Goal: Transaction & Acquisition: Purchase product/service

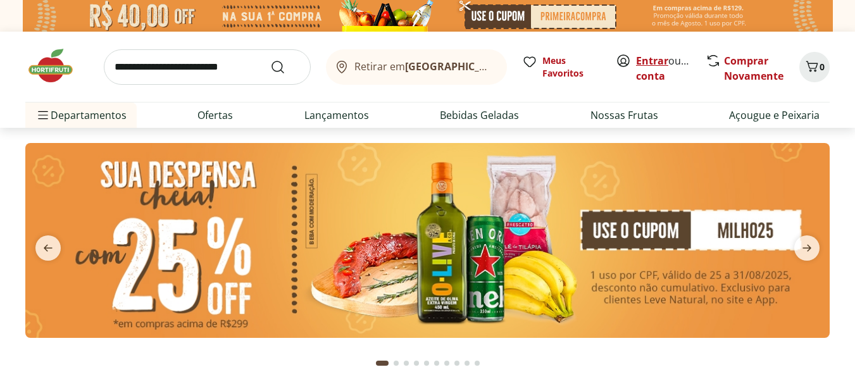
click at [644, 64] on link "Entrar" at bounding box center [652, 61] width 32 height 14
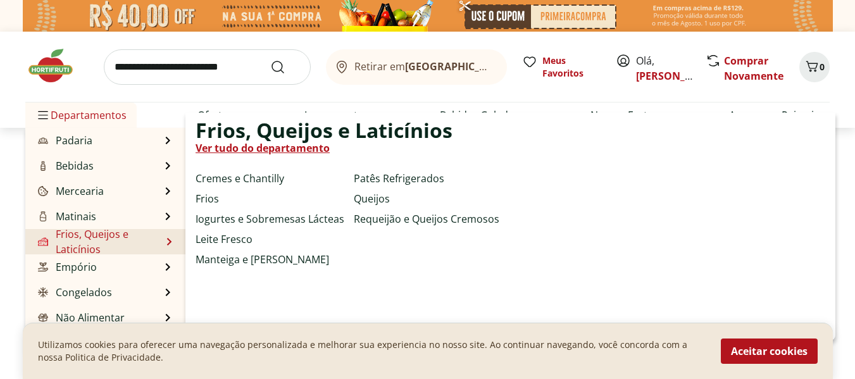
scroll to position [63, 0]
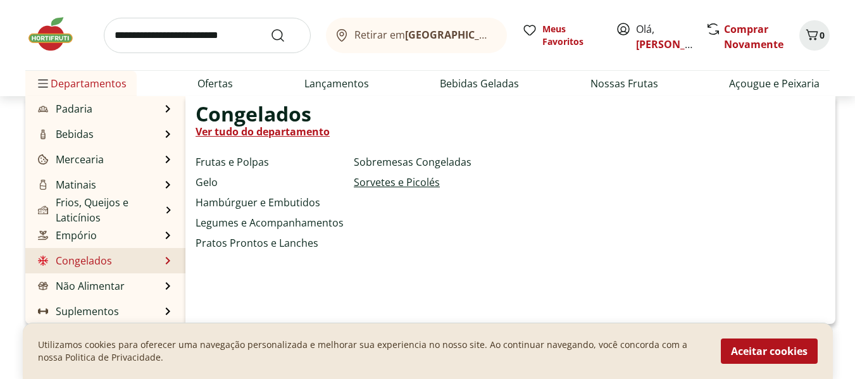
click at [390, 180] on link "Sorvetes e Picolés" at bounding box center [397, 182] width 86 height 15
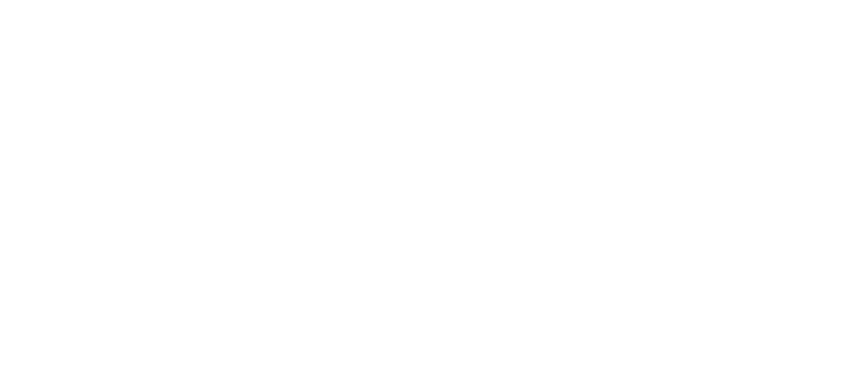
select select "**********"
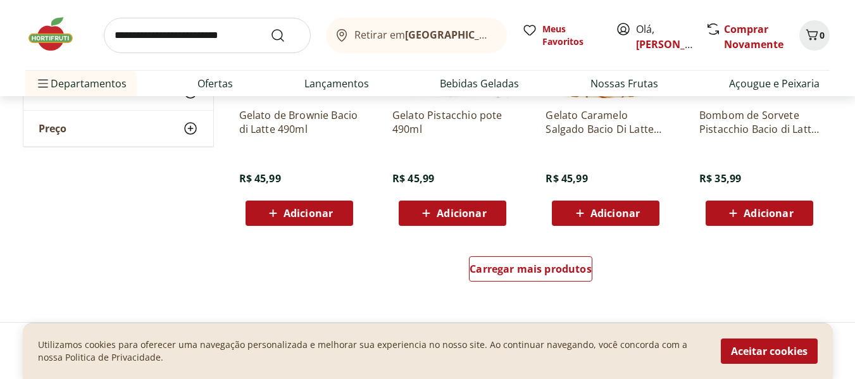
scroll to position [886, 0]
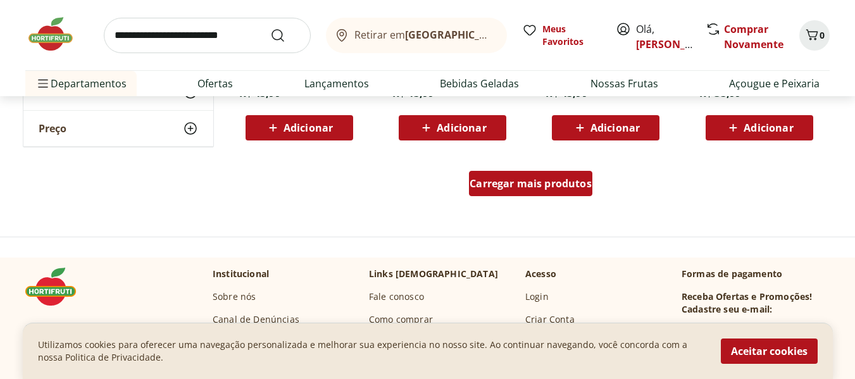
click at [519, 187] on span "Carregar mais produtos" at bounding box center [531, 183] width 122 height 10
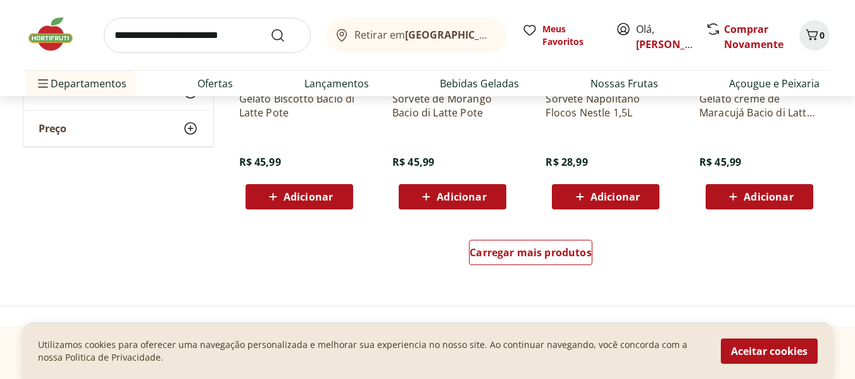
scroll to position [1646, 0]
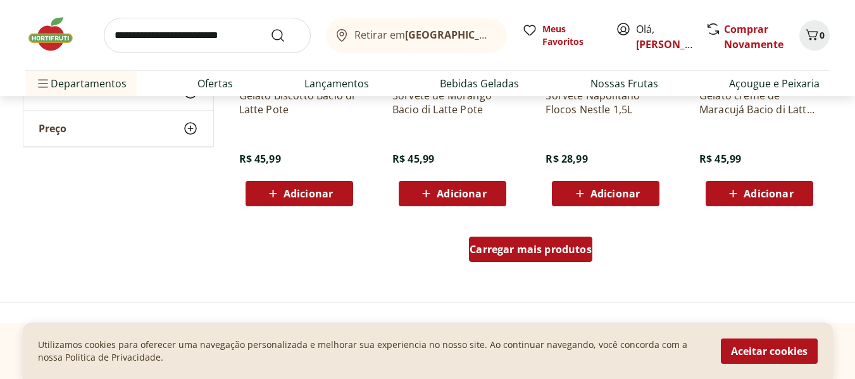
click at [511, 237] on div "Carregar mais produtos" at bounding box center [531, 252] width 614 height 61
click at [519, 248] on span "Carregar mais produtos" at bounding box center [531, 249] width 122 height 10
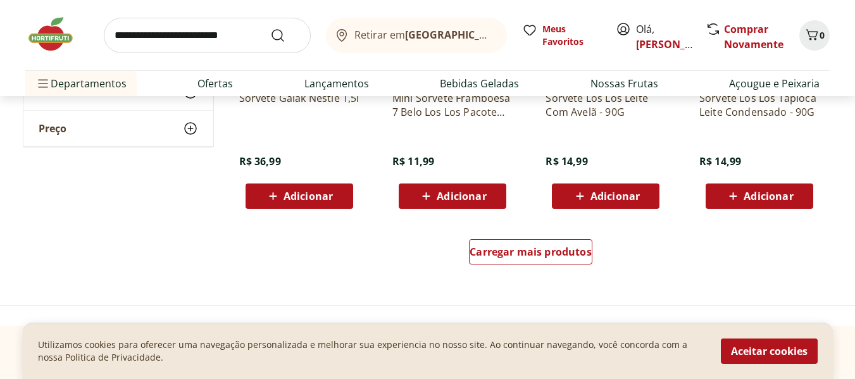
scroll to position [2532, 0]
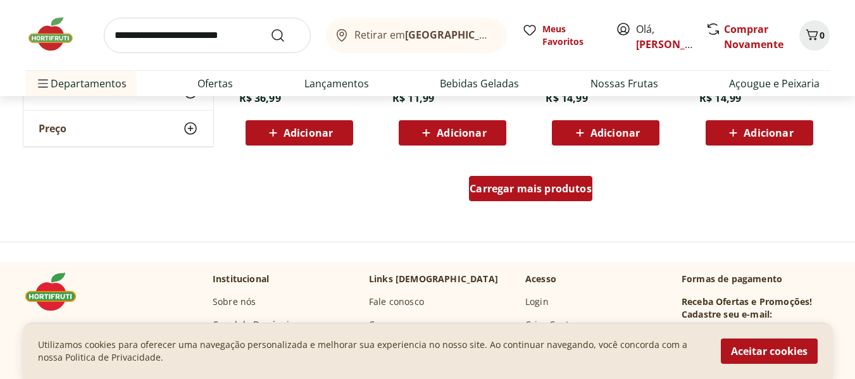
click at [525, 180] on div "Carregar mais produtos" at bounding box center [530, 188] width 123 height 25
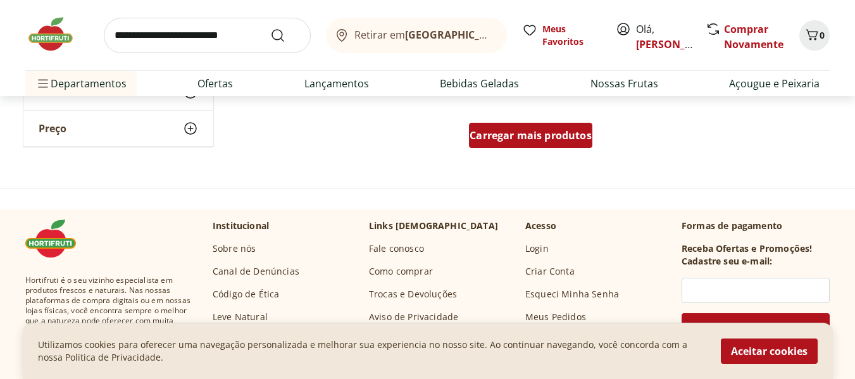
scroll to position [3418, 0]
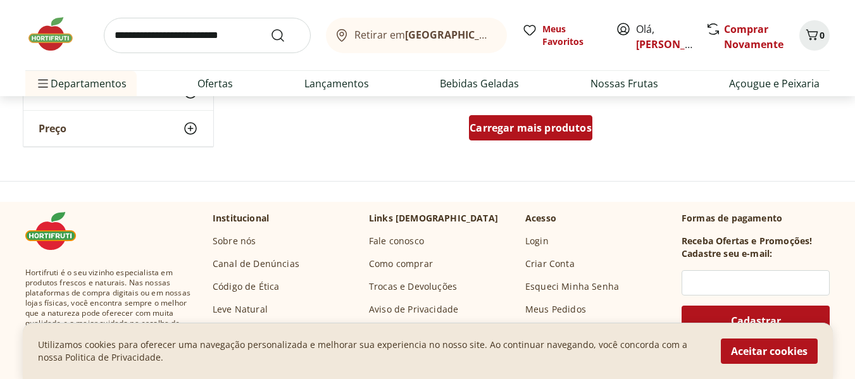
click at [530, 132] on span "Carregar mais produtos" at bounding box center [531, 128] width 122 height 10
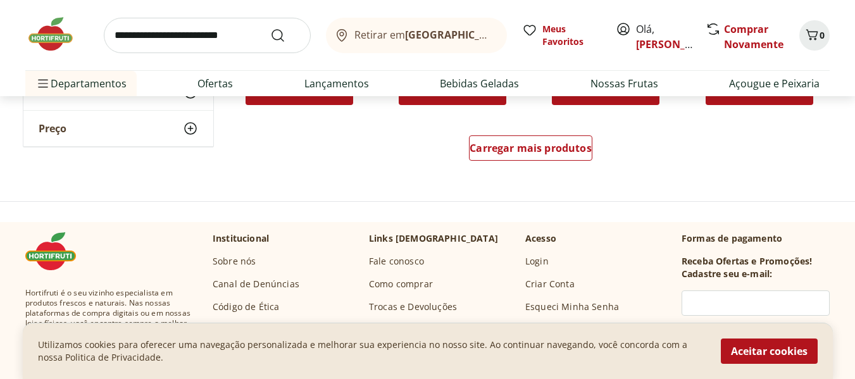
scroll to position [4241, 0]
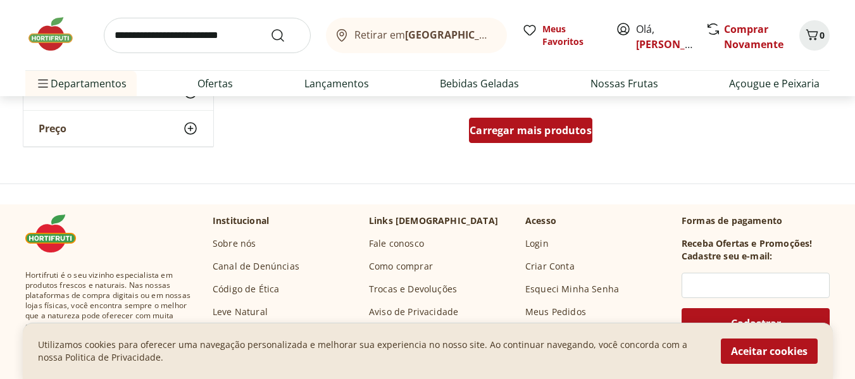
click at [527, 142] on div "Carregar mais produtos" at bounding box center [530, 130] width 123 height 25
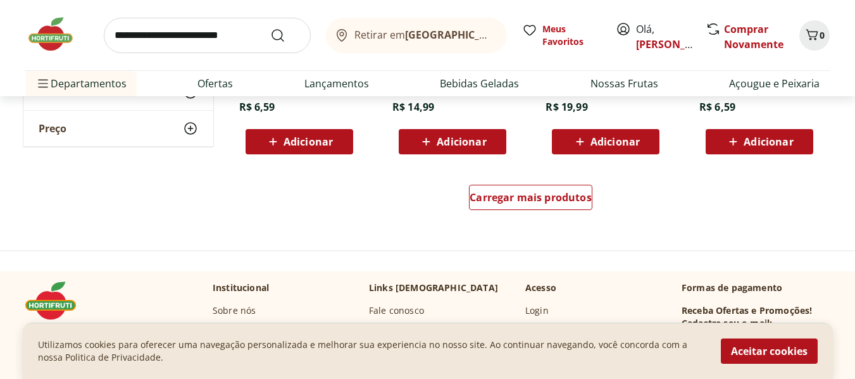
scroll to position [5000, 0]
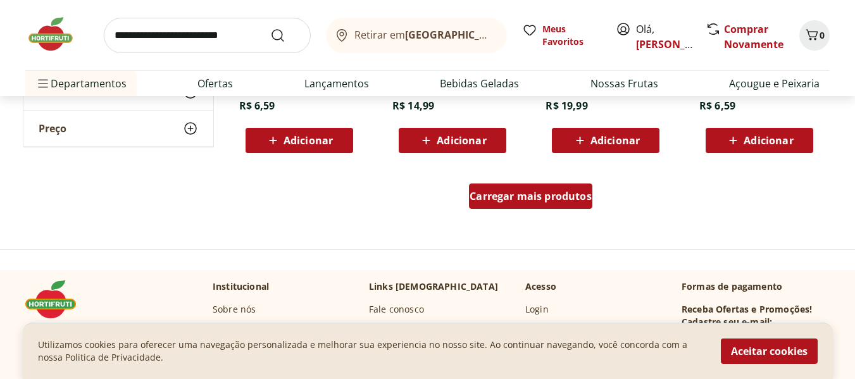
click at [532, 189] on div "Carregar mais produtos" at bounding box center [530, 196] width 123 height 25
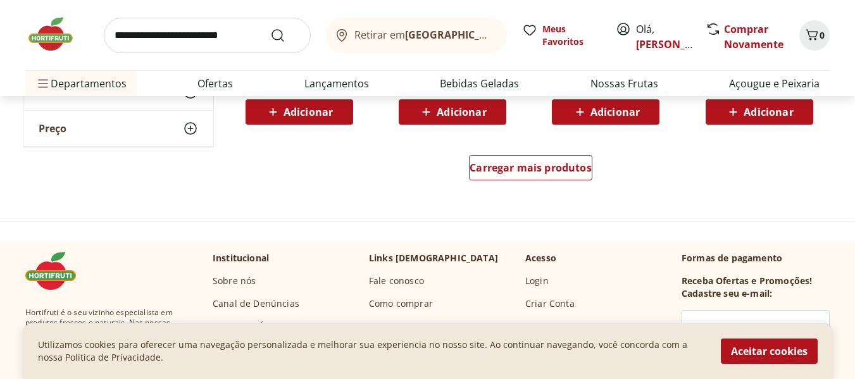
scroll to position [5886, 0]
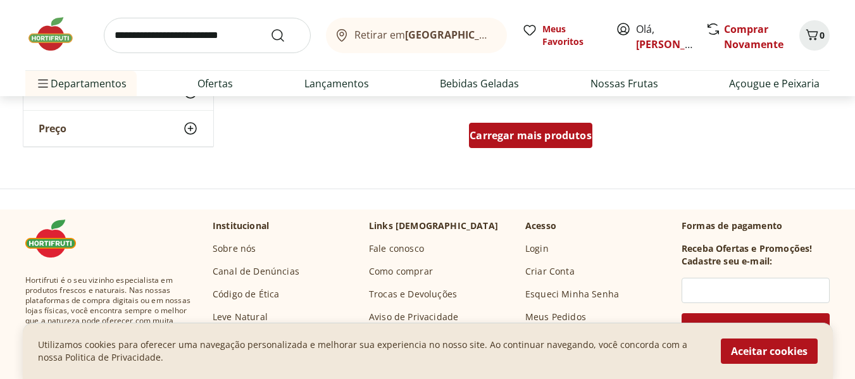
click at [527, 142] on div "Carregar mais produtos" at bounding box center [530, 135] width 123 height 25
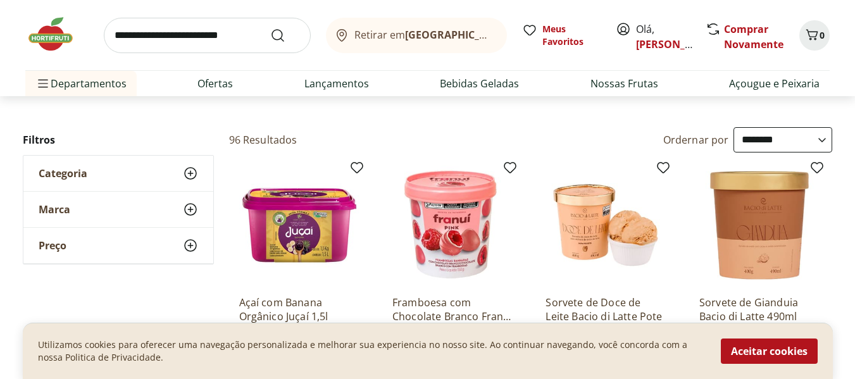
scroll to position [0, 0]
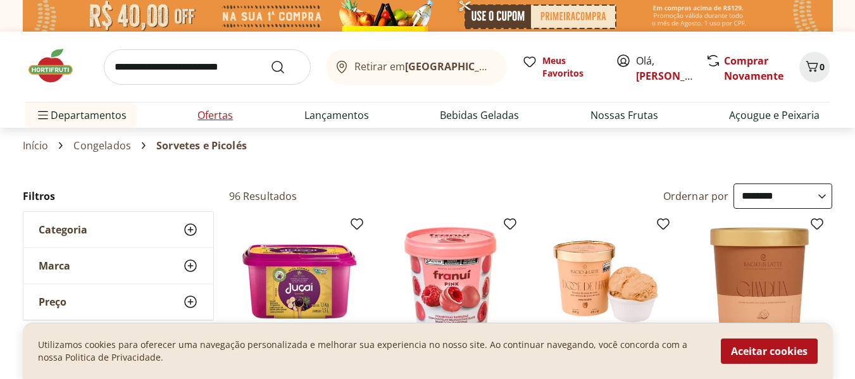
click at [223, 120] on link "Ofertas" at bounding box center [214, 115] width 35 height 15
select select "**********"
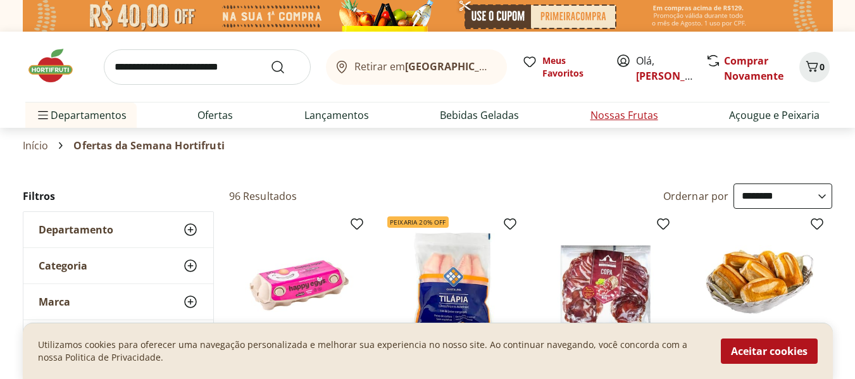
click at [616, 118] on link "Nossas Frutas" at bounding box center [625, 115] width 68 height 15
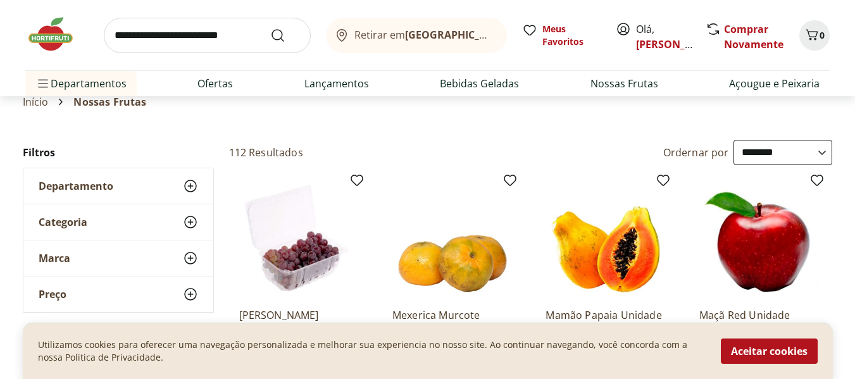
scroll to position [63, 0]
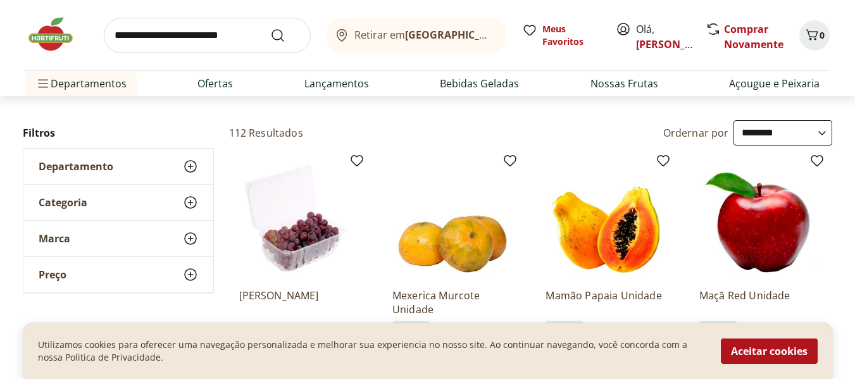
click at [814, 137] on select "**********" at bounding box center [783, 132] width 99 height 25
click at [734, 120] on select "**********" at bounding box center [783, 132] width 99 height 25
select select "*********"
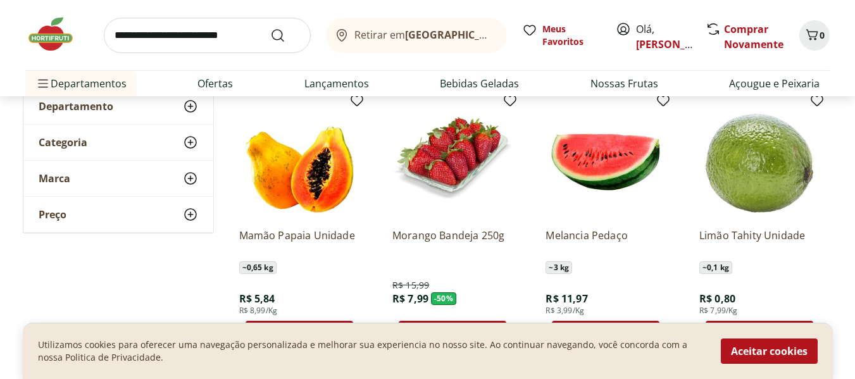
scroll to position [127, 0]
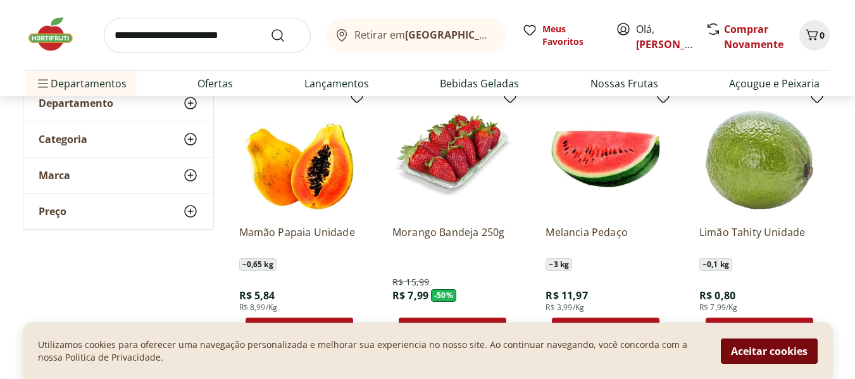
click at [749, 349] on button "Aceitar cookies" at bounding box center [769, 351] width 97 height 25
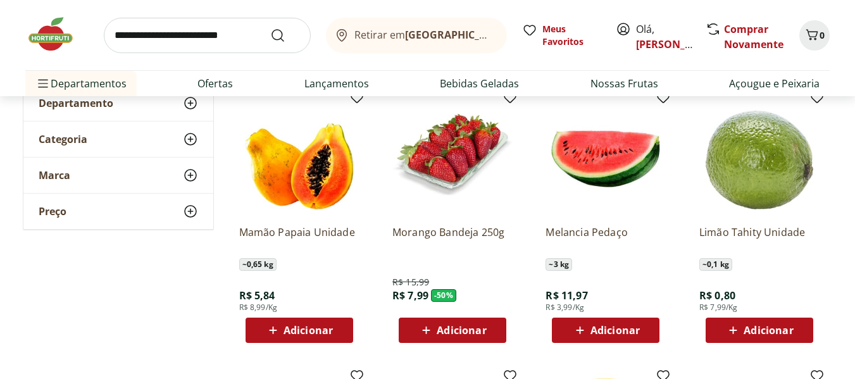
click at [473, 331] on span "Adicionar" at bounding box center [461, 330] width 49 height 10
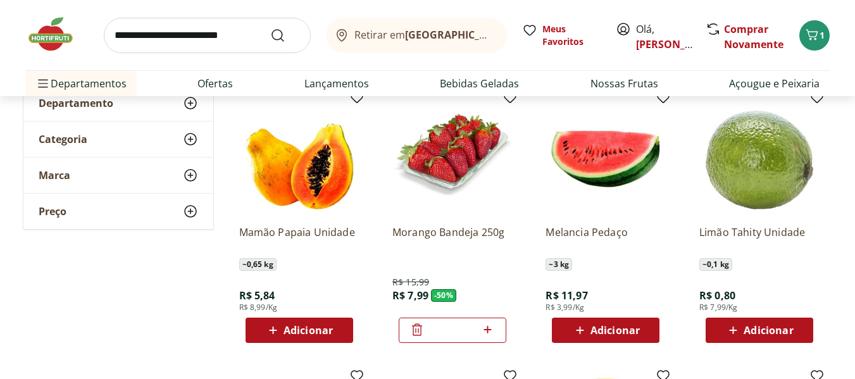
click at [606, 335] on span "Adicionar" at bounding box center [615, 330] width 49 height 10
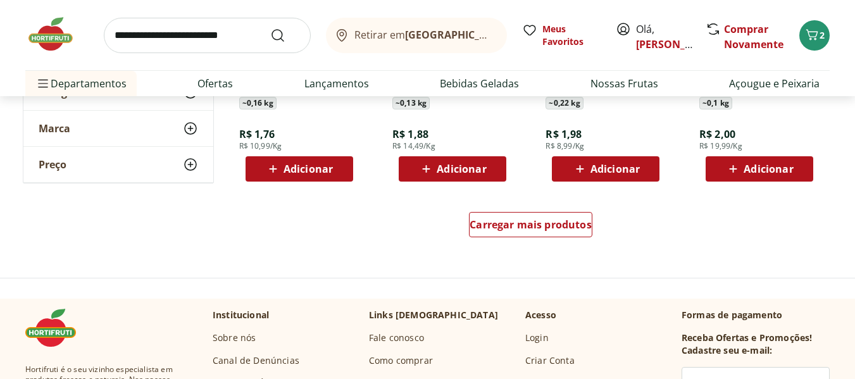
scroll to position [823, 0]
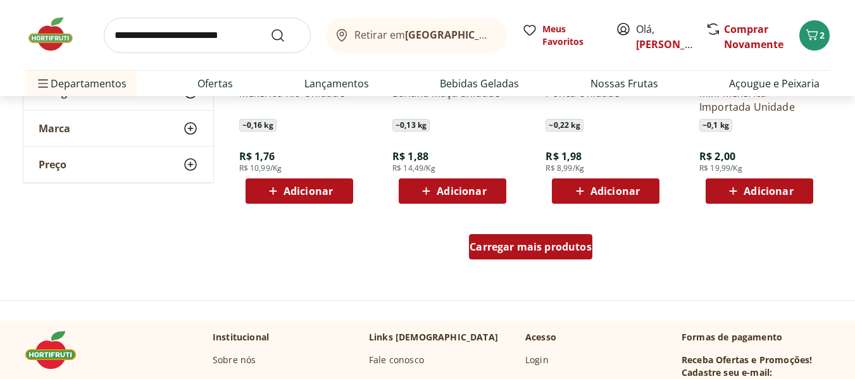
click at [549, 260] on div "Carregar mais produtos" at bounding box center [530, 246] width 123 height 25
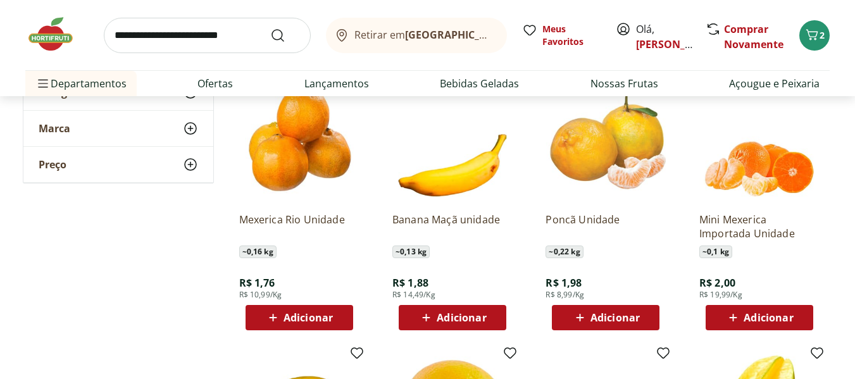
scroll to position [443, 0]
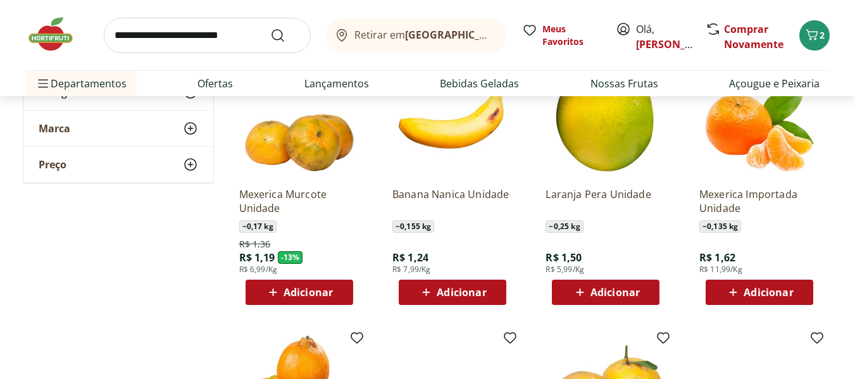
click at [288, 289] on span "Adicionar" at bounding box center [308, 292] width 49 height 10
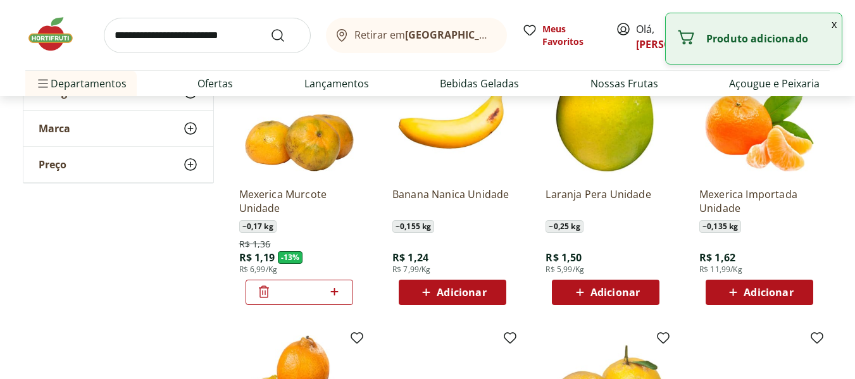
click at [337, 297] on icon at bounding box center [335, 291] width 16 height 15
click at [337, 296] on icon at bounding box center [335, 291] width 16 height 15
type input "*"
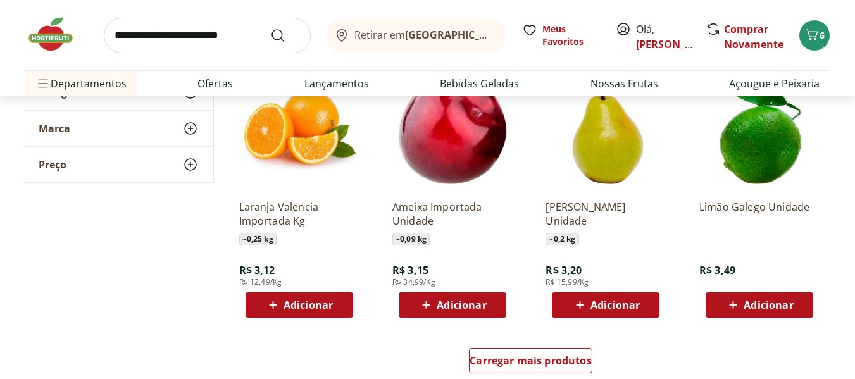
scroll to position [1709, 0]
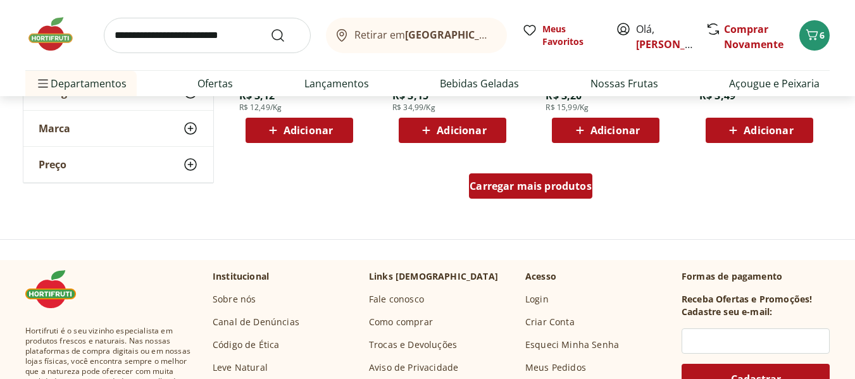
click at [484, 196] on div "Carregar mais produtos" at bounding box center [530, 185] width 123 height 25
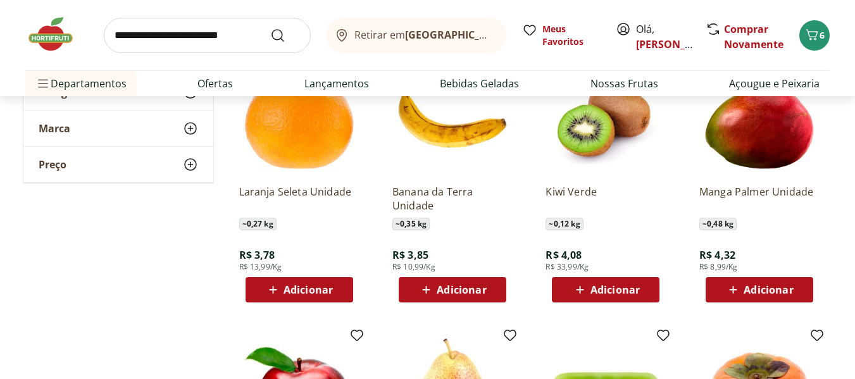
scroll to position [1836, 0]
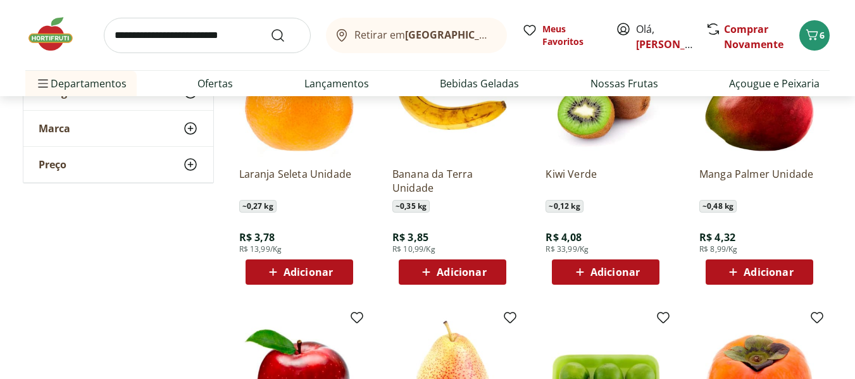
click at [753, 272] on span "Adicionar" at bounding box center [768, 272] width 49 height 10
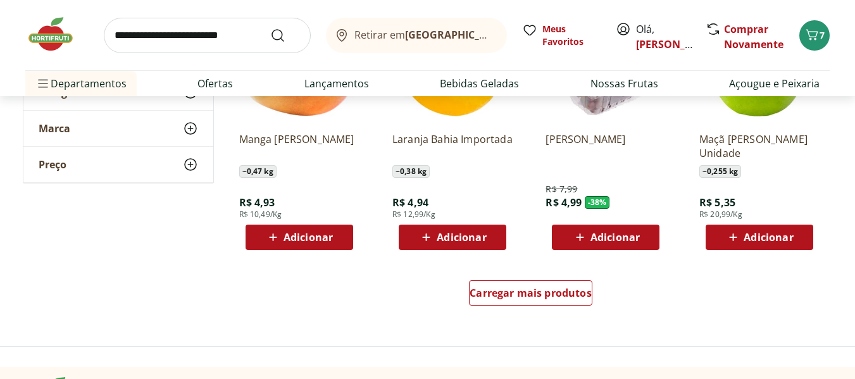
scroll to position [2405, 0]
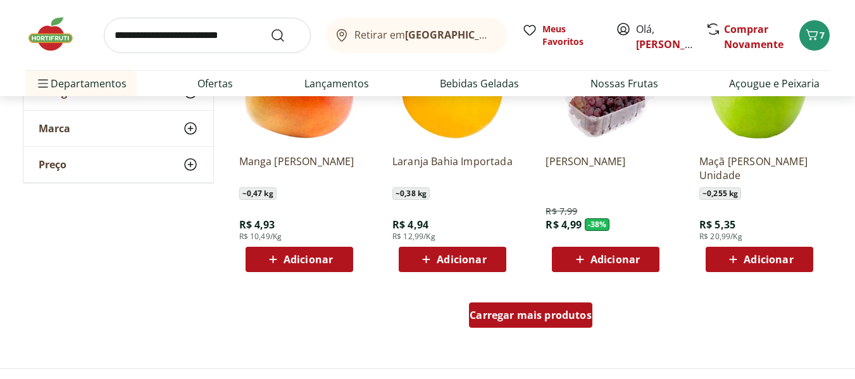
click at [549, 318] on span "Carregar mais produtos" at bounding box center [531, 315] width 122 height 10
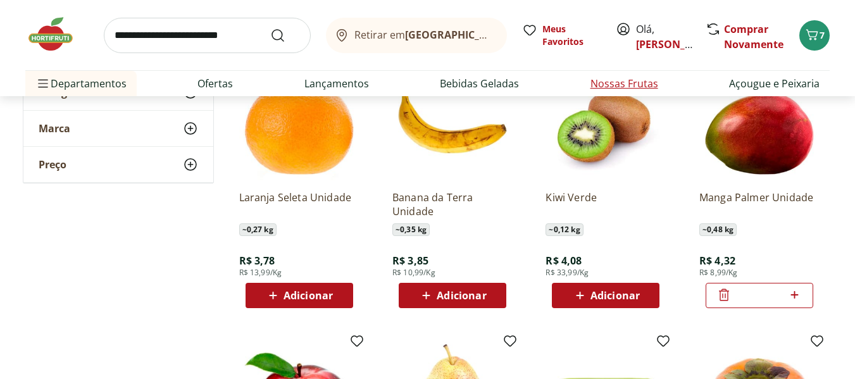
scroll to position [0, 0]
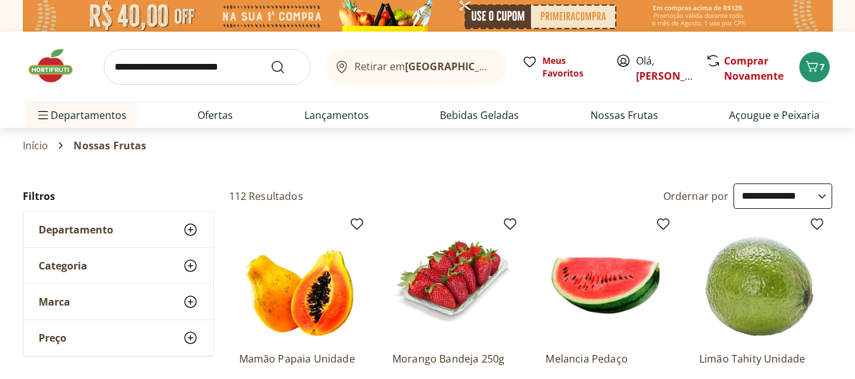
click at [817, 191] on select "**********" at bounding box center [783, 196] width 99 height 25
click at [734, 184] on select "**********" at bounding box center [783, 196] width 99 height 25
select select "********"
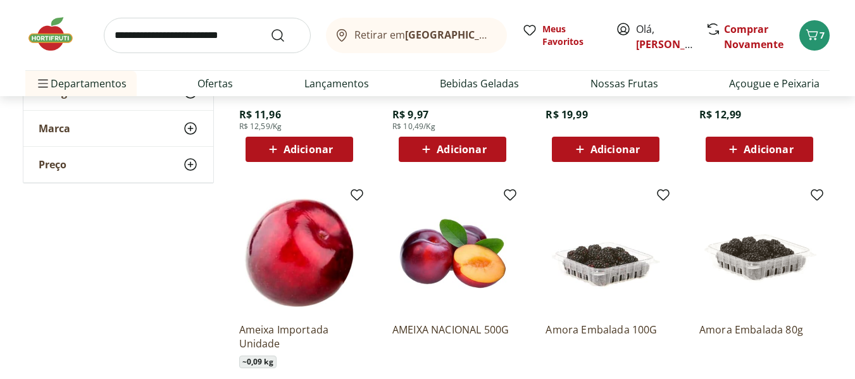
scroll to position [380, 0]
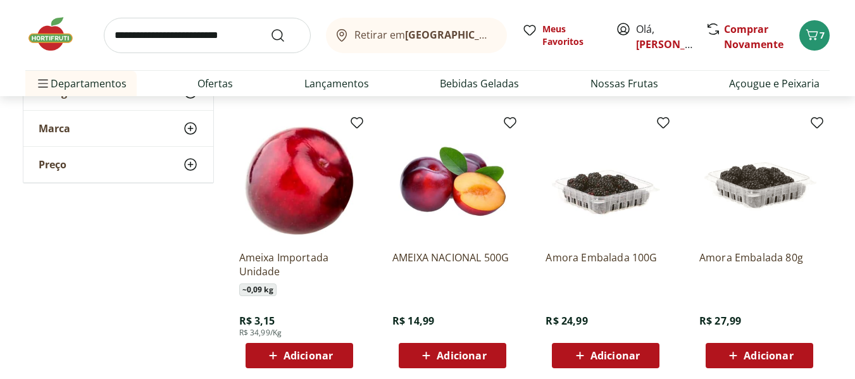
click at [446, 348] on div "Adicionar" at bounding box center [452, 355] width 87 height 23
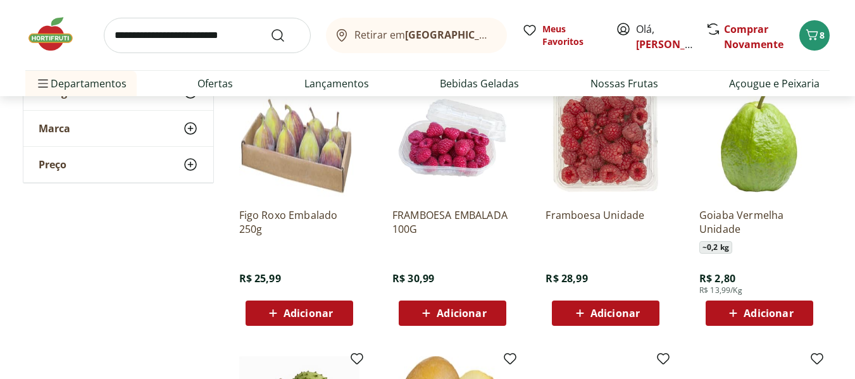
scroll to position [1772, 0]
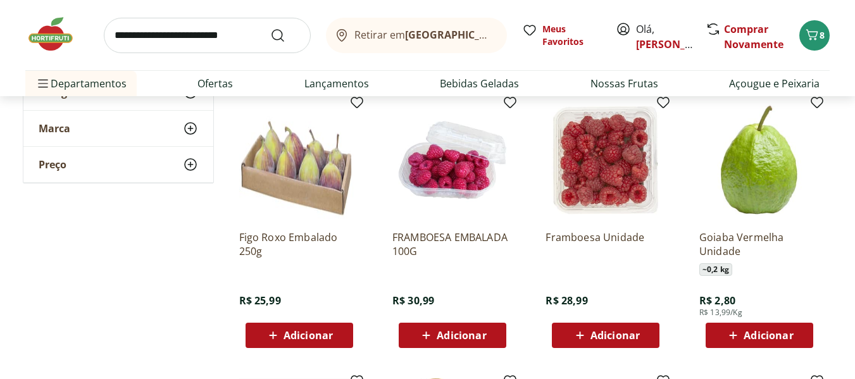
click at [739, 334] on icon at bounding box center [733, 335] width 16 height 15
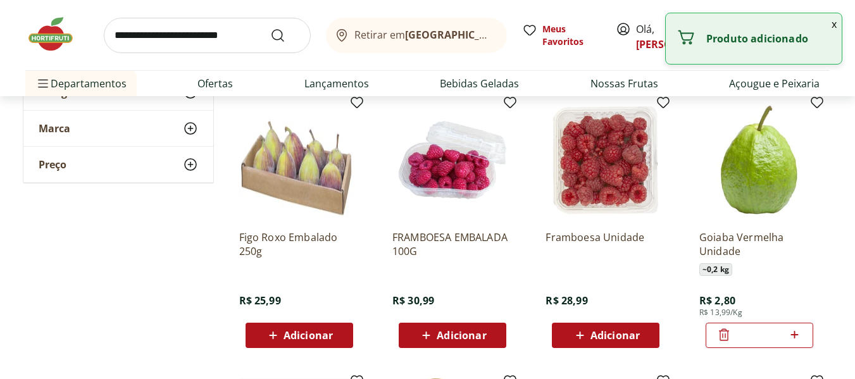
click at [739, 334] on input "*" at bounding box center [760, 335] width 56 height 14
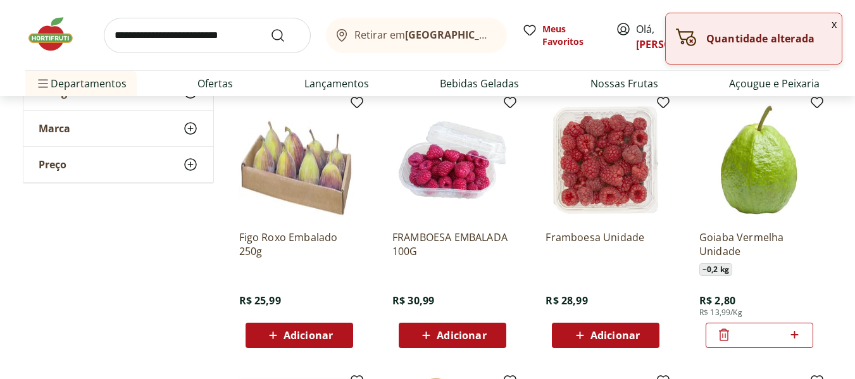
click at [792, 332] on icon at bounding box center [795, 334] width 16 height 15
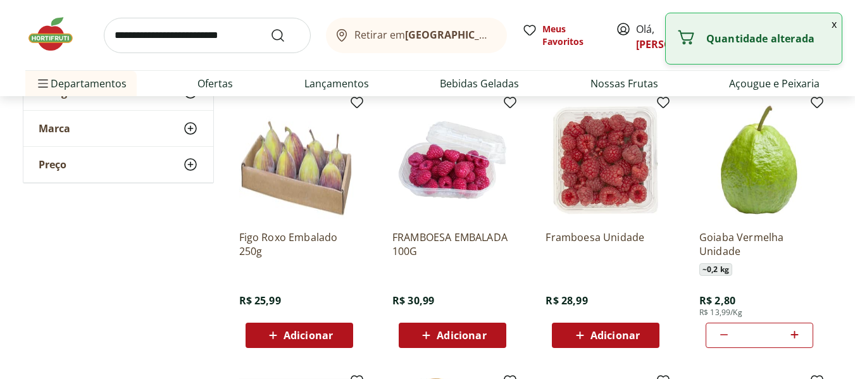
click at [792, 332] on icon at bounding box center [795, 334] width 16 height 15
type input "*"
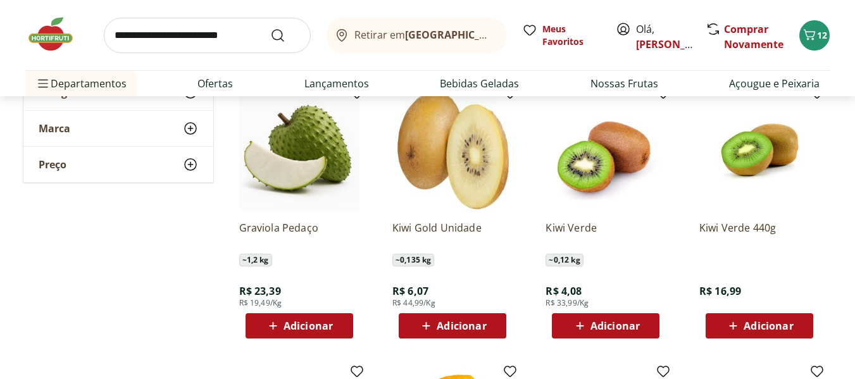
scroll to position [2089, 0]
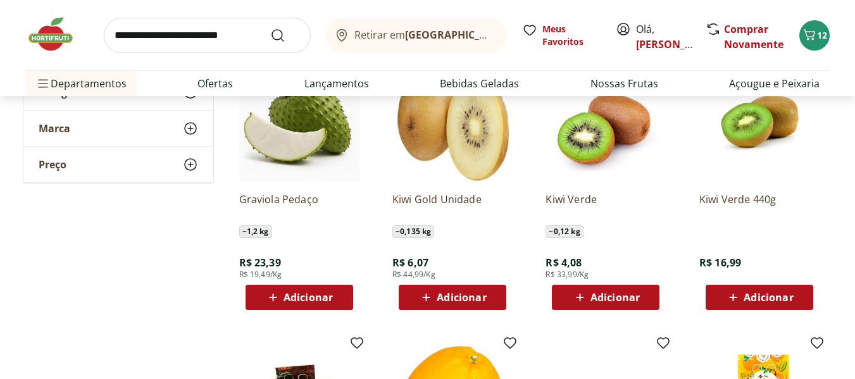
click at [787, 292] on span "Adicionar" at bounding box center [768, 297] width 49 height 10
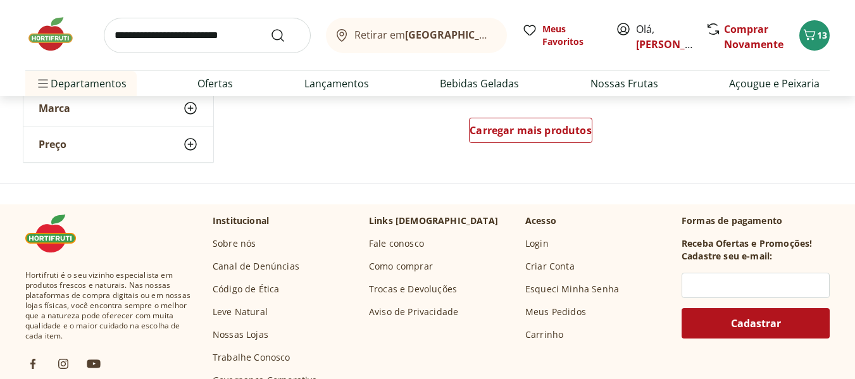
scroll to position [3418, 0]
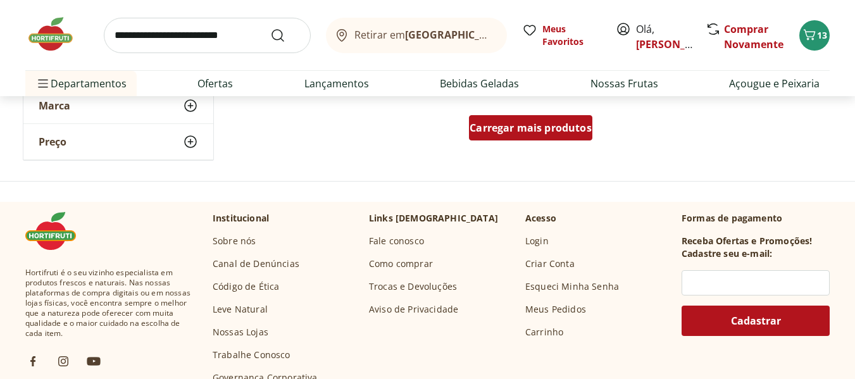
click at [553, 134] on div "Carregar mais produtos" at bounding box center [530, 127] width 123 height 25
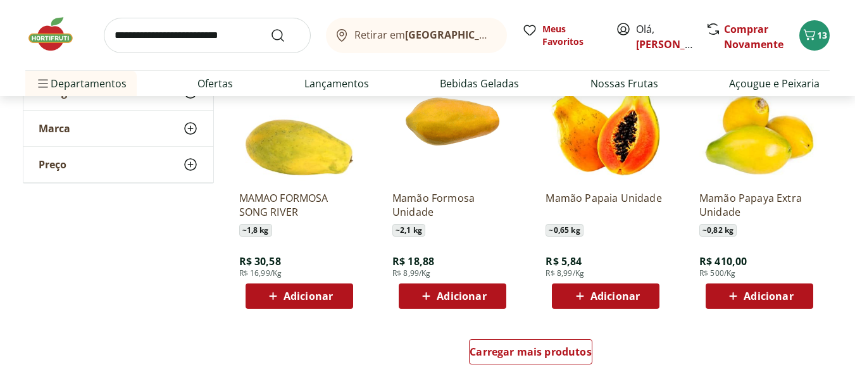
scroll to position [4177, 0]
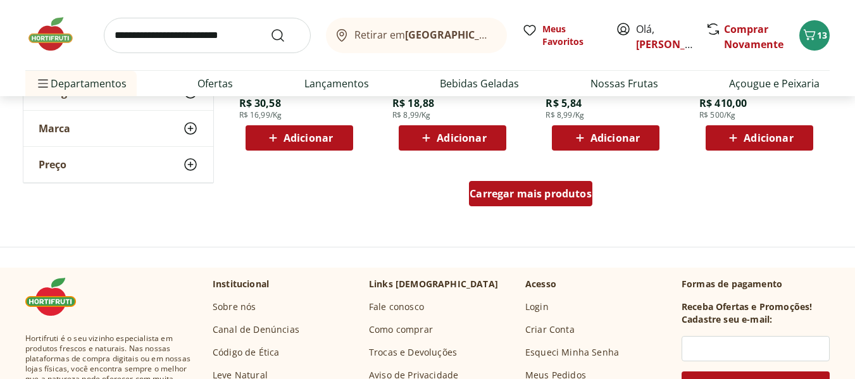
click at [525, 204] on div "Carregar mais produtos" at bounding box center [530, 193] width 123 height 25
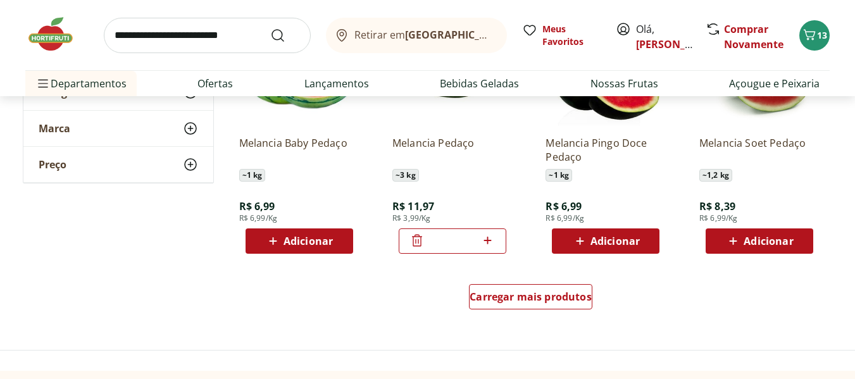
scroll to position [4937, 0]
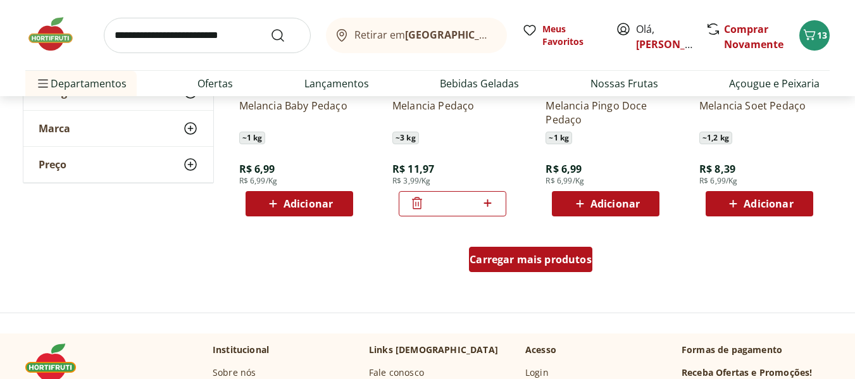
click at [528, 265] on span "Carregar mais produtos" at bounding box center [531, 259] width 122 height 10
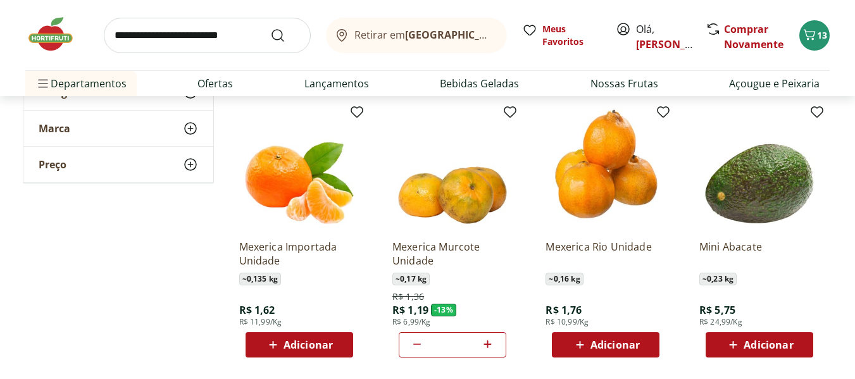
scroll to position [5633, 0]
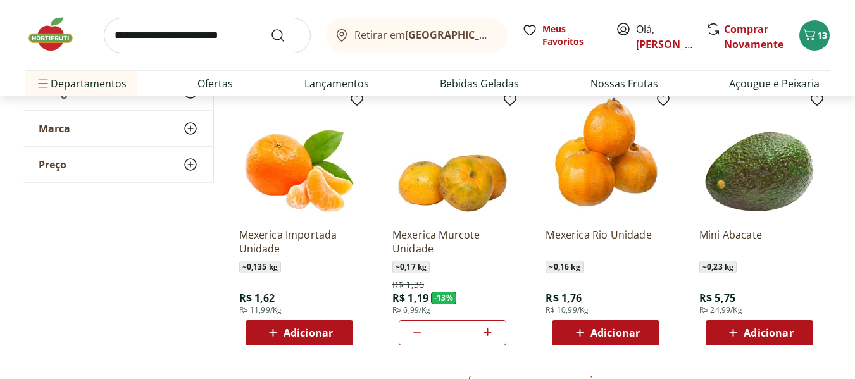
click at [489, 327] on icon at bounding box center [488, 332] width 16 height 15
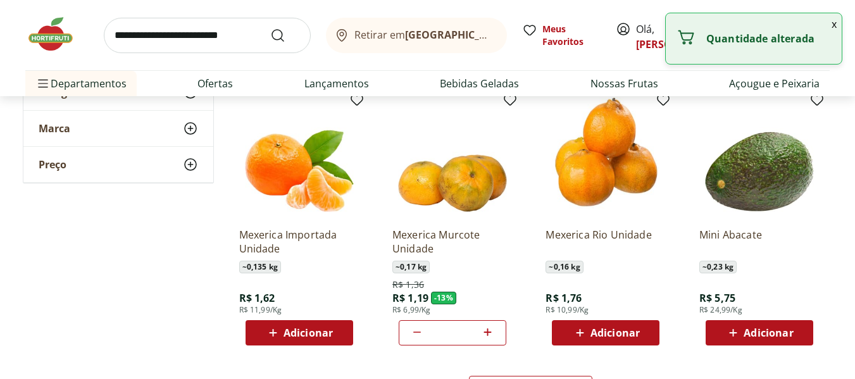
click at [489, 327] on icon at bounding box center [488, 332] width 16 height 15
type input "*"
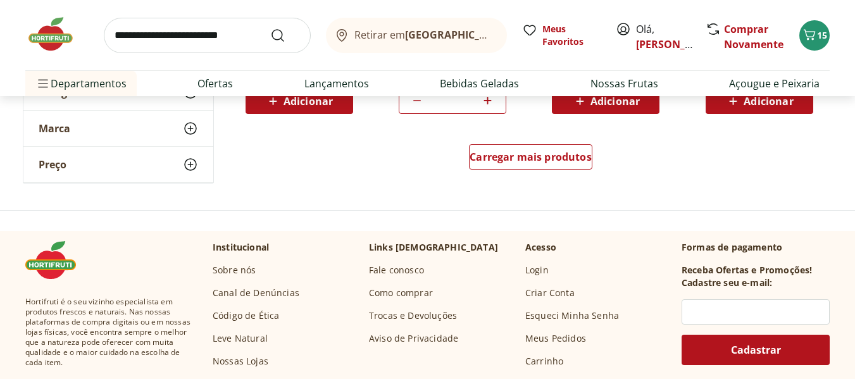
scroll to position [5886, 0]
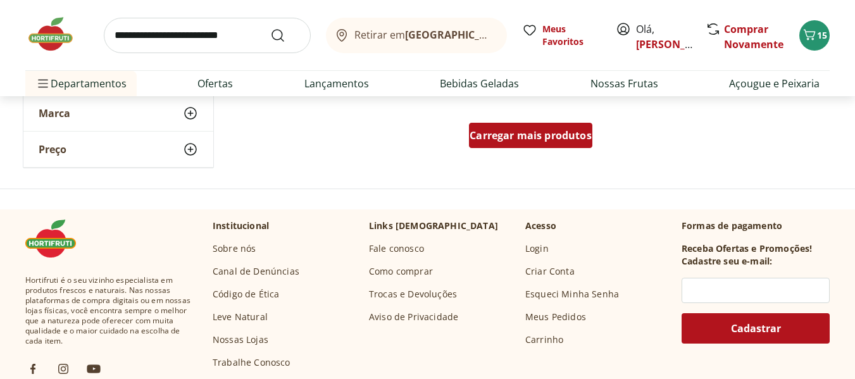
click at [510, 139] on span "Carregar mais produtos" at bounding box center [531, 135] width 122 height 10
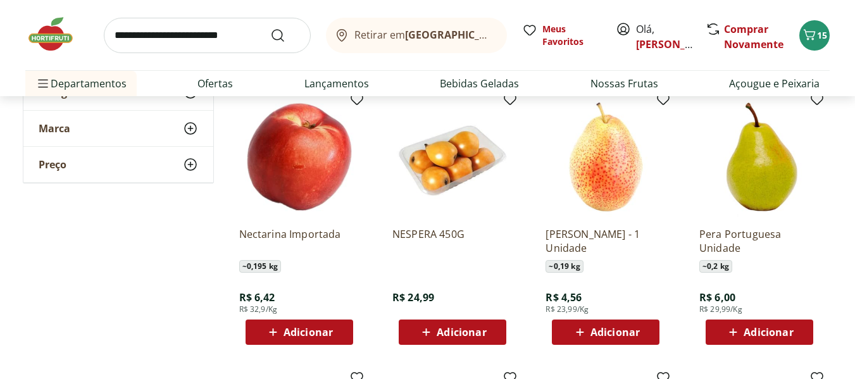
scroll to position [6203, 0]
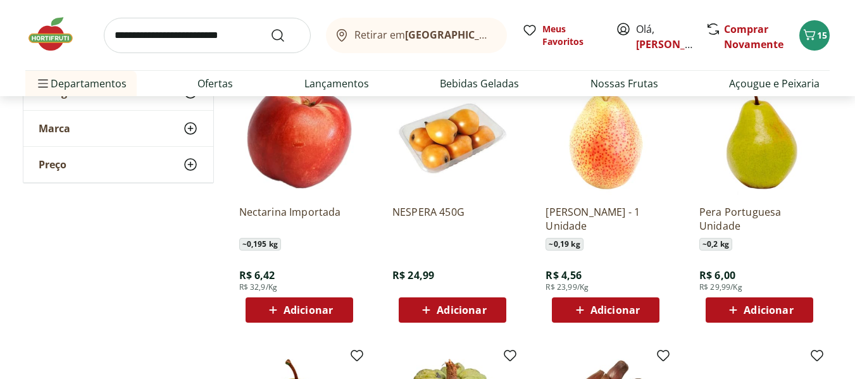
click at [442, 300] on div "Adicionar" at bounding box center [452, 310] width 87 height 23
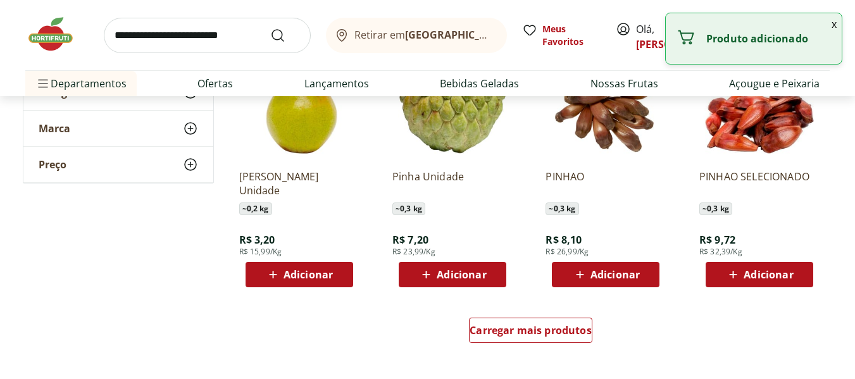
scroll to position [6519, 0]
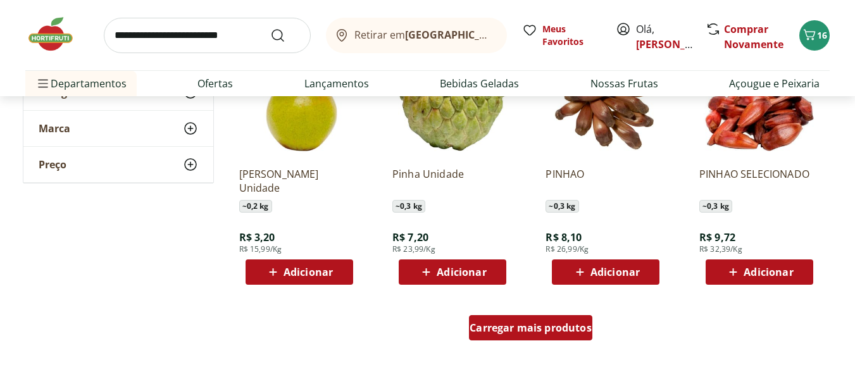
click at [573, 340] on div "Carregar mais produtos" at bounding box center [530, 327] width 123 height 25
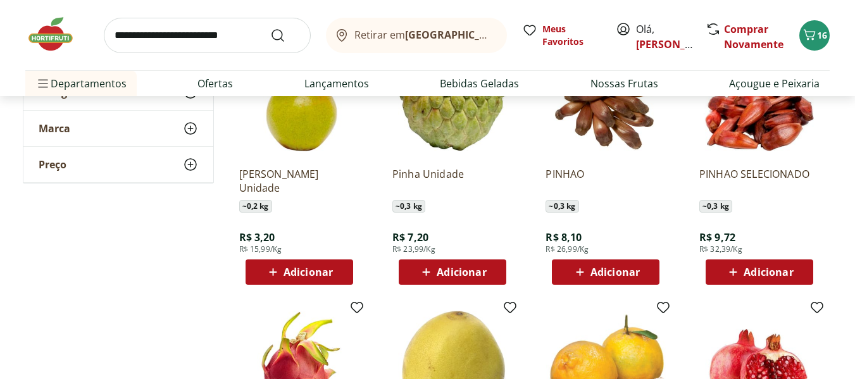
click at [282, 269] on span "Adicionar" at bounding box center [299, 272] width 68 height 15
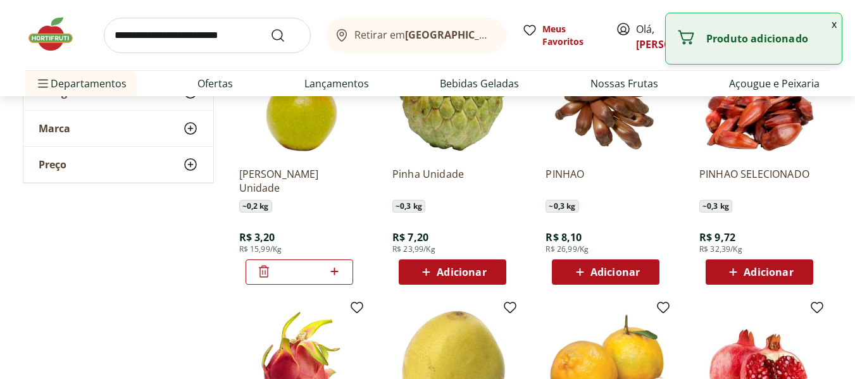
click at [282, 269] on input "*" at bounding box center [300, 272] width 56 height 14
click at [334, 268] on icon at bounding box center [335, 271] width 16 height 15
type input "*"
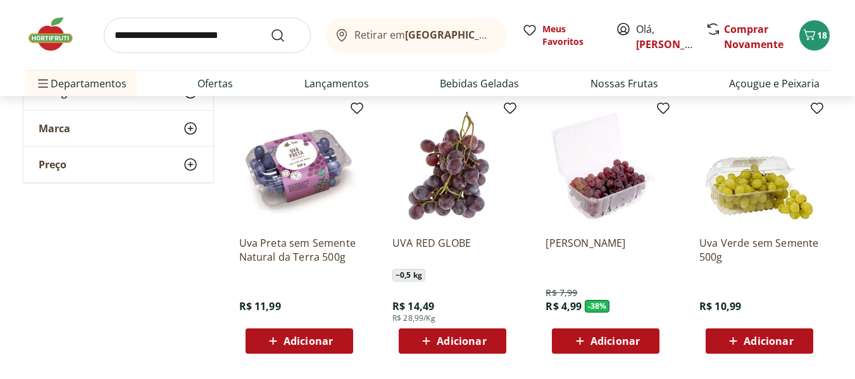
scroll to position [7279, 0]
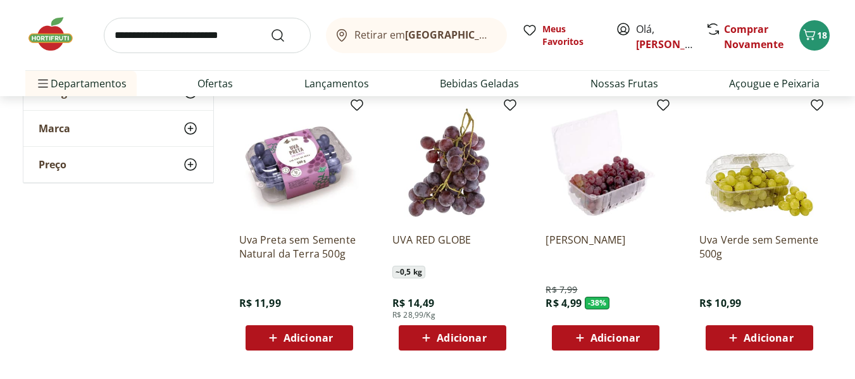
click at [597, 341] on span "Adicionar" at bounding box center [615, 338] width 49 height 10
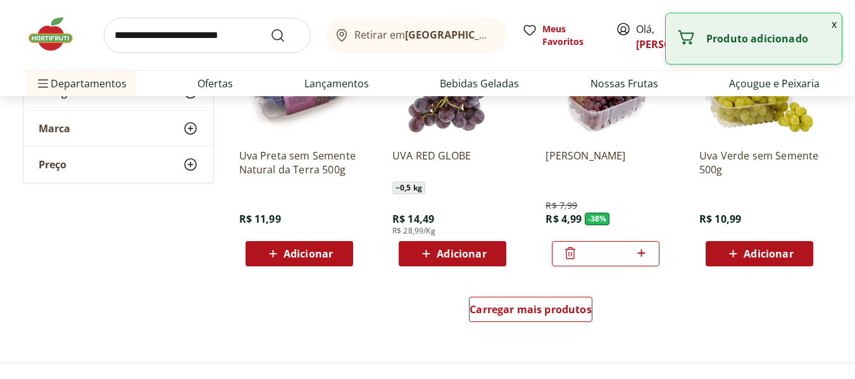
scroll to position [7469, 0]
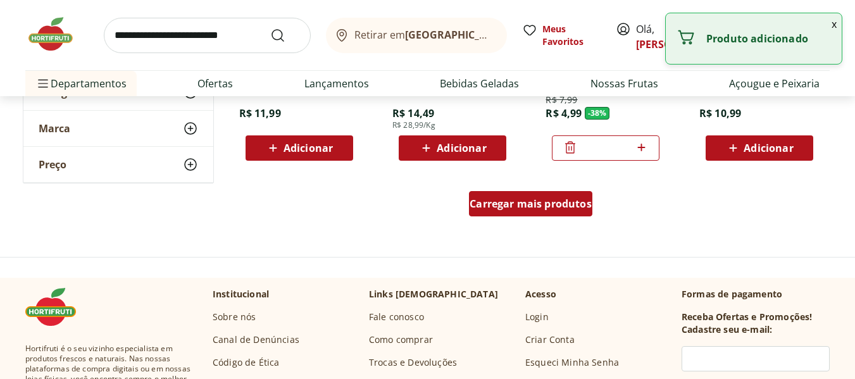
click at [493, 201] on span "Carregar mais produtos" at bounding box center [531, 204] width 122 height 10
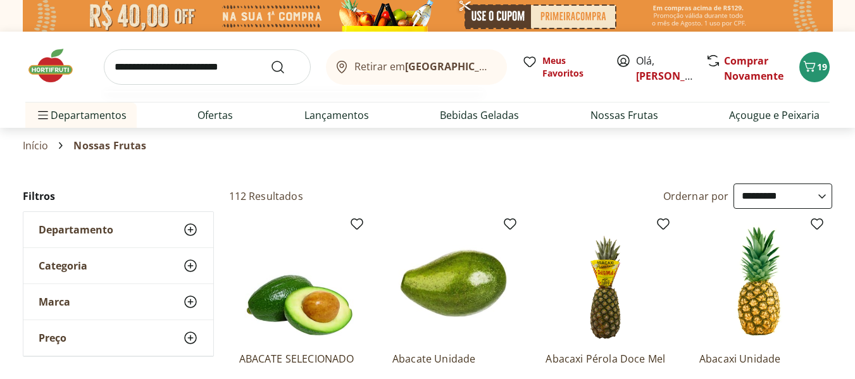
click at [201, 73] on input "search" at bounding box center [207, 66] width 207 height 35
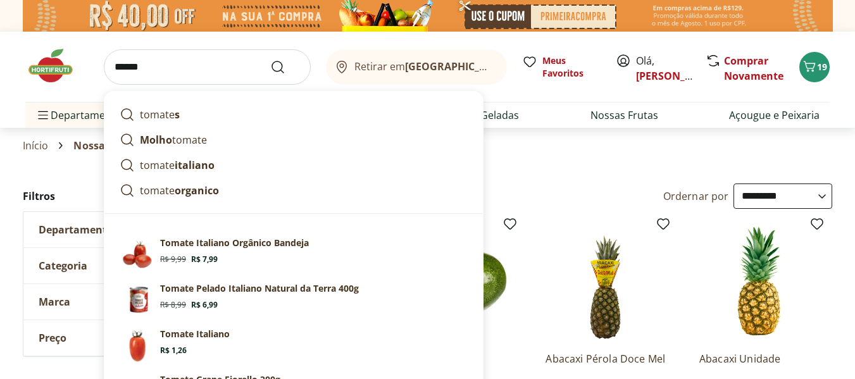
type input "******"
click at [270, 59] on button "Submit Search" at bounding box center [285, 66] width 30 height 15
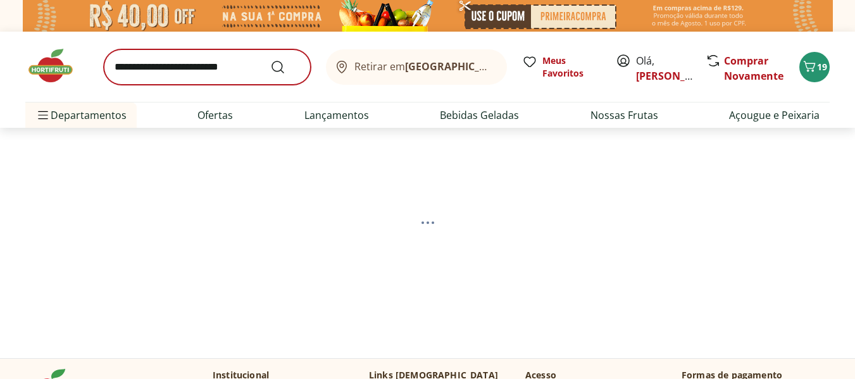
select select "**********"
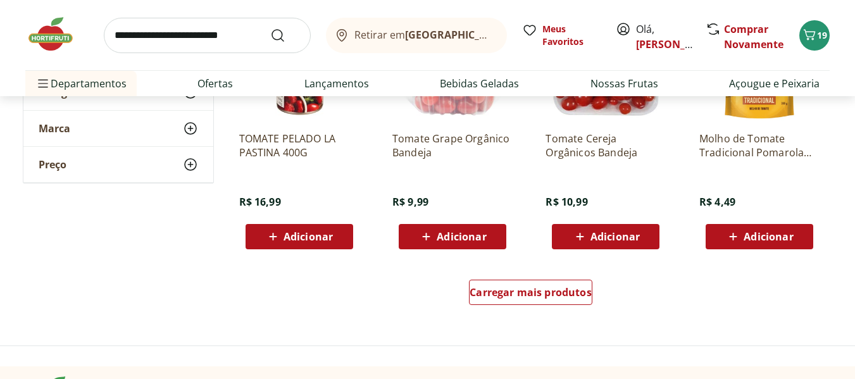
scroll to position [823, 0]
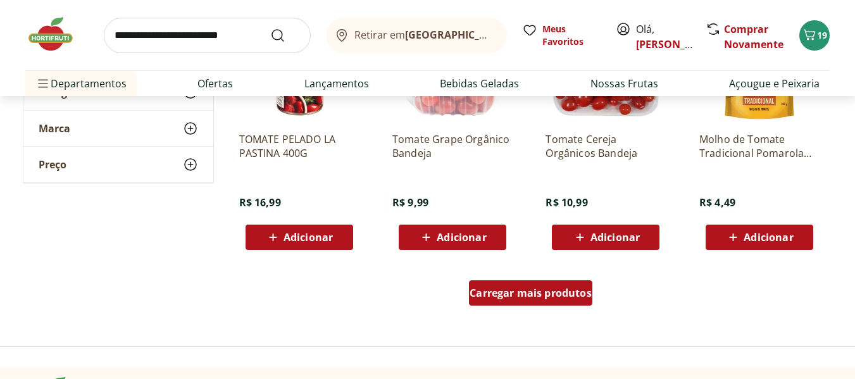
click at [540, 307] on link "Carregar mais produtos" at bounding box center [530, 295] width 123 height 30
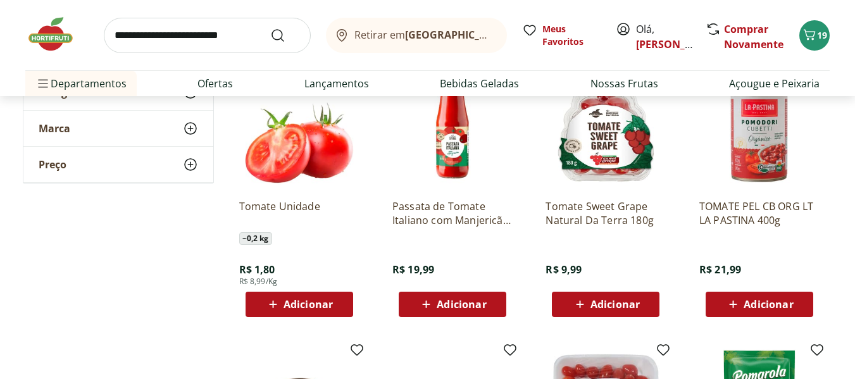
scroll to position [506, 0]
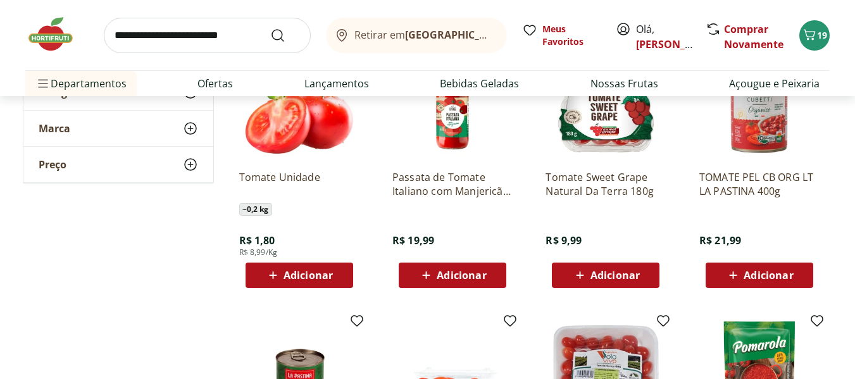
click at [308, 274] on span "Adicionar" at bounding box center [308, 275] width 49 height 10
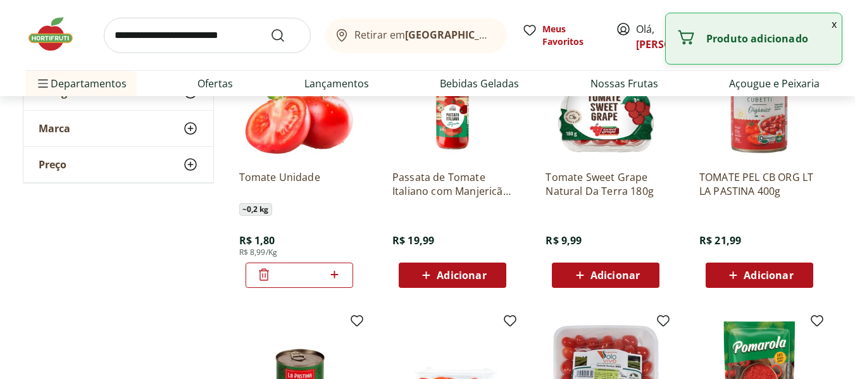
click at [336, 277] on icon at bounding box center [335, 274] width 16 height 15
click at [336, 275] on icon at bounding box center [335, 274] width 16 height 15
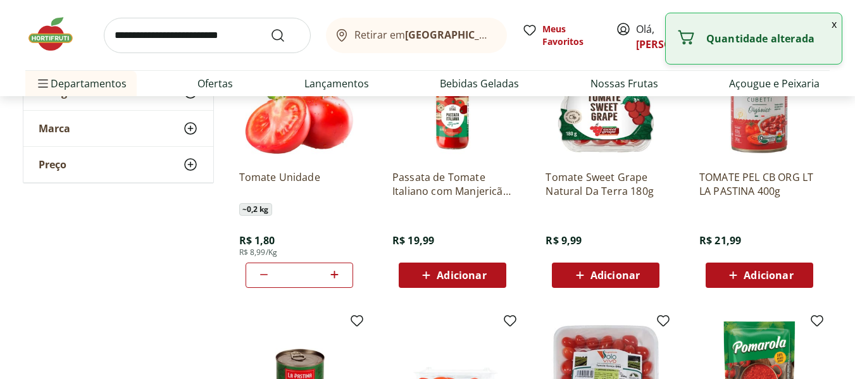
click at [336, 275] on icon at bounding box center [335, 274] width 16 height 15
type input "**"
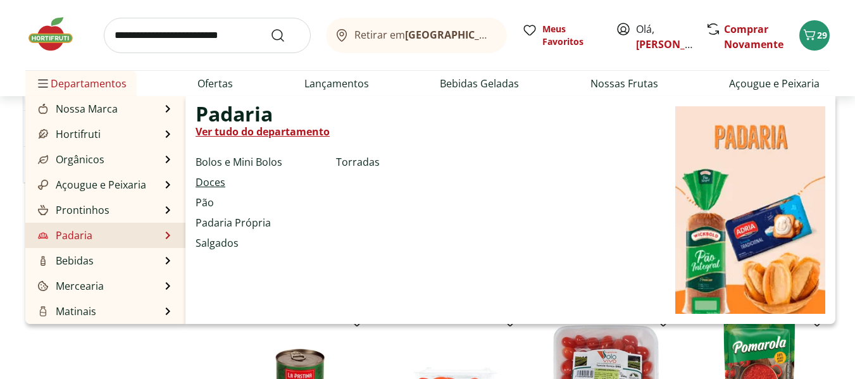
click at [209, 181] on link "Doces" at bounding box center [211, 182] width 30 height 15
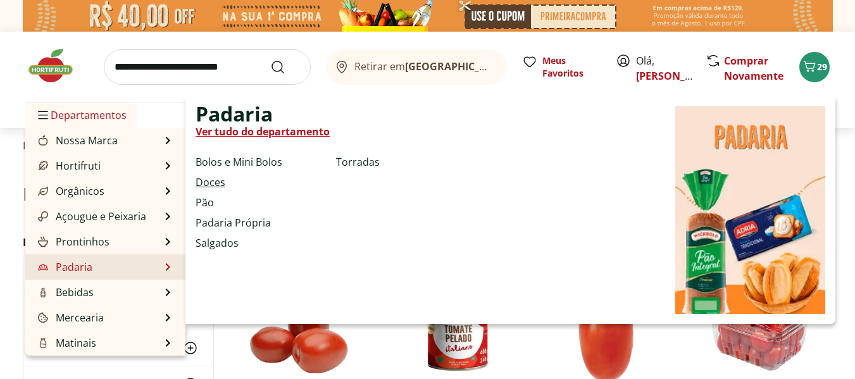
select select "**********"
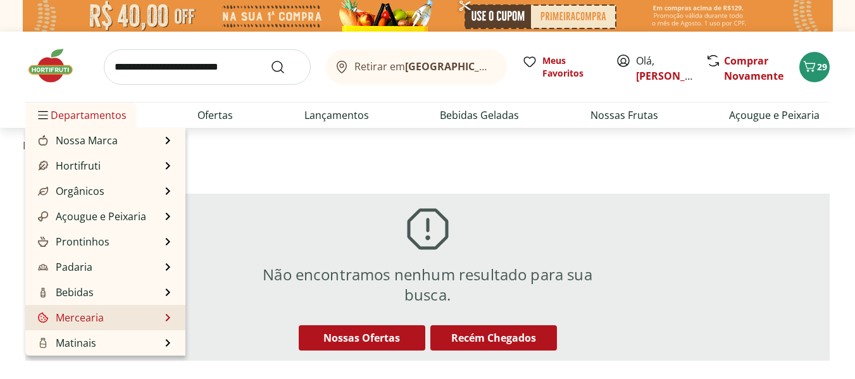
click at [122, 315] on li "Mercearia Mercearia Ver tudo do departamento Arroz e Feijão Atomatados e Molhos…" at bounding box center [105, 317] width 160 height 25
click at [164, 316] on li "Mercearia Mercearia Ver tudo do departamento Arroz e Feijão Atomatados e Molhos…" at bounding box center [105, 317] width 160 height 25
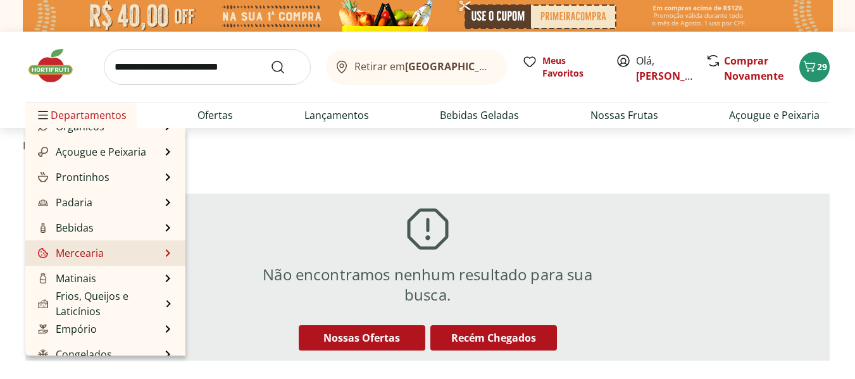
scroll to position [127, 0]
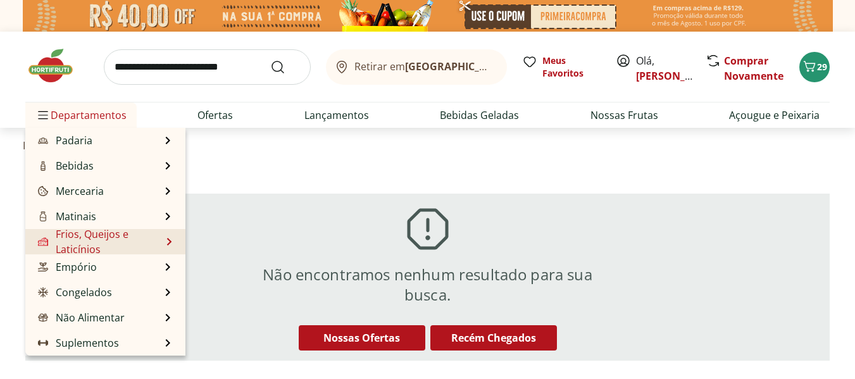
click at [163, 241] on li "Frios, Queijos e Laticínios Frios, Queijos e Laticínios Ver tudo do departament…" at bounding box center [105, 241] width 160 height 25
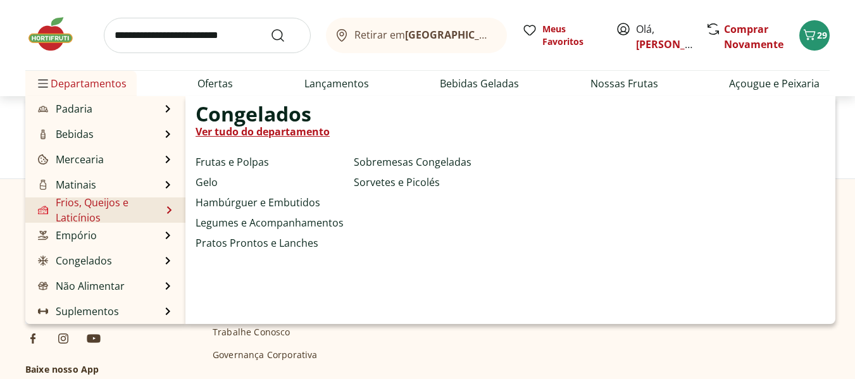
scroll to position [253, 0]
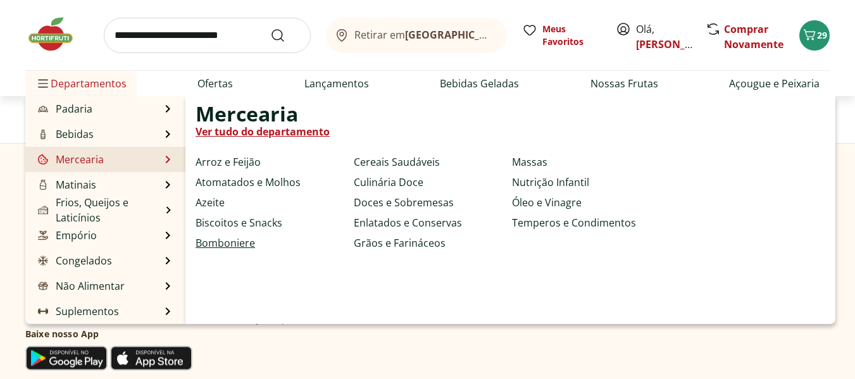
click at [227, 241] on link "Bomboniere" at bounding box center [225, 242] width 59 height 15
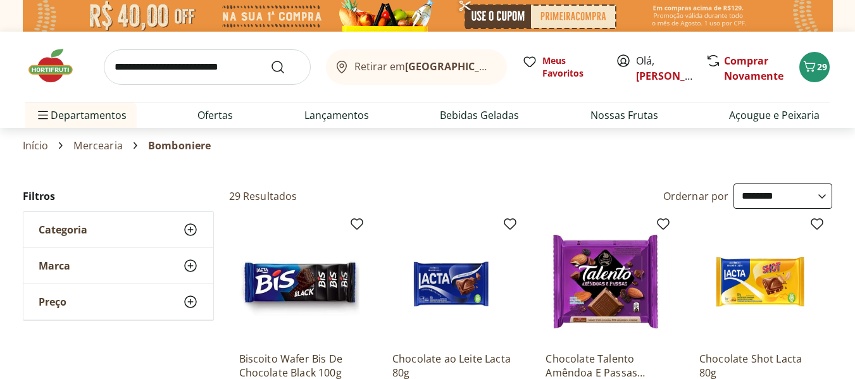
scroll to position [63, 0]
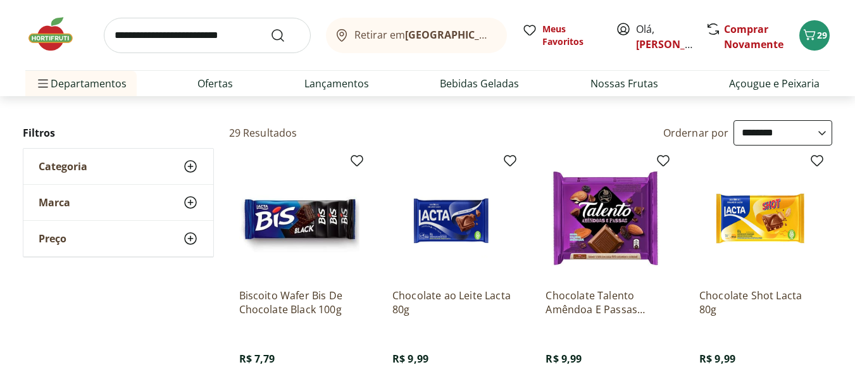
click at [786, 137] on select "**********" at bounding box center [783, 132] width 99 height 25
click at [734, 120] on select "**********" at bounding box center [783, 132] width 99 height 25
select select "*********"
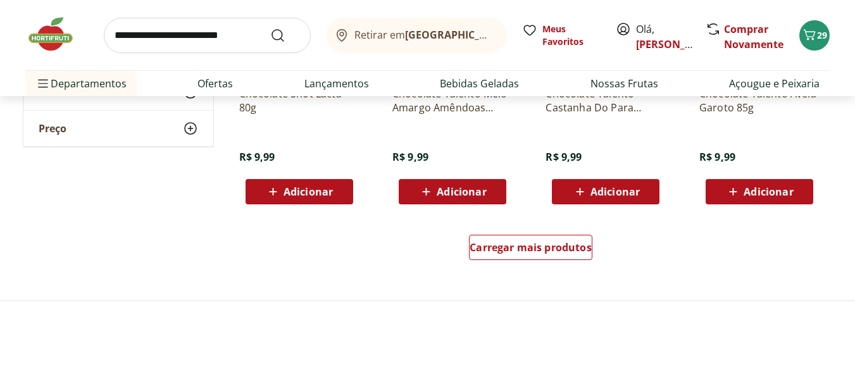
scroll to position [823, 0]
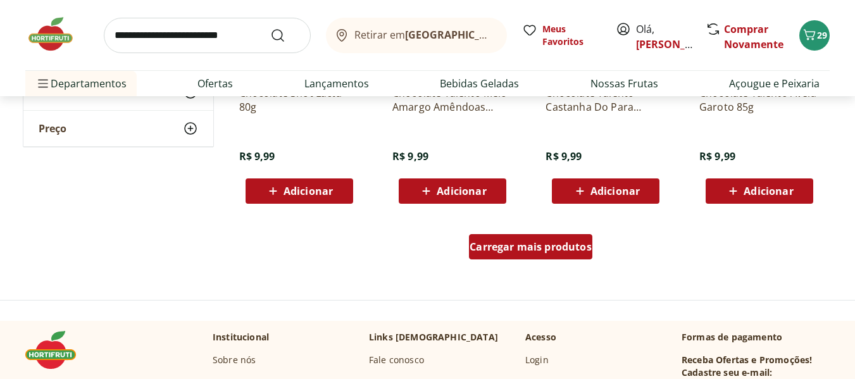
click at [511, 247] on span "Carregar mais produtos" at bounding box center [531, 247] width 122 height 10
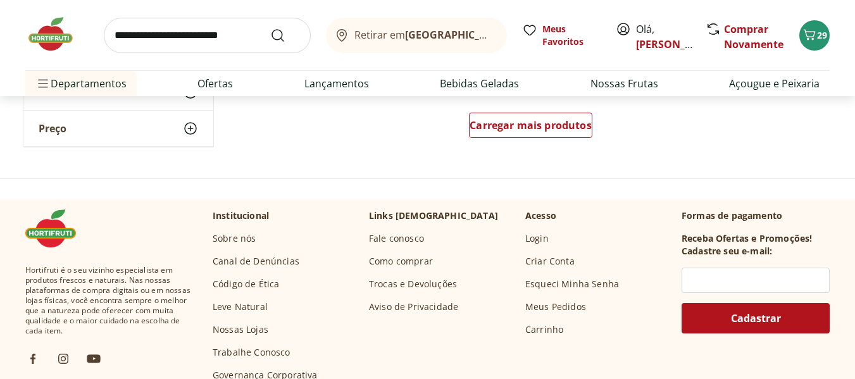
scroll to position [1772, 0]
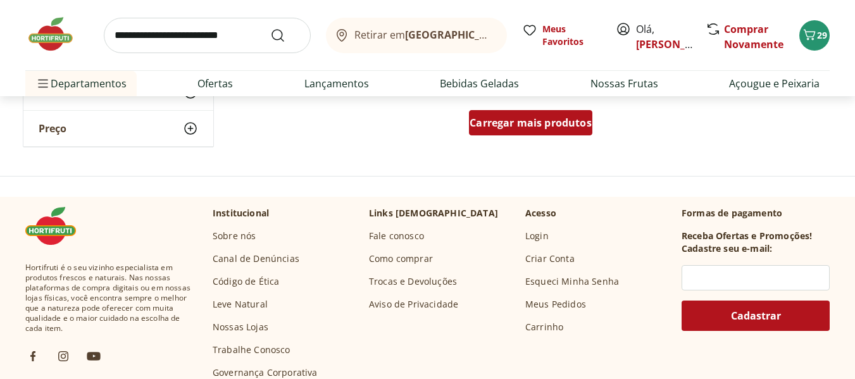
click at [548, 127] on span "Carregar mais produtos" at bounding box center [531, 123] width 122 height 10
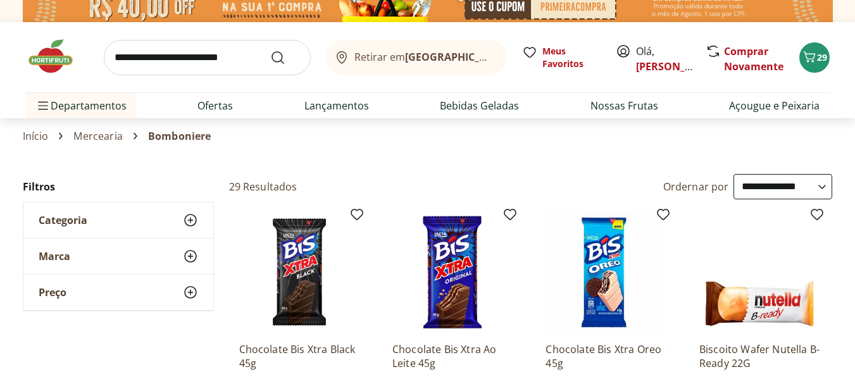
scroll to position [0, 0]
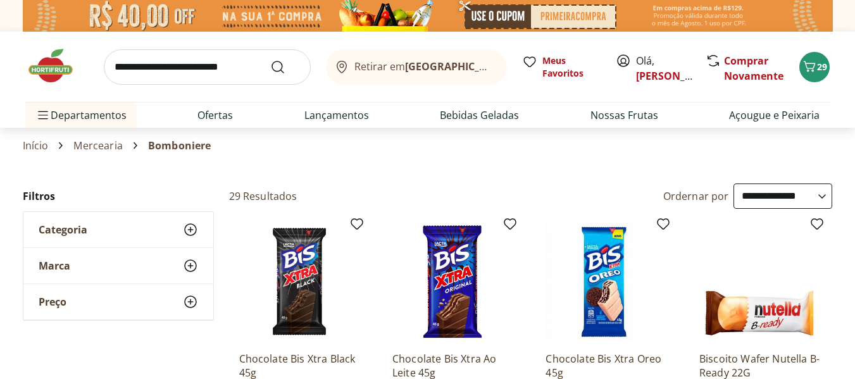
click at [194, 68] on input "search" at bounding box center [207, 66] width 207 height 35
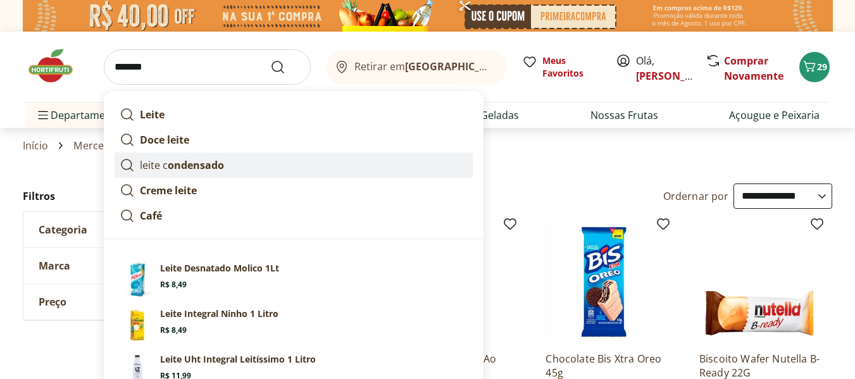
click at [228, 169] on link "leite c ondensado" at bounding box center [294, 165] width 358 height 25
type input "**********"
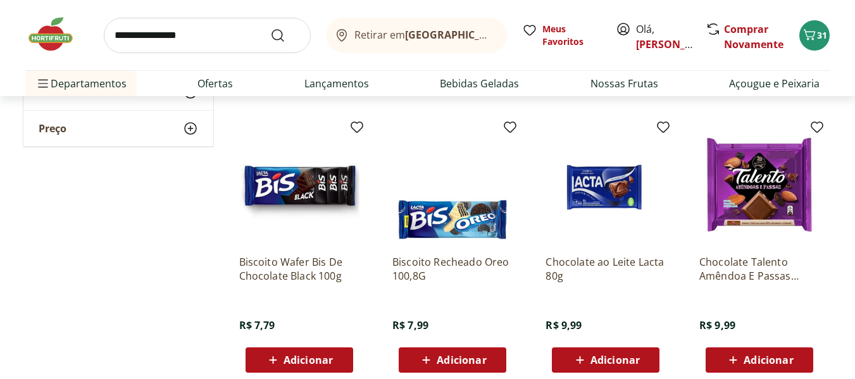
scroll to position [380, 0]
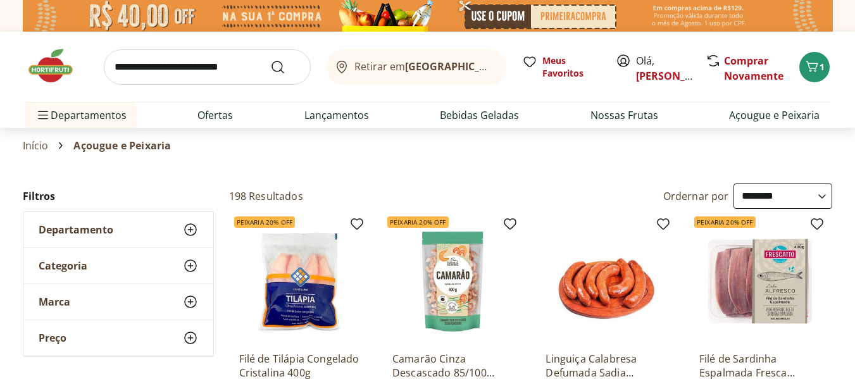
scroll to position [63, 0]
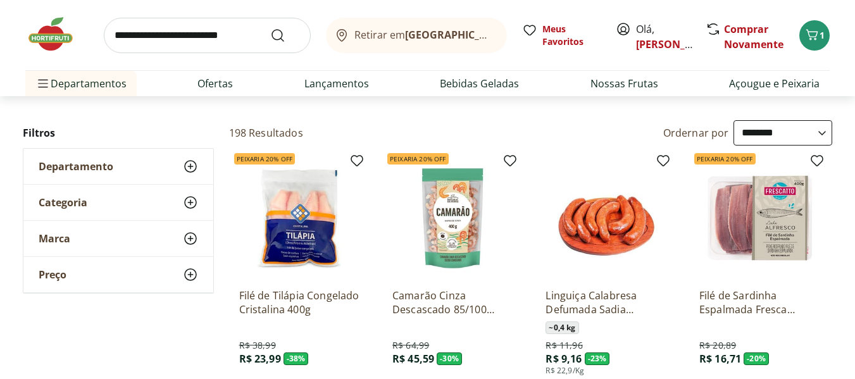
click at [190, 204] on use at bounding box center [190, 202] width 15 height 15
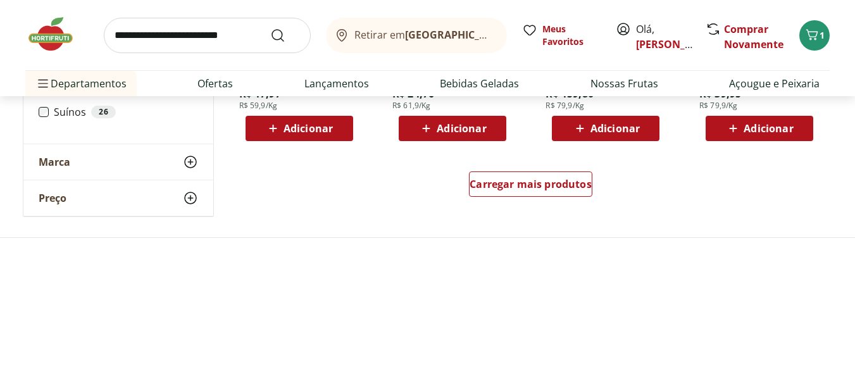
scroll to position [886, 0]
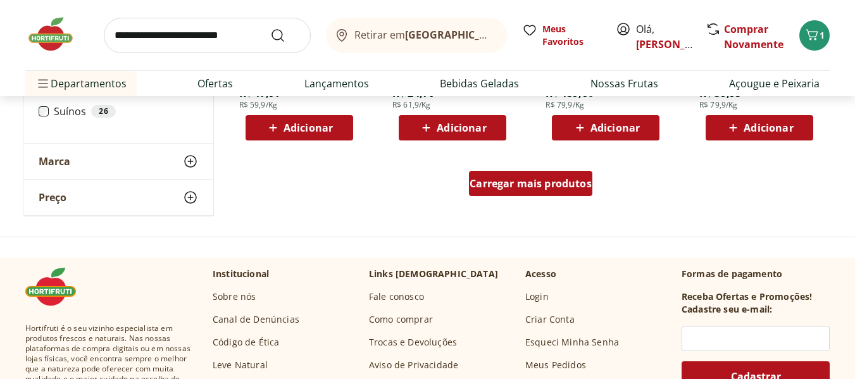
click at [487, 194] on div "Carregar mais produtos" at bounding box center [530, 183] width 123 height 25
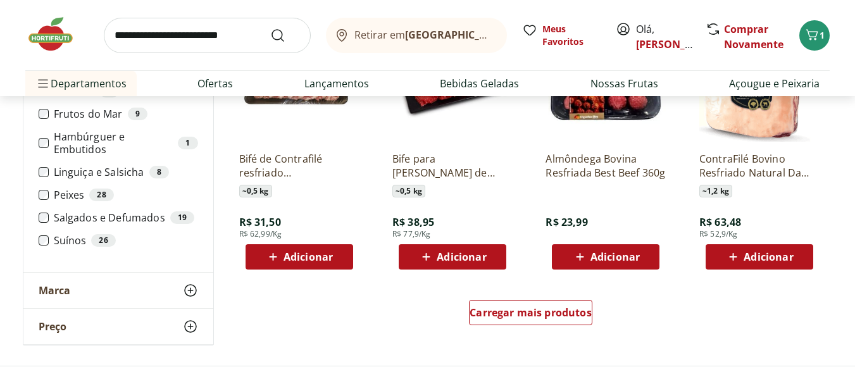
scroll to position [1646, 0]
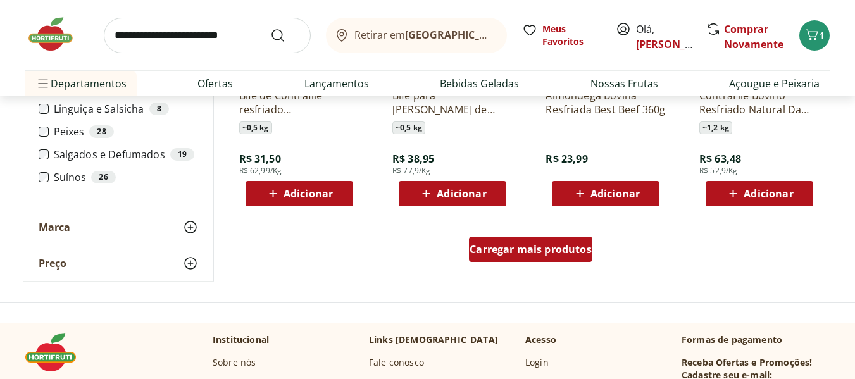
click at [506, 253] on span "Carregar mais produtos" at bounding box center [531, 249] width 122 height 10
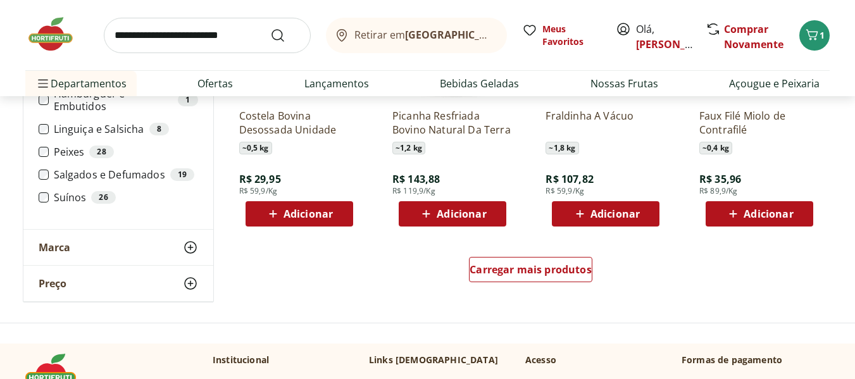
scroll to position [2468, 0]
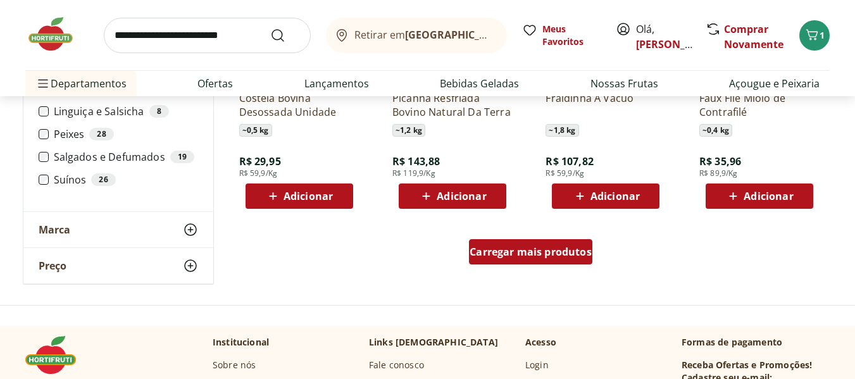
click at [530, 265] on div "Carregar mais produtos" at bounding box center [530, 251] width 123 height 25
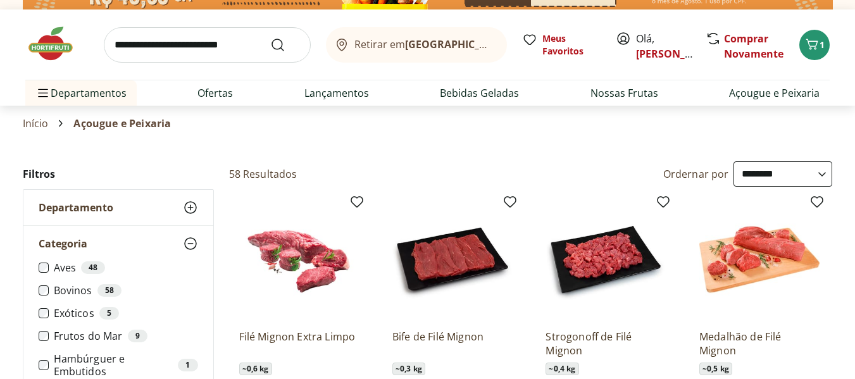
scroll to position [0, 0]
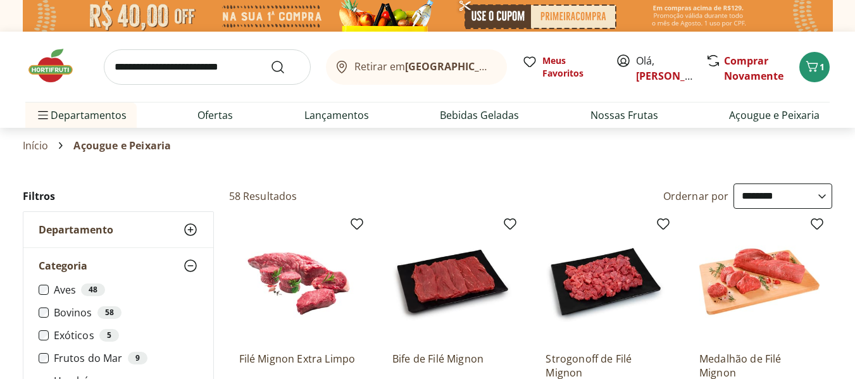
click at [763, 199] on select "**********" at bounding box center [783, 196] width 99 height 25
click at [734, 184] on select "**********" at bounding box center [783, 196] width 99 height 25
select select "*********"
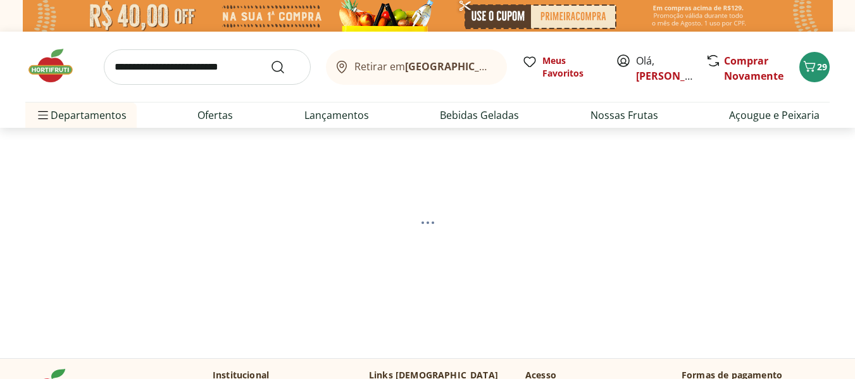
select select "**********"
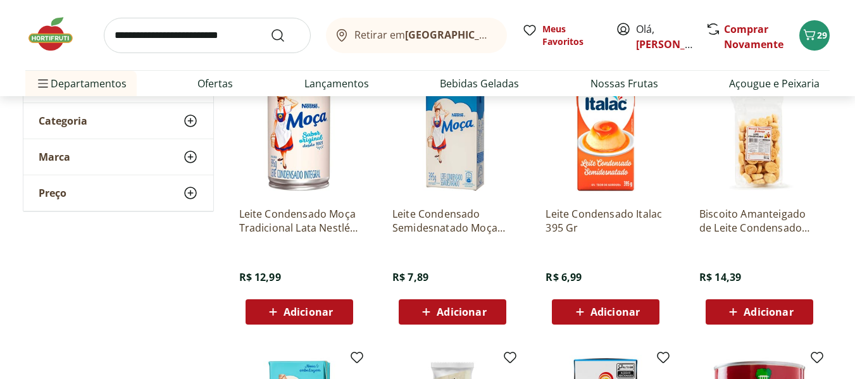
scroll to position [253, 0]
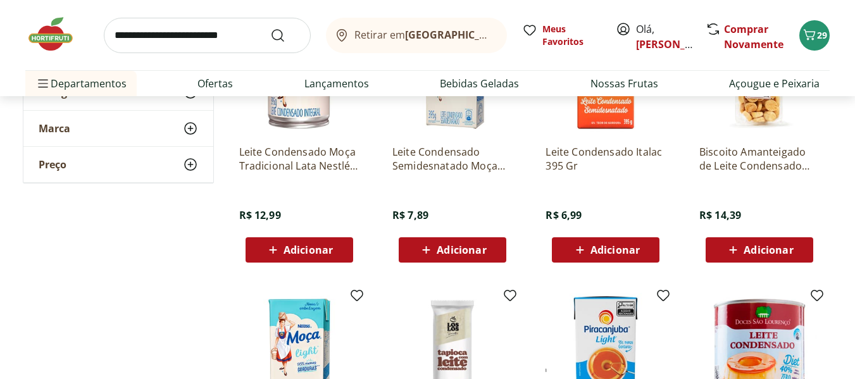
click at [274, 252] on icon at bounding box center [273, 249] width 16 height 15
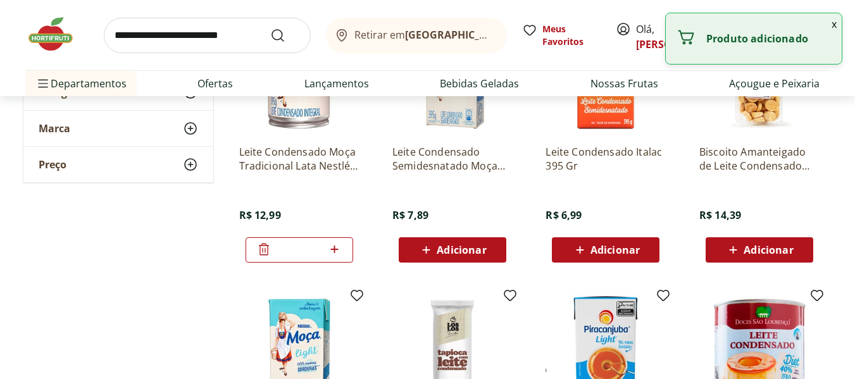
click at [337, 251] on icon at bounding box center [335, 249] width 16 height 15
type input "*"
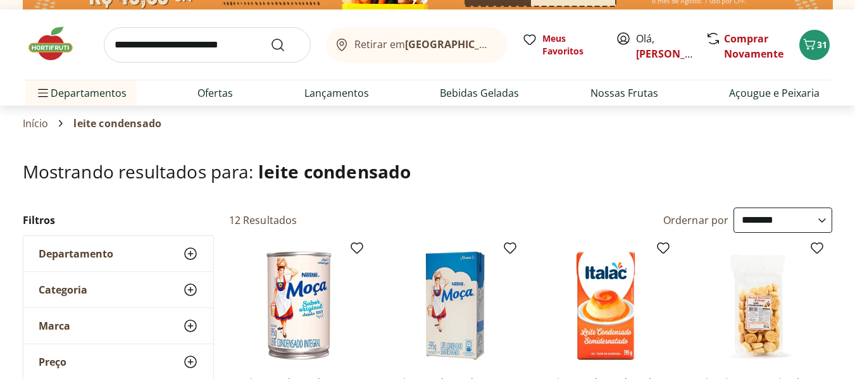
scroll to position [0, 0]
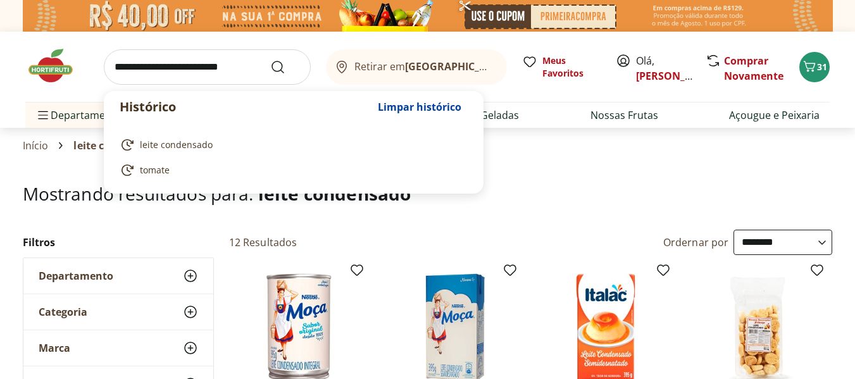
click at [215, 70] on input "search" at bounding box center [207, 66] width 207 height 35
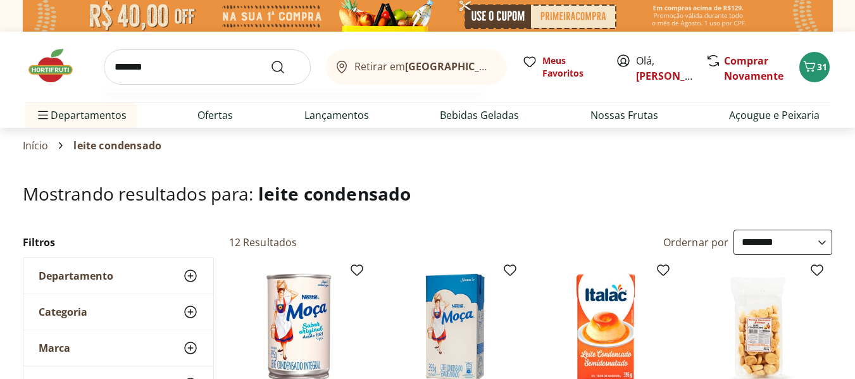
type input "*******"
click at [270, 59] on button "Submit Search" at bounding box center [285, 66] width 30 height 15
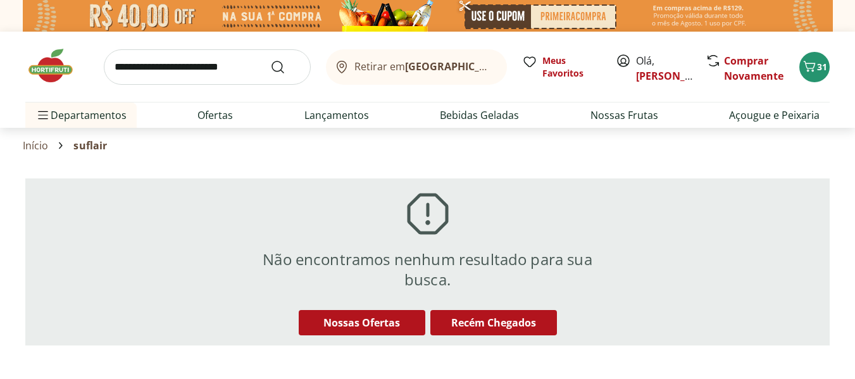
select select "**********"
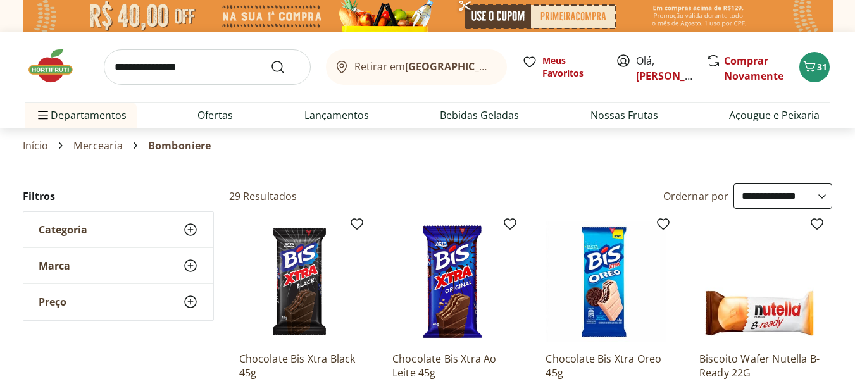
select select "*********"
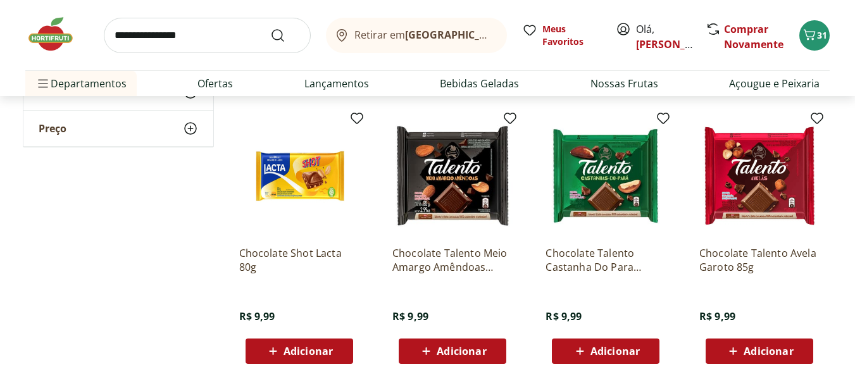
scroll to position [696, 0]
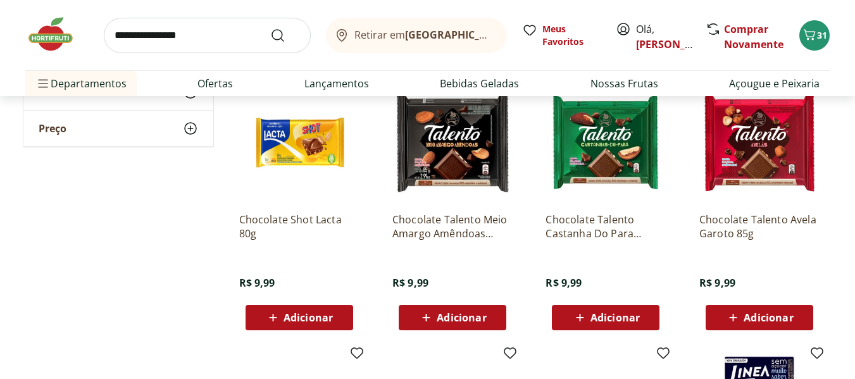
click at [761, 324] on span "Adicionar" at bounding box center [759, 317] width 68 height 15
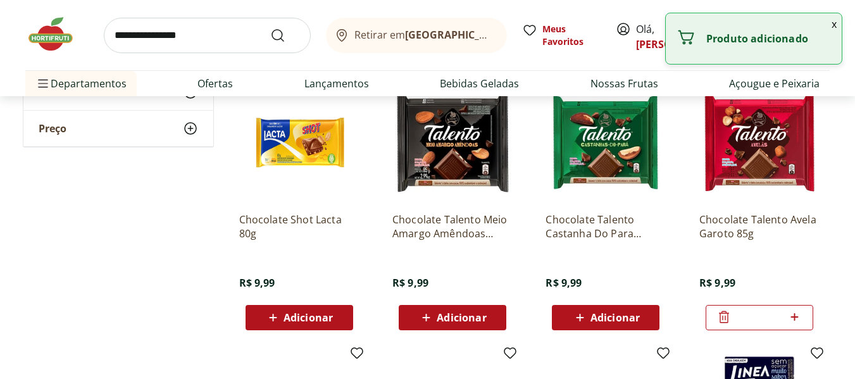
click at [792, 320] on icon at bounding box center [795, 317] width 16 height 15
type input "*"
click at [613, 316] on span "Adicionar" at bounding box center [615, 318] width 49 height 10
click at [640, 315] on icon at bounding box center [642, 317] width 16 height 15
type input "*"
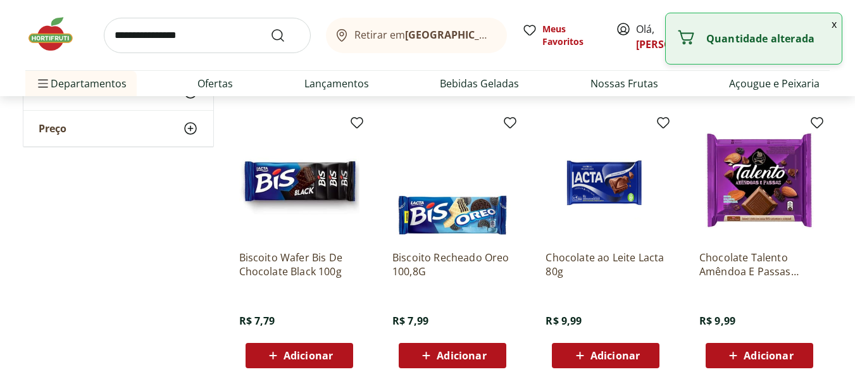
scroll to position [443, 0]
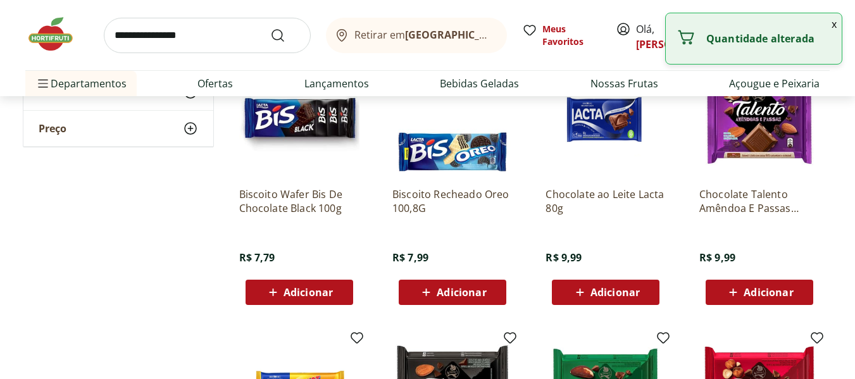
click at [623, 300] on span "Adicionar" at bounding box center [606, 292] width 68 height 15
click at [645, 293] on icon at bounding box center [642, 291] width 16 height 15
type input "*"
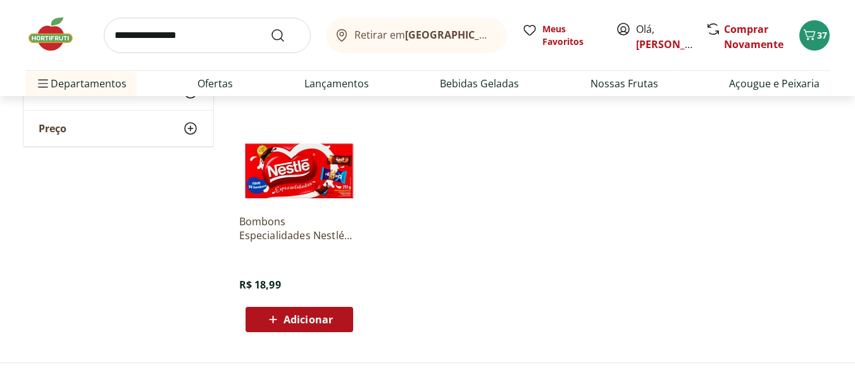
scroll to position [2089, 0]
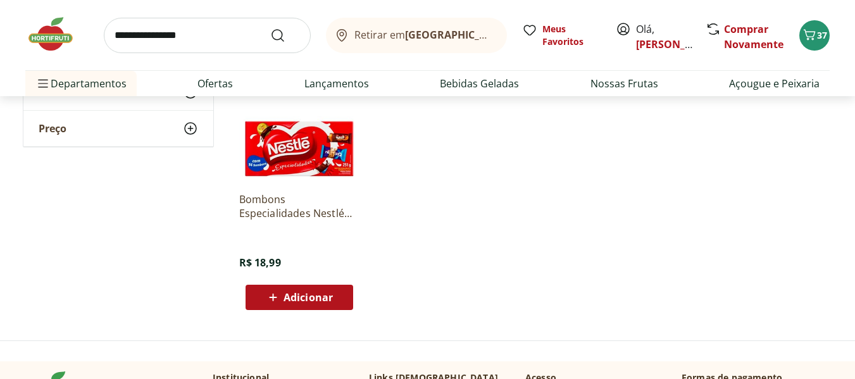
click at [306, 300] on span "Adicionar" at bounding box center [308, 297] width 49 height 10
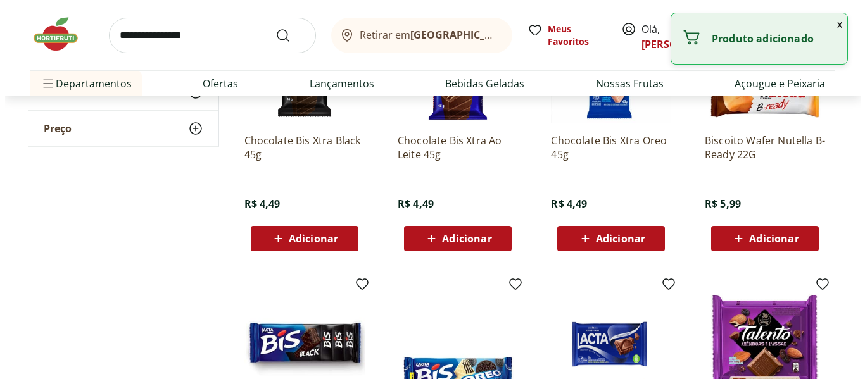
scroll to position [0, 0]
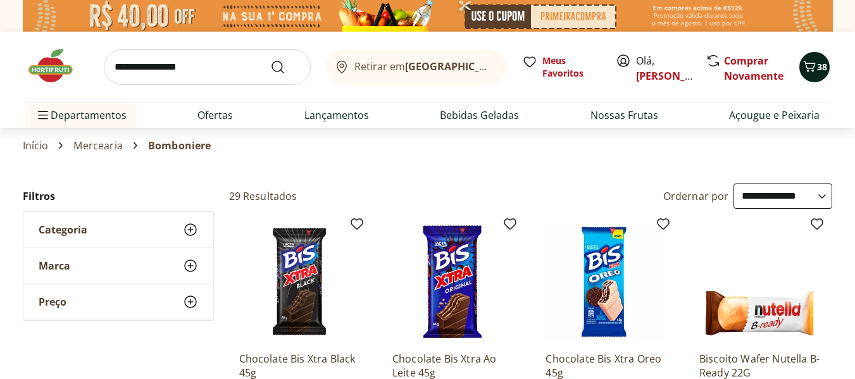
click at [818, 68] on span "38" at bounding box center [822, 67] width 10 height 12
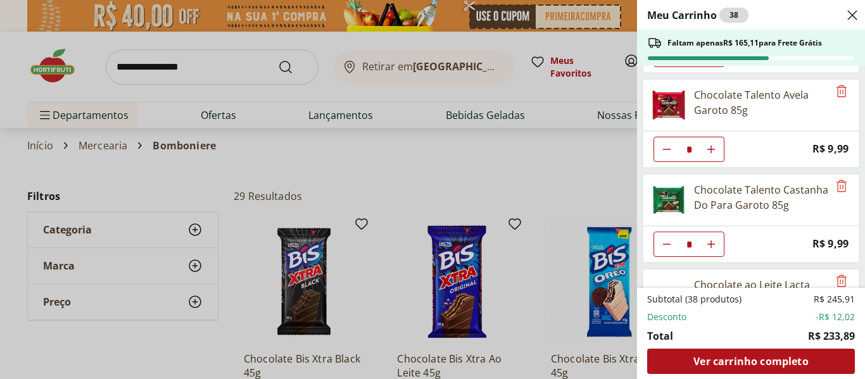
scroll to position [1112, 0]
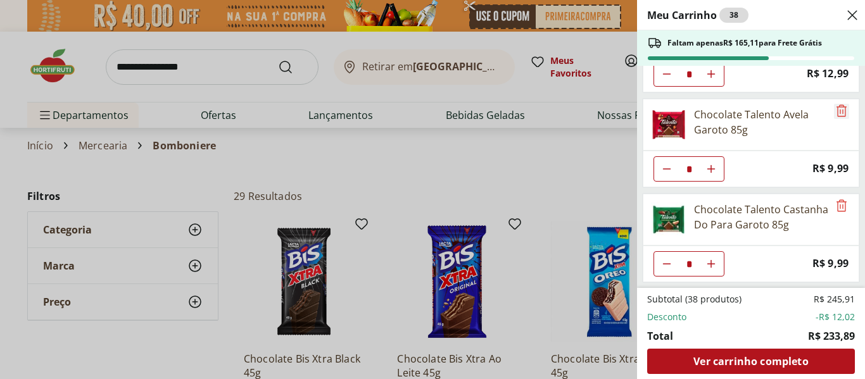
click at [835, 113] on icon "Remove" at bounding box center [841, 110] width 15 height 15
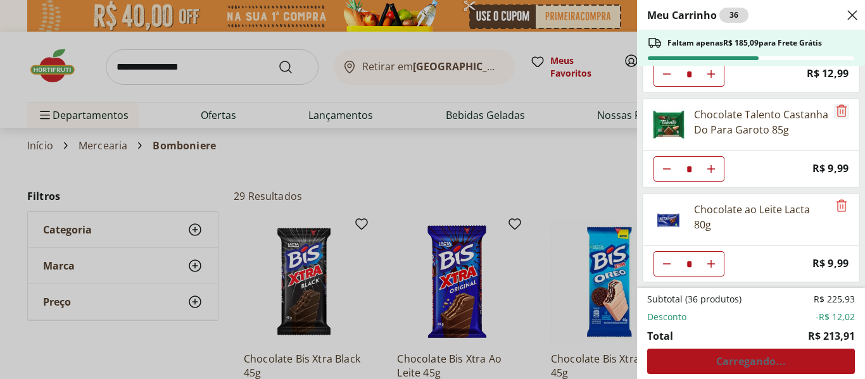
click at [835, 113] on icon "Remove" at bounding box center [841, 110] width 15 height 15
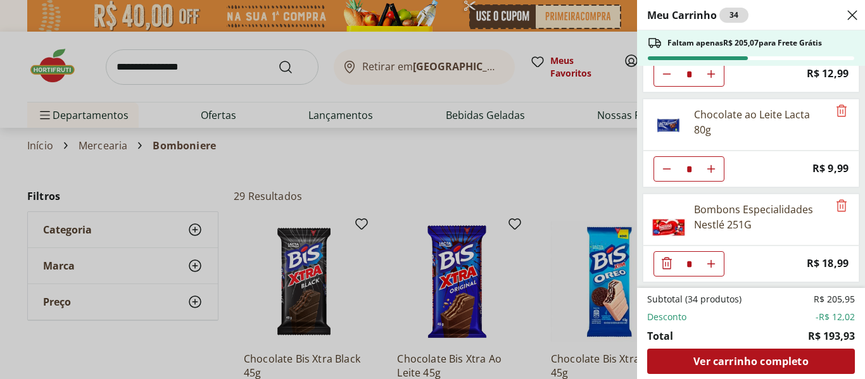
type input "*"
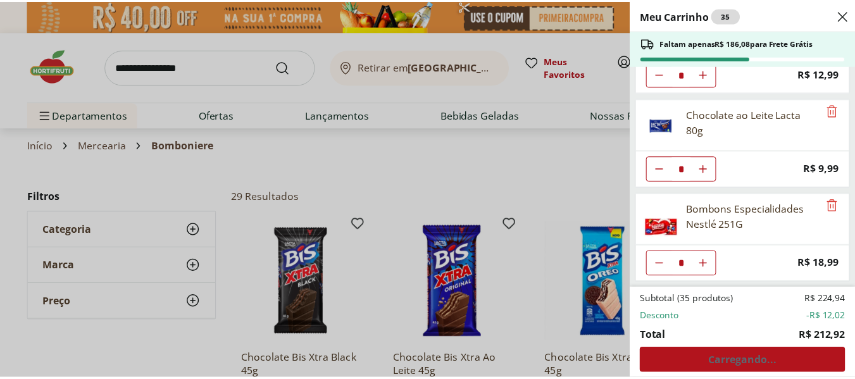
scroll to position [0, 0]
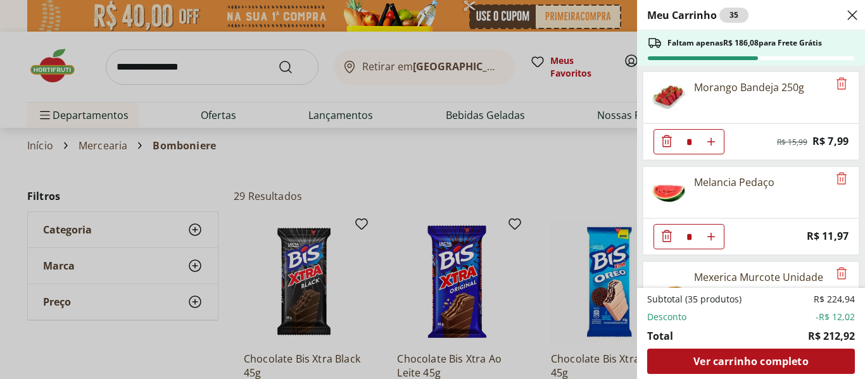
click at [424, 80] on div "Meu Carrinho 35 Faltam apenas R$ 186,08 para Frete Grátis Morango Bandeja 250g …" at bounding box center [432, 189] width 865 height 379
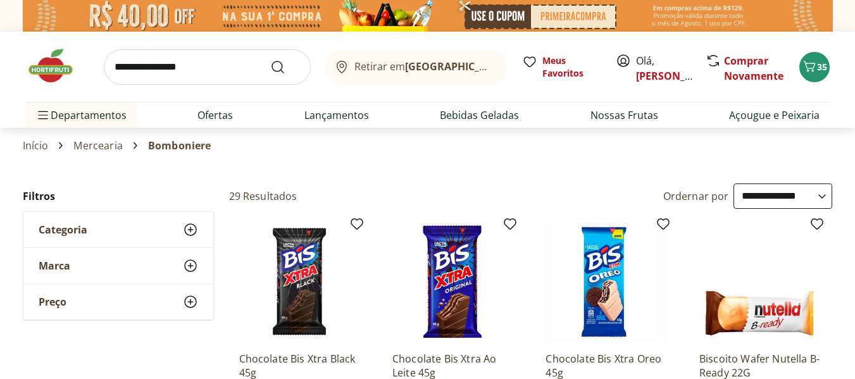
click at [437, 59] on div "Retirar em Rio de Janeiro/RJ" at bounding box center [414, 66] width 161 height 15
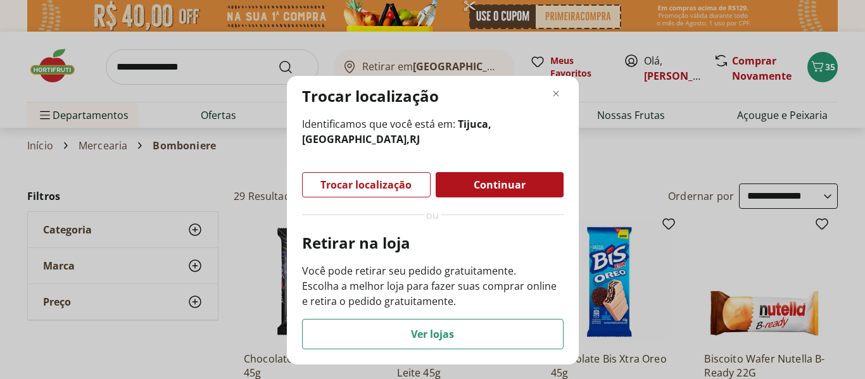
click at [487, 180] on span "Continuar" at bounding box center [499, 185] width 52 height 10
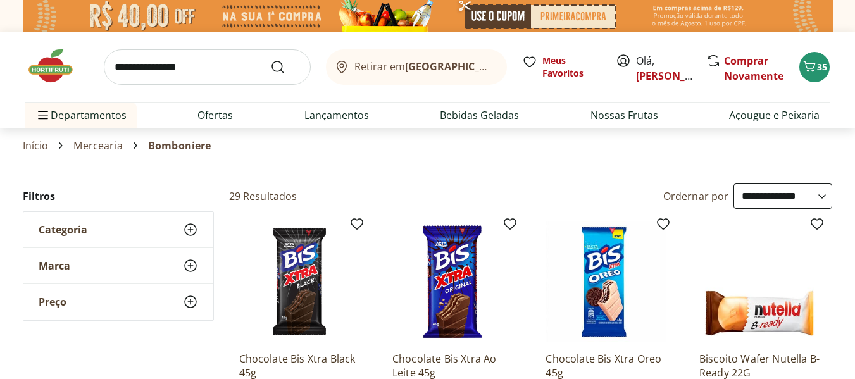
click at [428, 65] on b "[GEOGRAPHIC_DATA]/[GEOGRAPHIC_DATA]" at bounding box center [511, 66] width 213 height 14
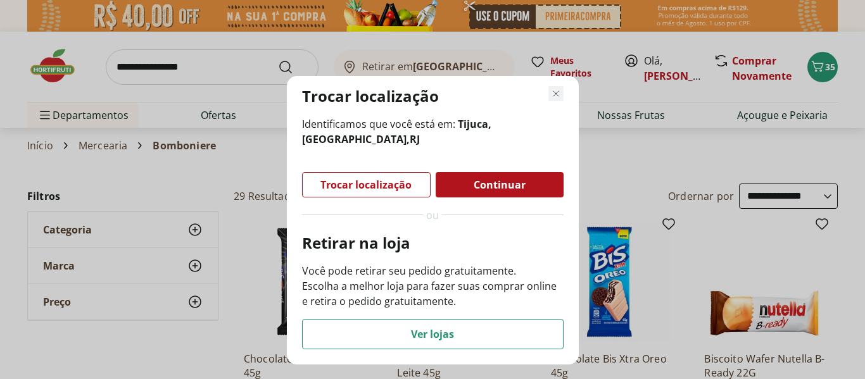
click at [557, 93] on icon "Fechar modal de regionalização" at bounding box center [555, 93] width 15 height 15
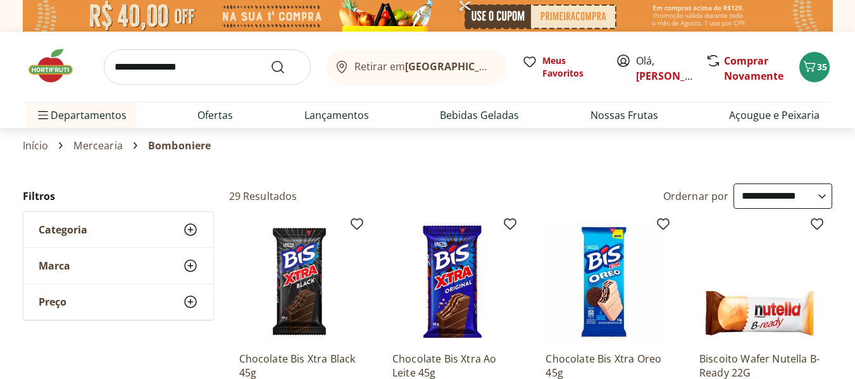
click at [444, 61] on b "[GEOGRAPHIC_DATA]/[GEOGRAPHIC_DATA]" at bounding box center [511, 66] width 213 height 14
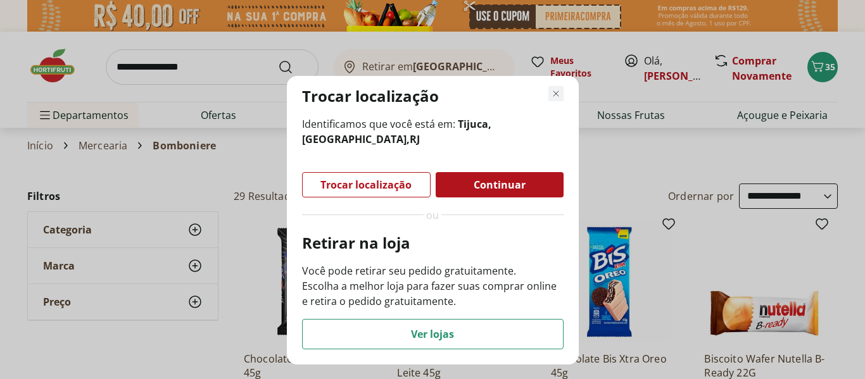
click at [560, 91] on icon "Fechar modal de regionalização" at bounding box center [555, 93] width 15 height 15
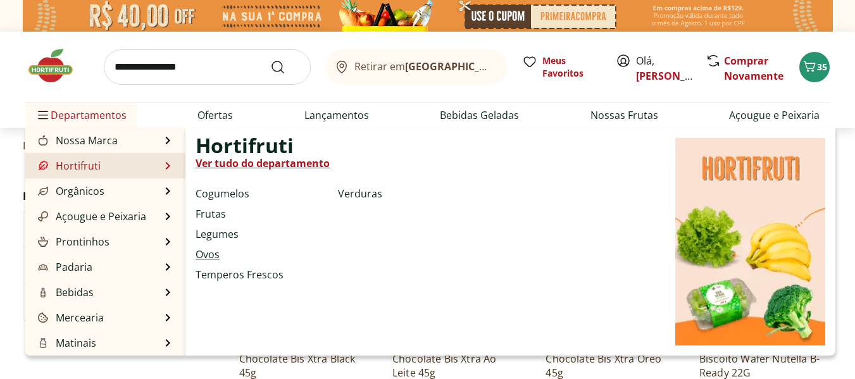
click at [216, 251] on link "Ovos" at bounding box center [208, 254] width 24 height 15
select select "**********"
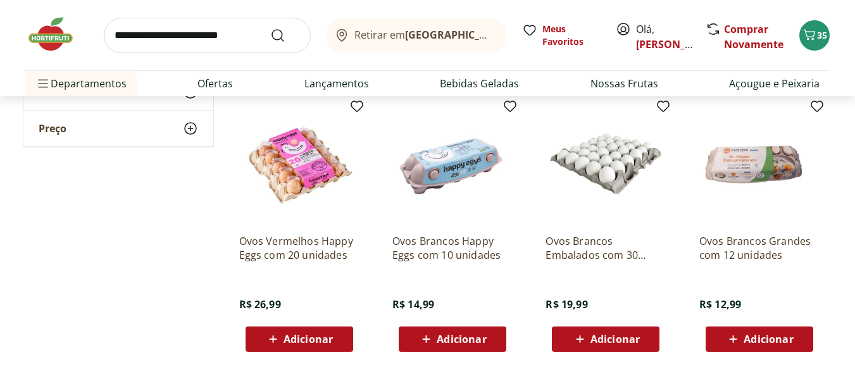
scroll to position [443, 0]
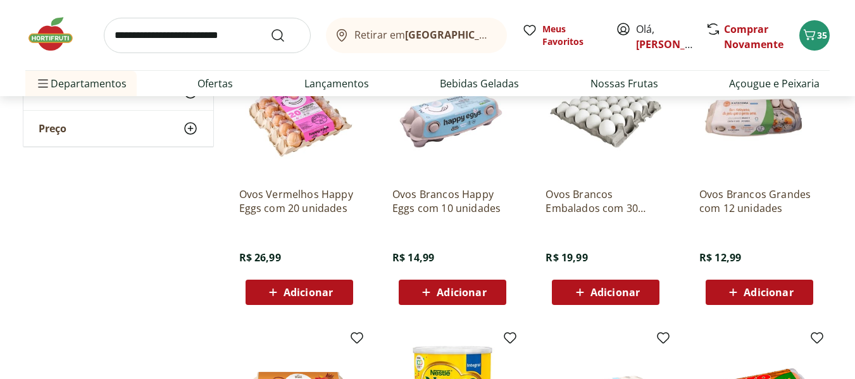
click at [577, 285] on icon at bounding box center [580, 292] width 16 height 15
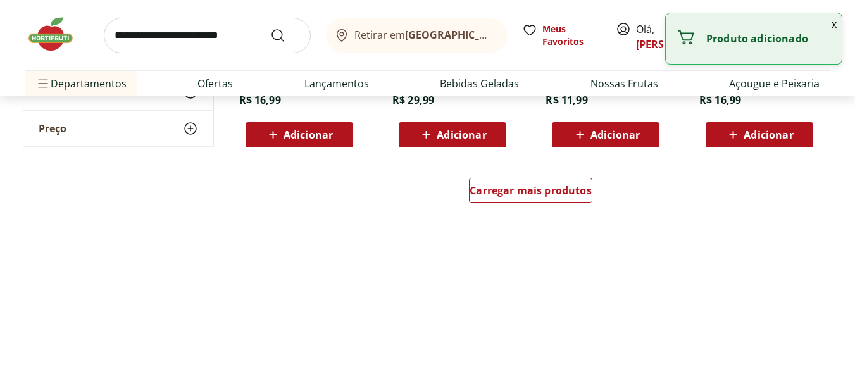
scroll to position [886, 0]
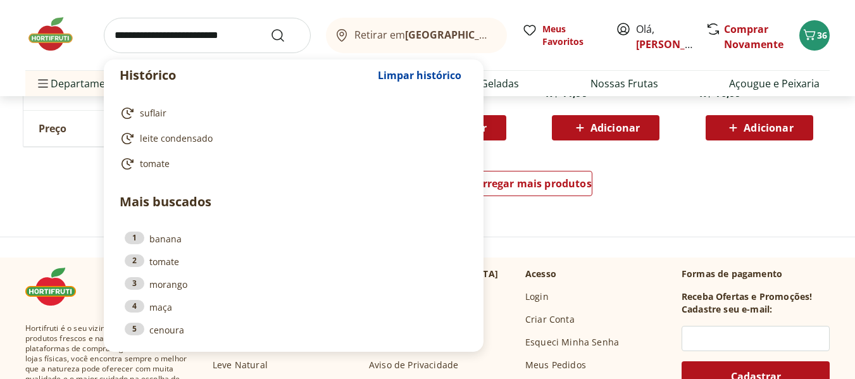
click at [189, 43] on input "search" at bounding box center [207, 35] width 207 height 35
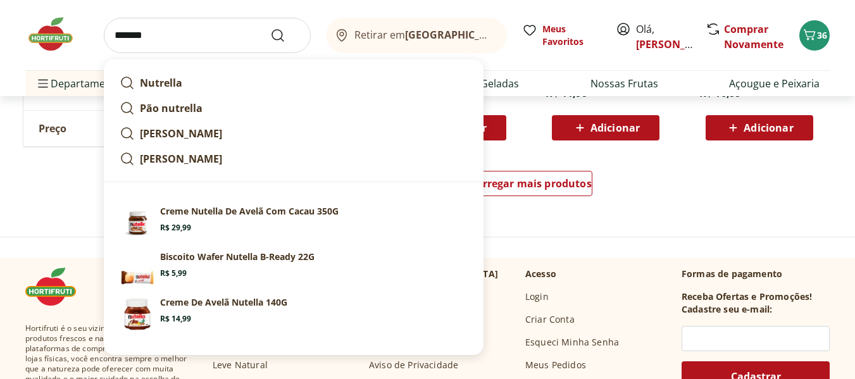
type input "*******"
click at [270, 28] on button "Submit Search" at bounding box center [285, 35] width 30 height 15
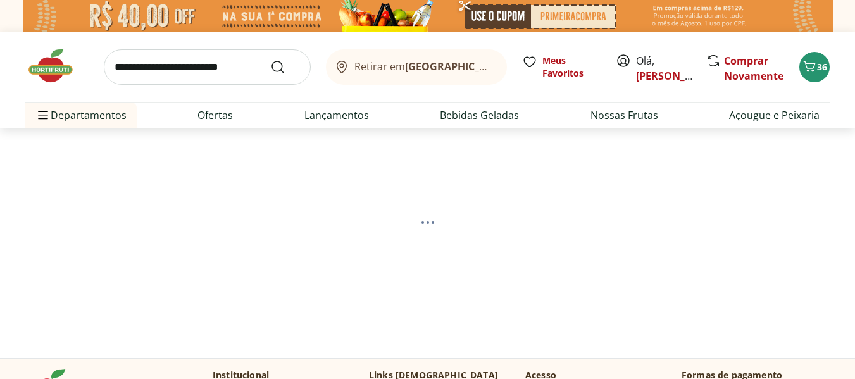
select select "**********"
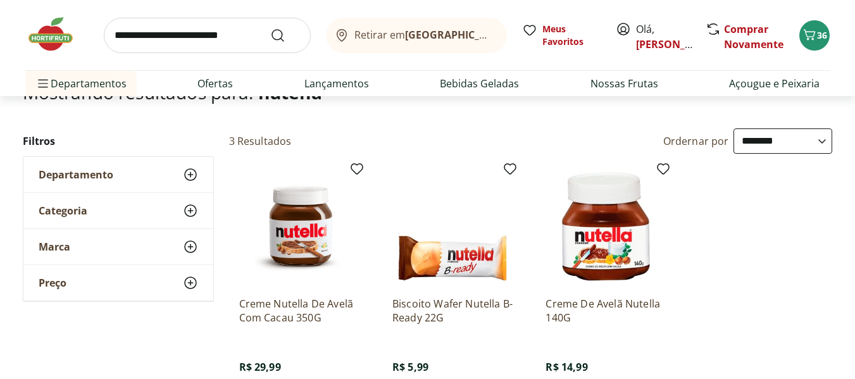
scroll to position [63, 0]
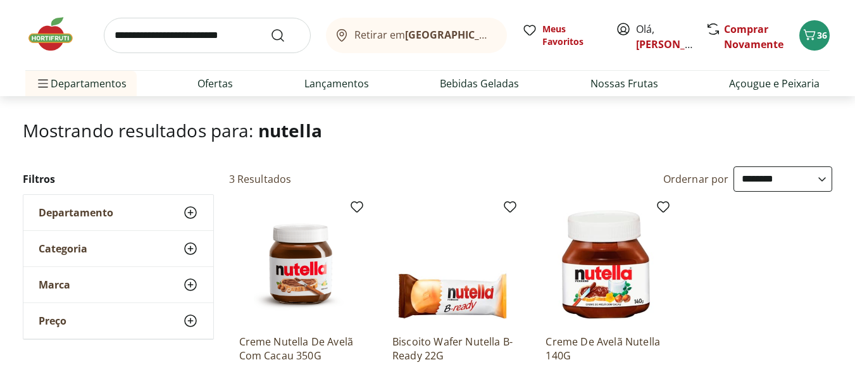
click at [142, 27] on input "search" at bounding box center [207, 35] width 207 height 35
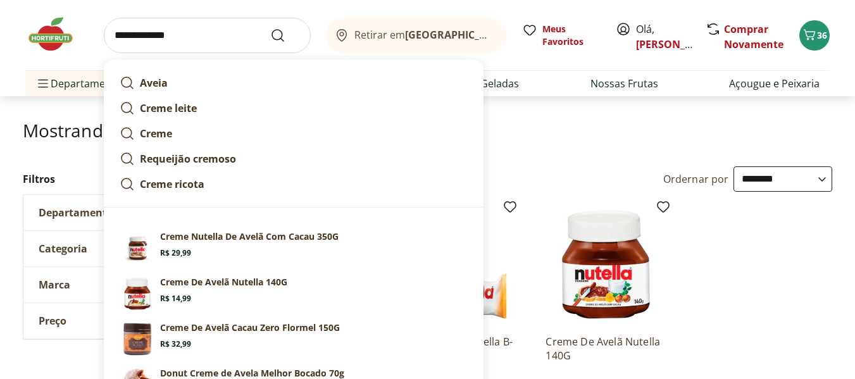
type input "**********"
click at [270, 28] on button "Submit Search" at bounding box center [285, 35] width 30 height 15
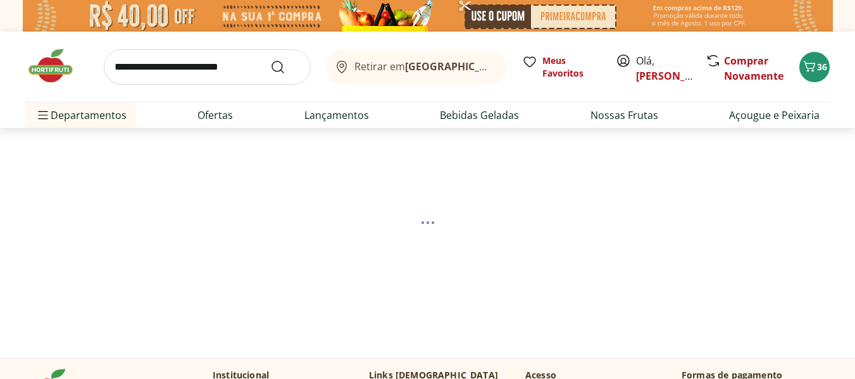
select select "**********"
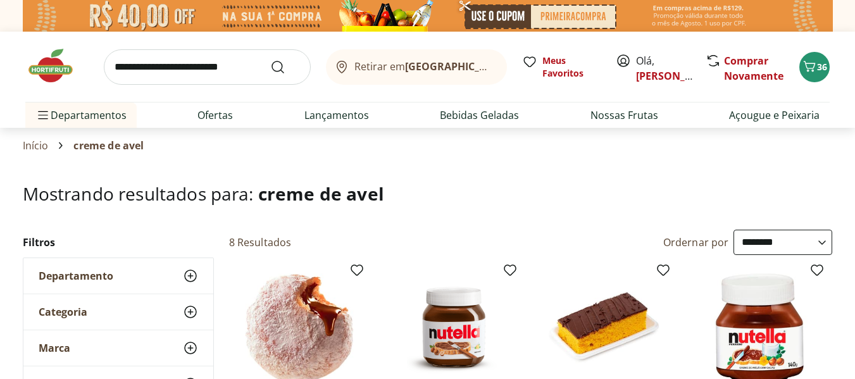
scroll to position [63, 0]
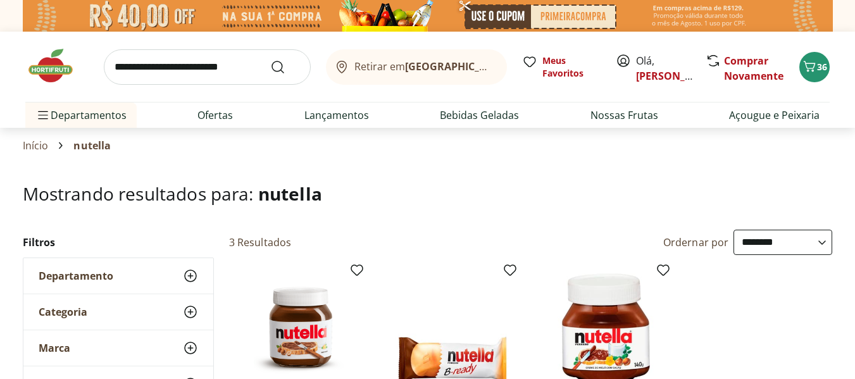
select select "**********"
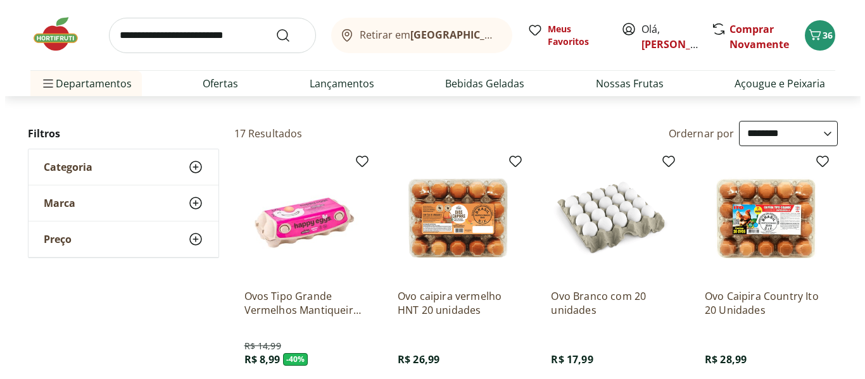
scroll to position [63, 0]
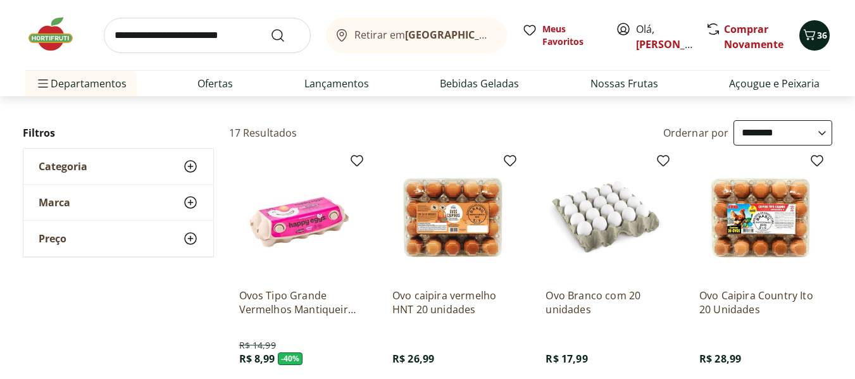
click at [815, 41] on icon "Carrinho" at bounding box center [809, 34] width 15 height 15
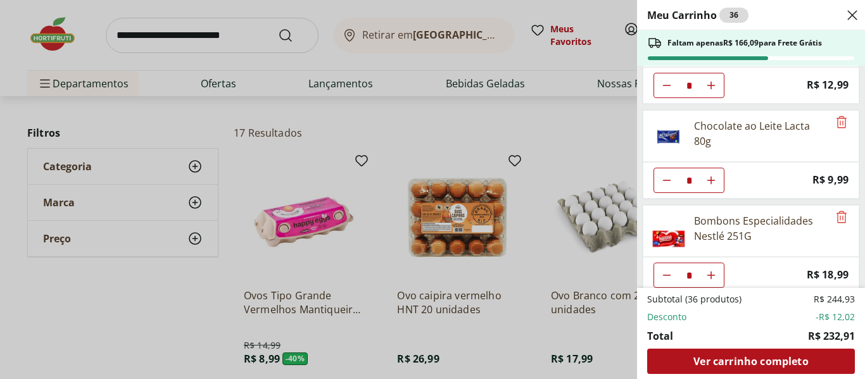
scroll to position [1080, 0]
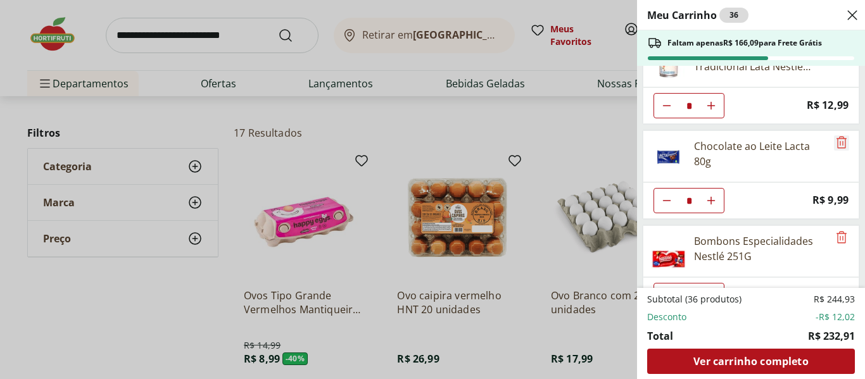
click at [836, 142] on icon "Remove" at bounding box center [841, 142] width 10 height 12
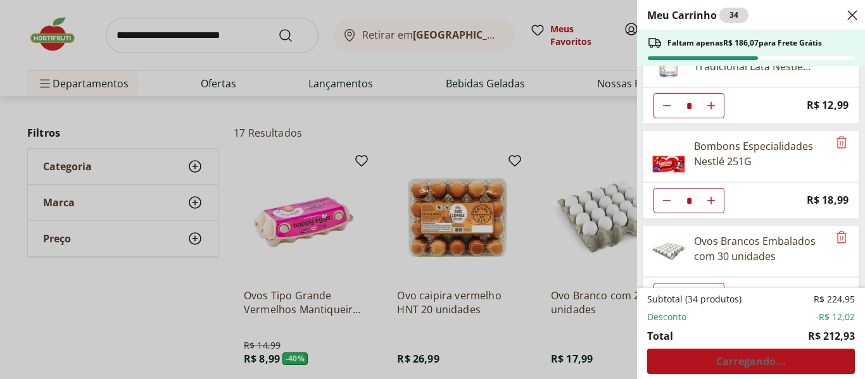
type input "*"
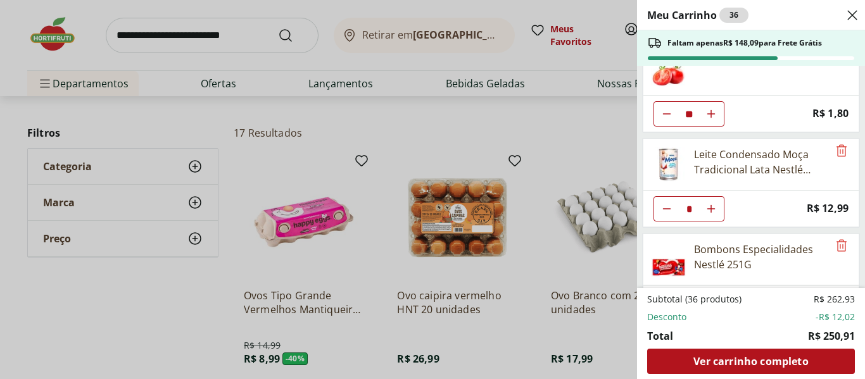
scroll to position [922, 0]
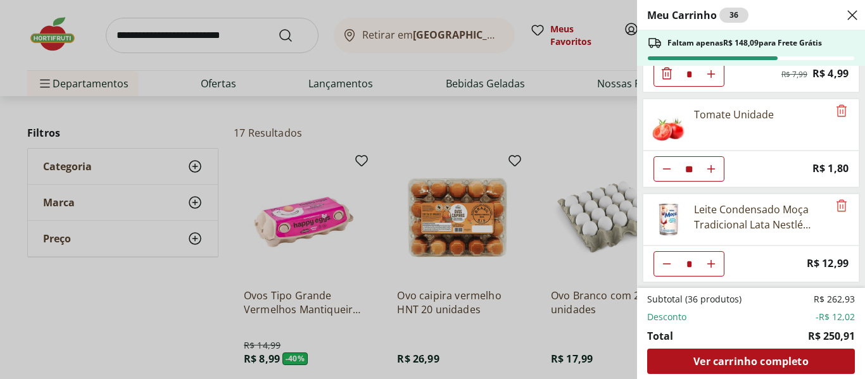
type input "*"
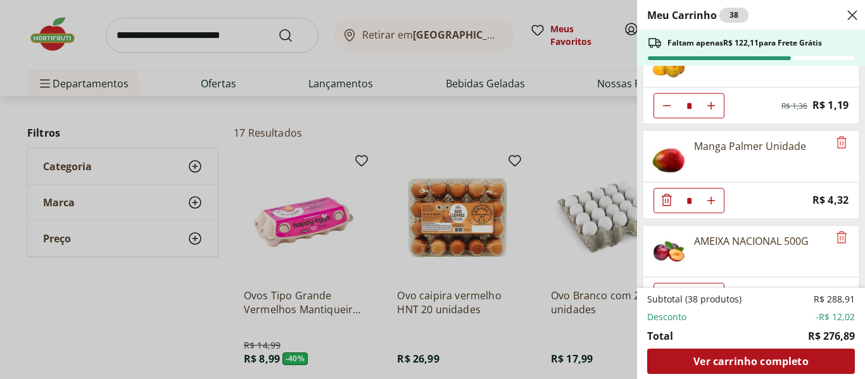
scroll to position [0, 0]
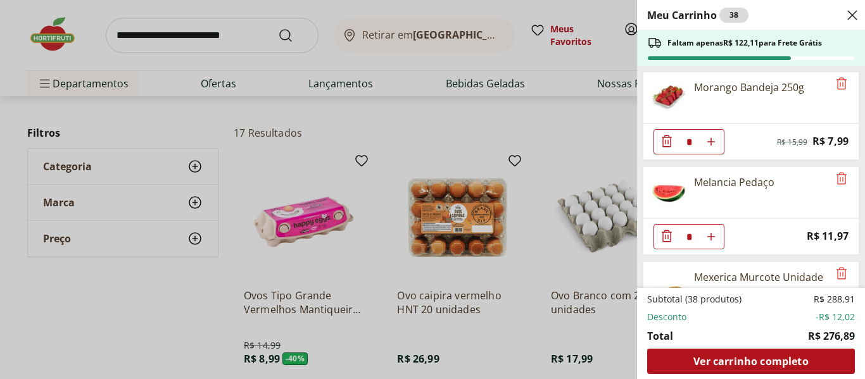
click at [265, 67] on div "Meu Carrinho 38 Faltam apenas R$ 122,11 para Frete Grátis Morango Bandeja 250g …" at bounding box center [432, 189] width 865 height 379
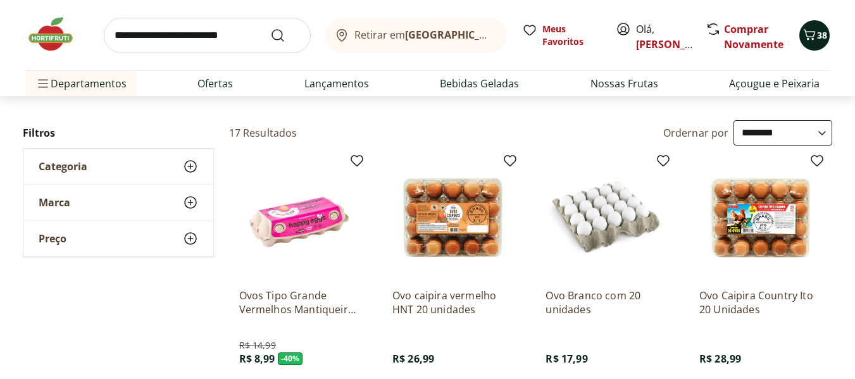
click at [813, 41] on icon "Carrinho" at bounding box center [809, 34] width 15 height 15
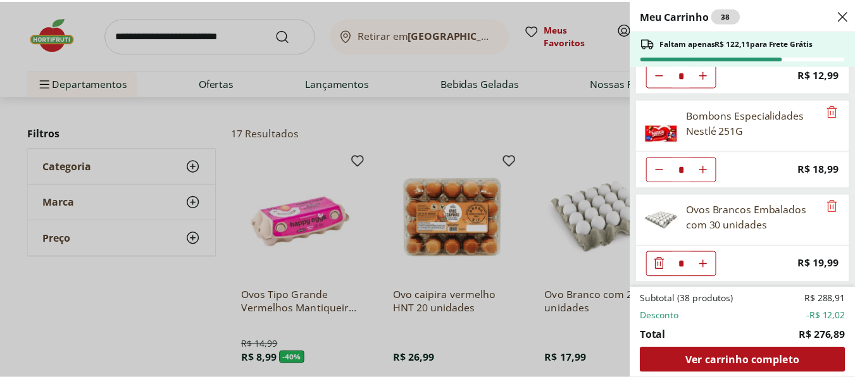
scroll to position [1112, 0]
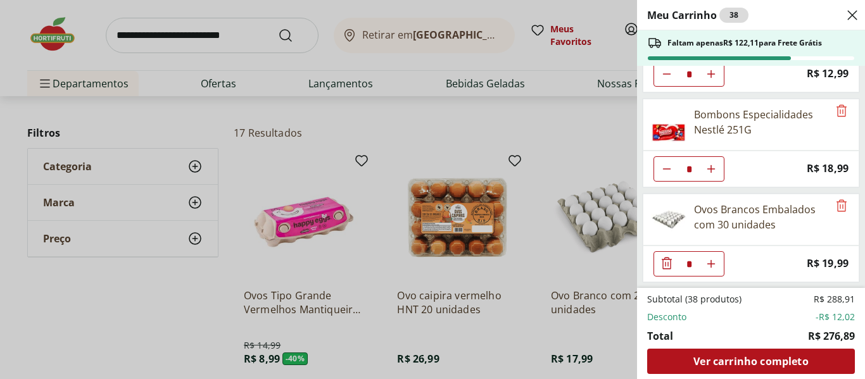
click at [182, 113] on div "Meu Carrinho 38 Faltam apenas R$ 122,11 para Frete Grátis Morango Bandeja 250g …" at bounding box center [432, 189] width 865 height 379
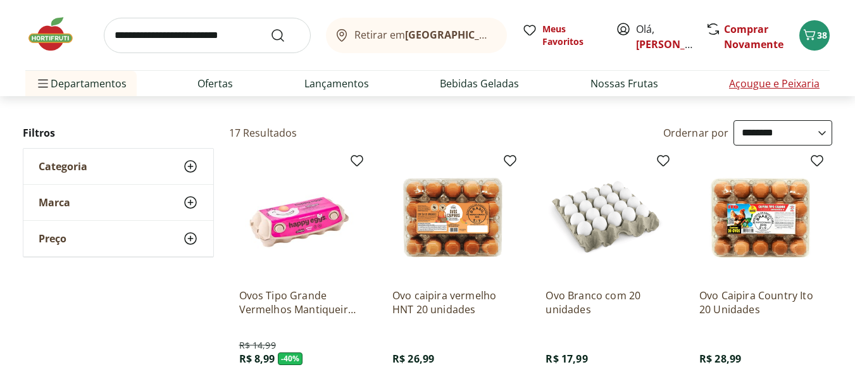
click at [788, 76] on link "Açougue e Peixaria" at bounding box center [774, 83] width 91 height 15
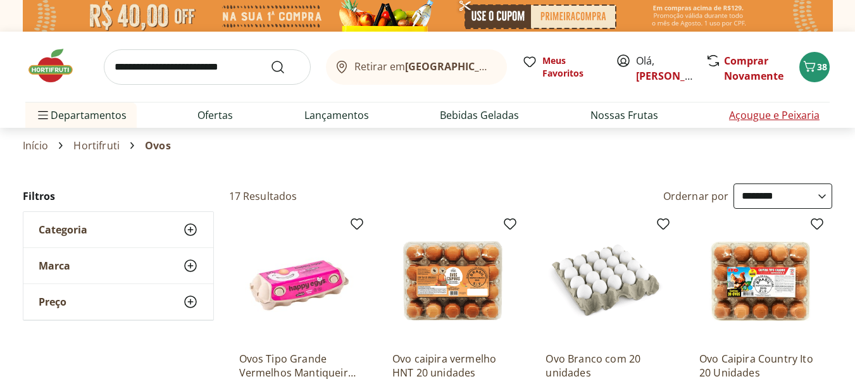
select select "**********"
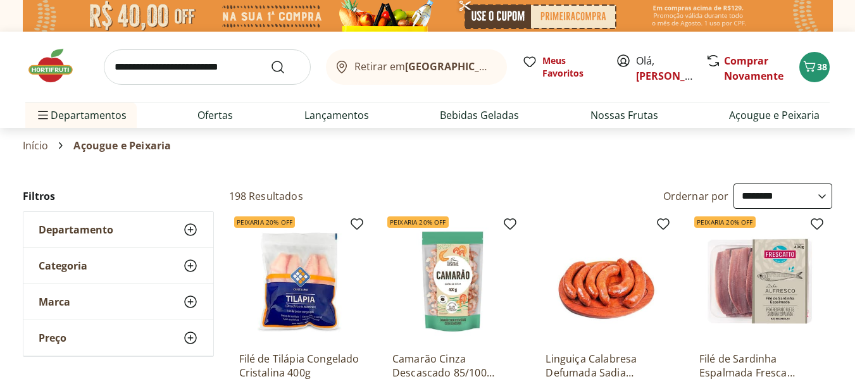
click at [187, 265] on icon at bounding box center [190, 265] width 15 height 15
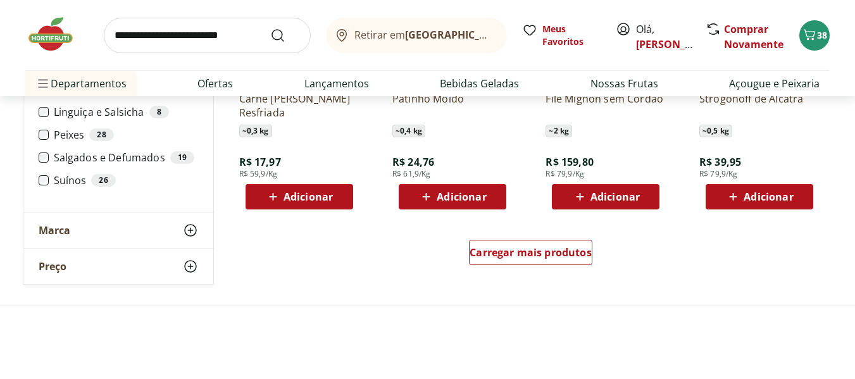
scroll to position [823, 0]
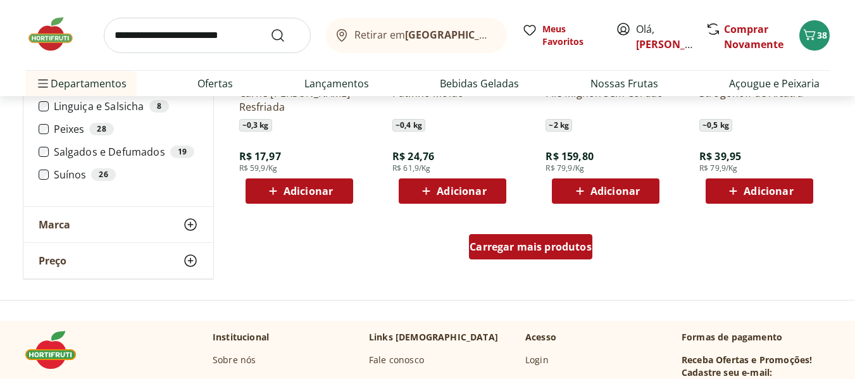
click at [508, 243] on span "Carregar mais produtos" at bounding box center [531, 247] width 122 height 10
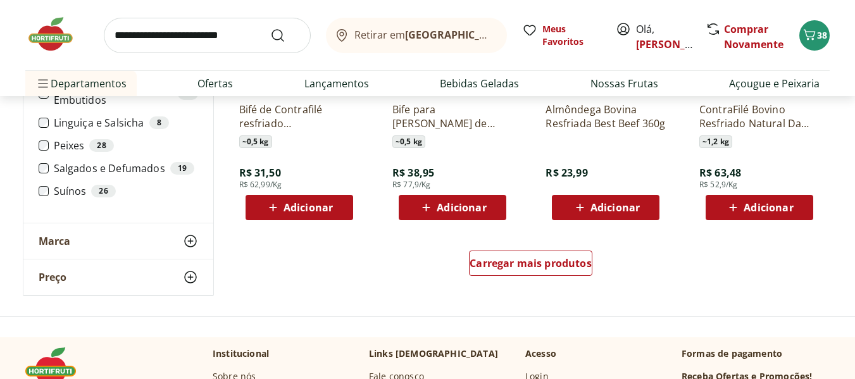
scroll to position [1646, 0]
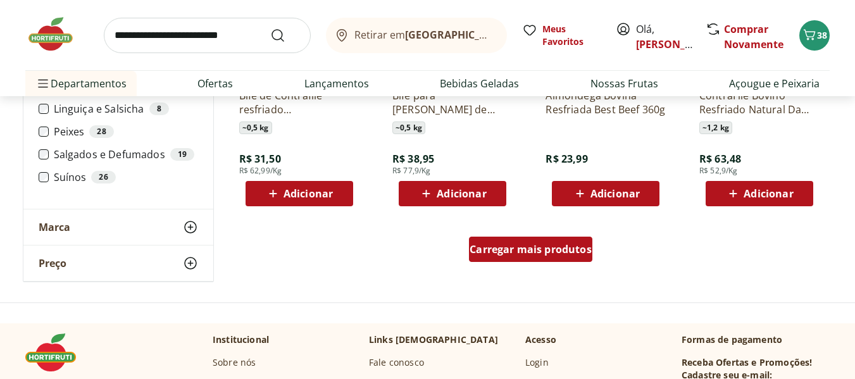
click at [510, 241] on div "Carregar mais produtos" at bounding box center [530, 249] width 123 height 25
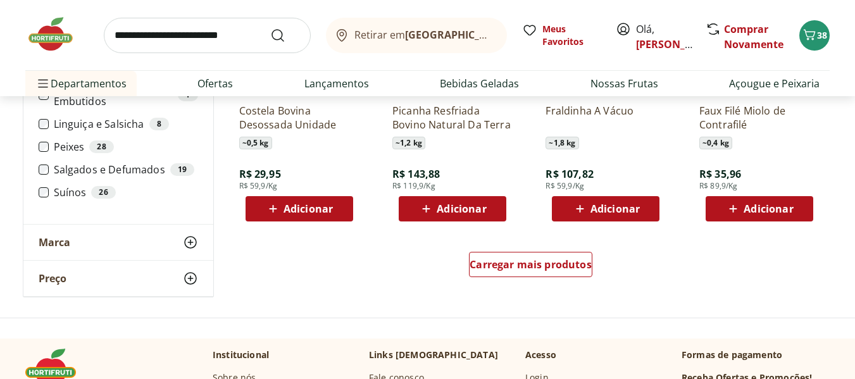
scroll to position [2468, 0]
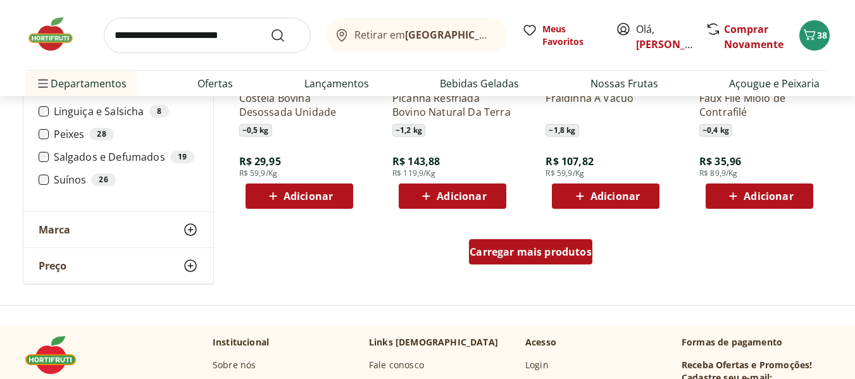
click at [525, 247] on span "Carregar mais produtos" at bounding box center [531, 252] width 122 height 10
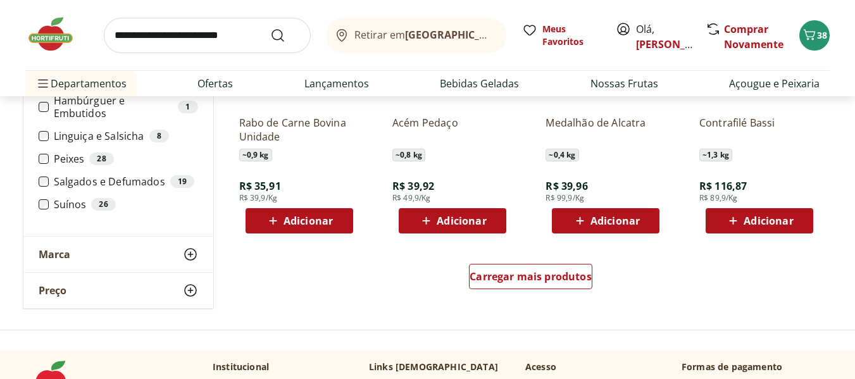
scroll to position [3291, 0]
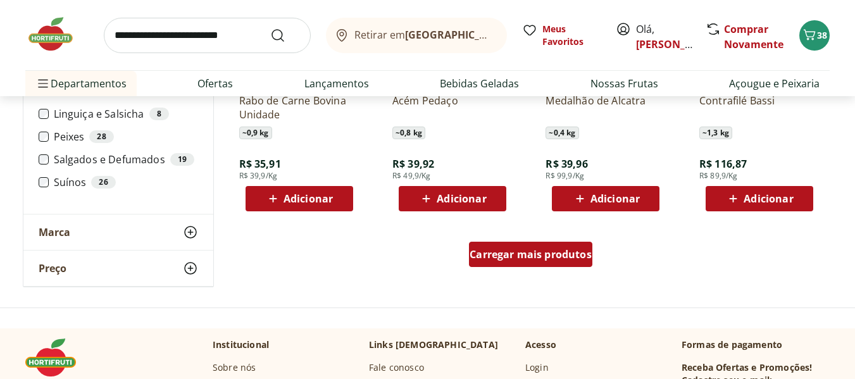
click at [533, 246] on div "Carregar mais produtos" at bounding box center [530, 254] width 123 height 25
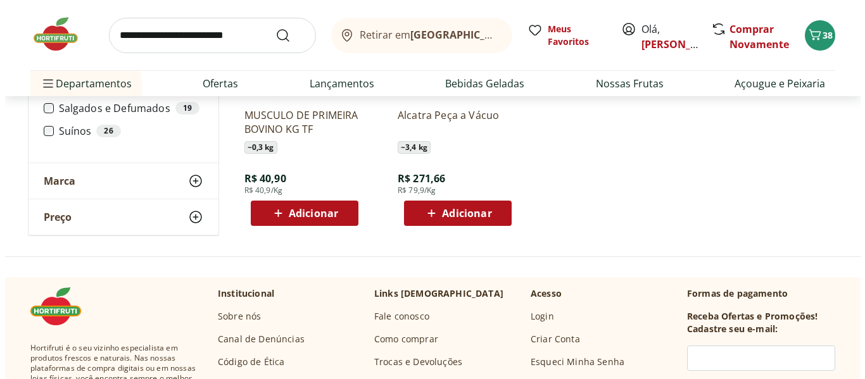
scroll to position [3987, 0]
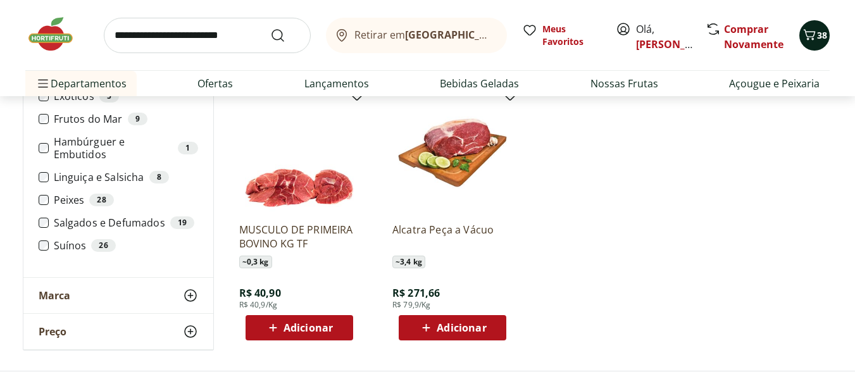
click at [809, 42] on icon "Carrinho" at bounding box center [809, 34] width 15 height 15
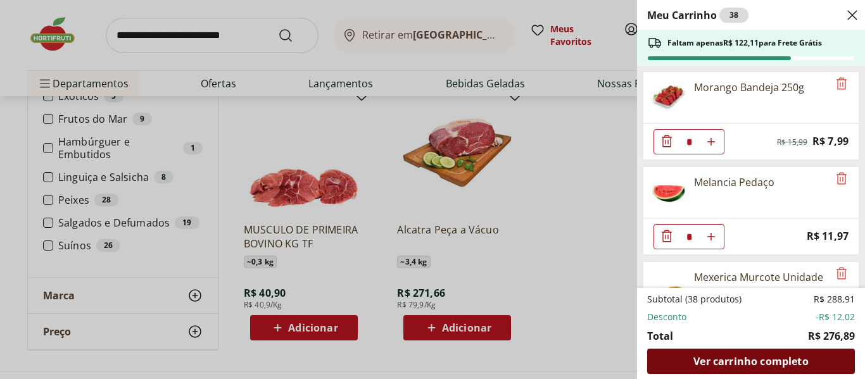
click at [736, 359] on span "Ver carrinho completo" at bounding box center [750, 361] width 115 height 10
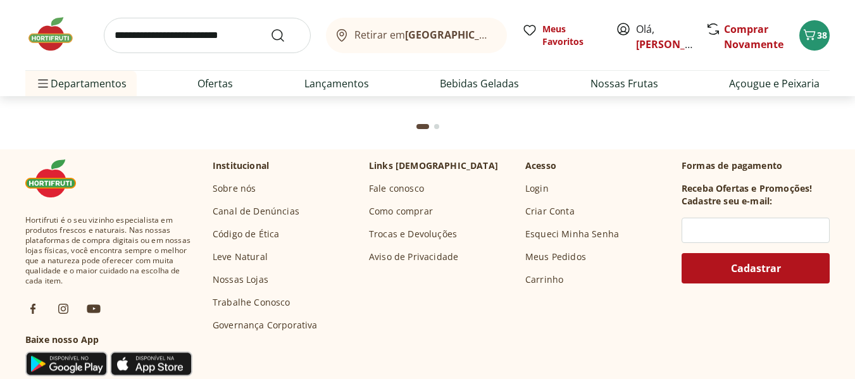
scroll to position [3713, 0]
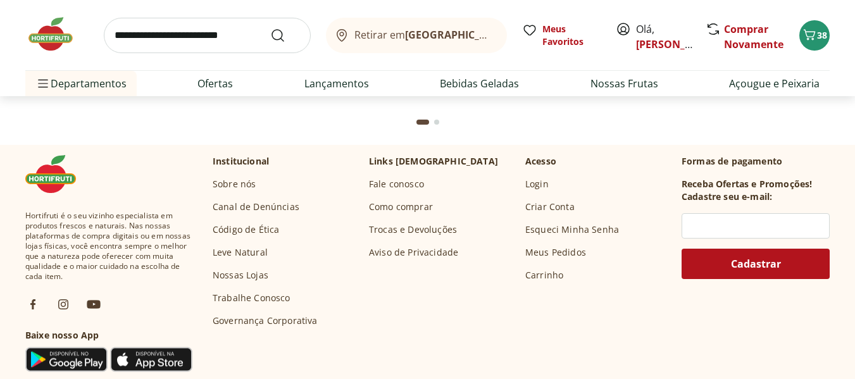
click at [715, 159] on p "Formas de pagamento" at bounding box center [756, 161] width 148 height 13
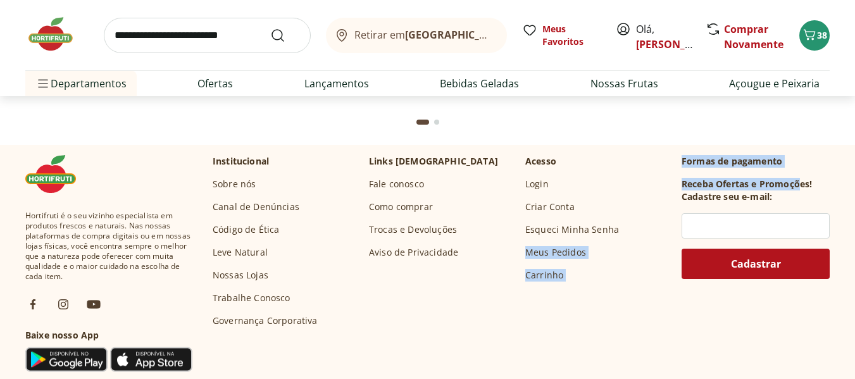
drag, startPoint x: 674, startPoint y: 164, endPoint x: 798, endPoint y: 180, distance: 125.1
click at [798, 180] on div "Hortifruti é o seu vizinho especialista em produtos frescos e naturais. Nas nos…" at bounding box center [427, 264] width 804 height 219
click at [810, 168] on div at bounding box center [756, 173] width 148 height 10
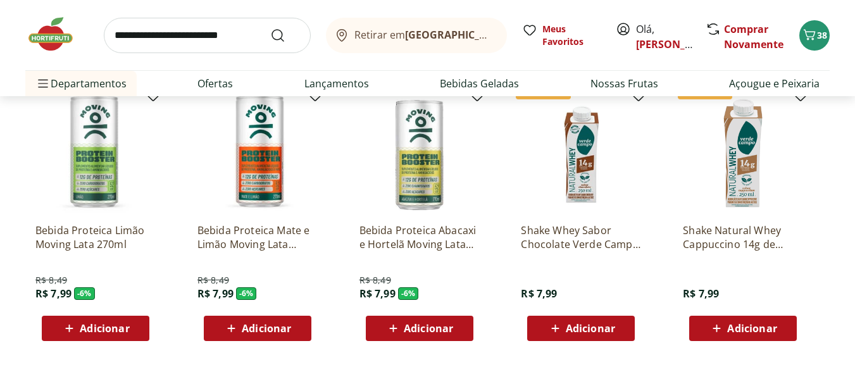
scroll to position [2384, 0]
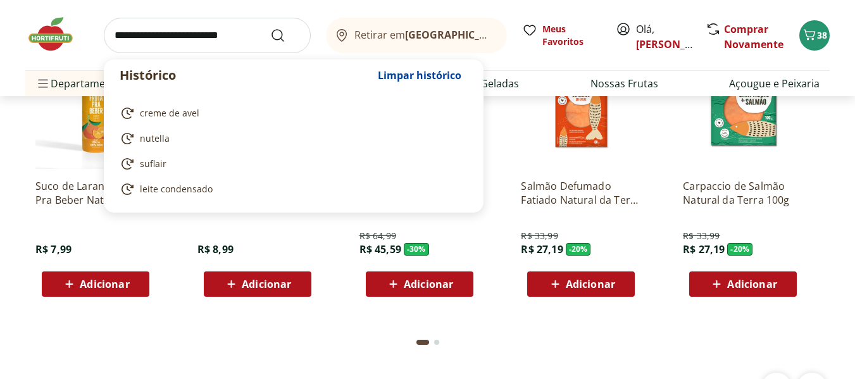
click at [180, 47] on input "search" at bounding box center [207, 35] width 207 height 35
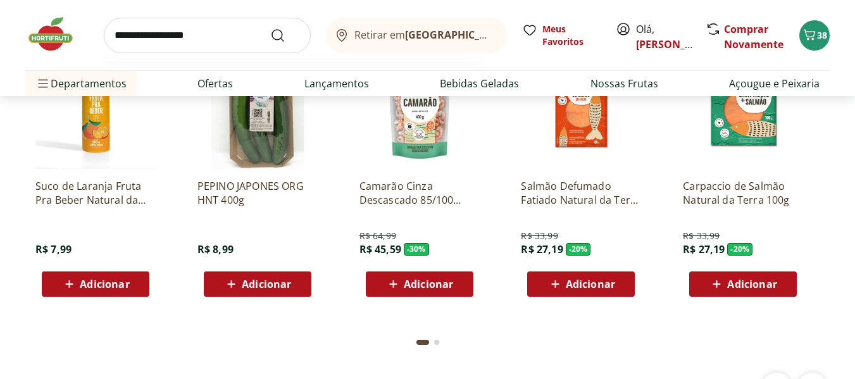
type input "**********"
click at [270, 28] on button "Submit Search" at bounding box center [285, 35] width 30 height 15
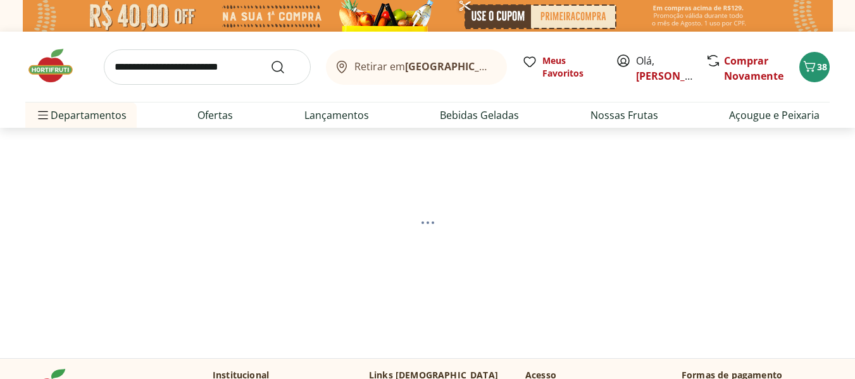
select select "**********"
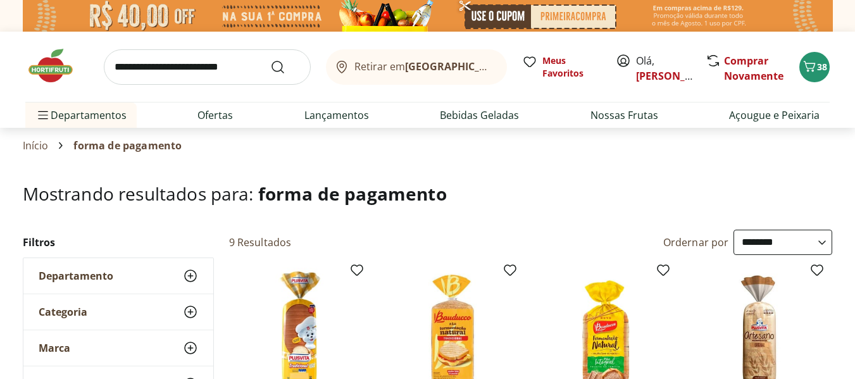
click at [89, 12] on img at bounding box center [428, 16] width 810 height 32
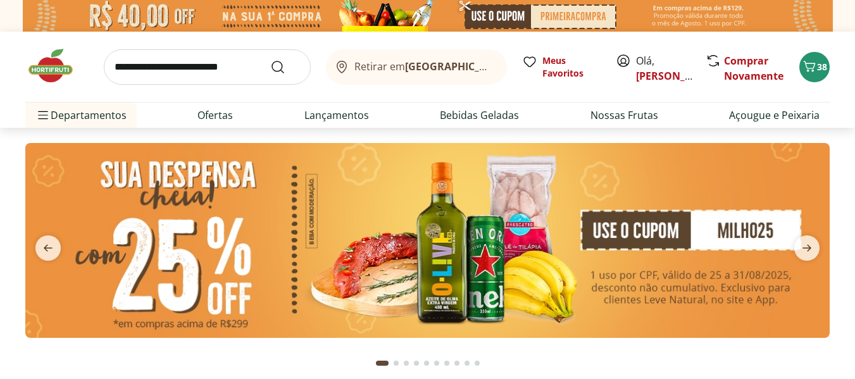
click at [416, 70] on b "[GEOGRAPHIC_DATA]/[GEOGRAPHIC_DATA]" at bounding box center [511, 66] width 213 height 14
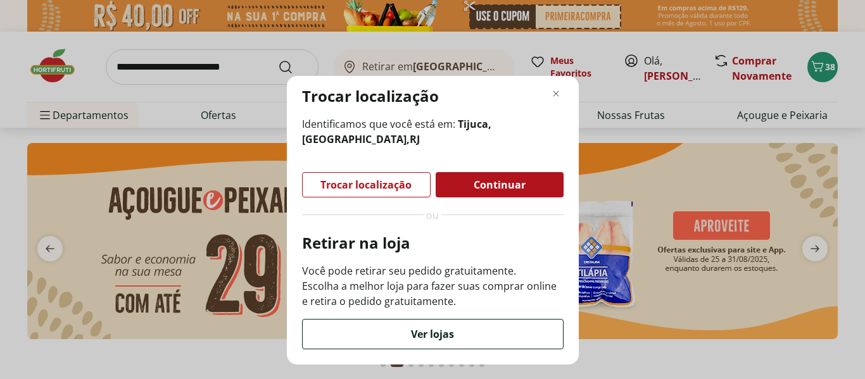
click at [376, 332] on div "Ver lojas" at bounding box center [433, 334] width 260 height 29
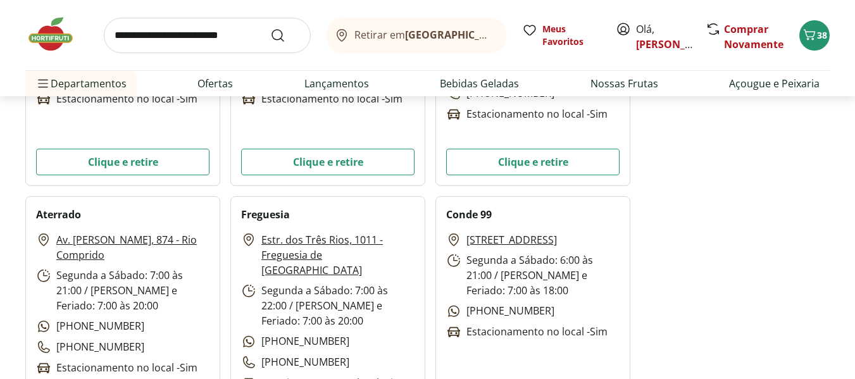
scroll to position [4048, 0]
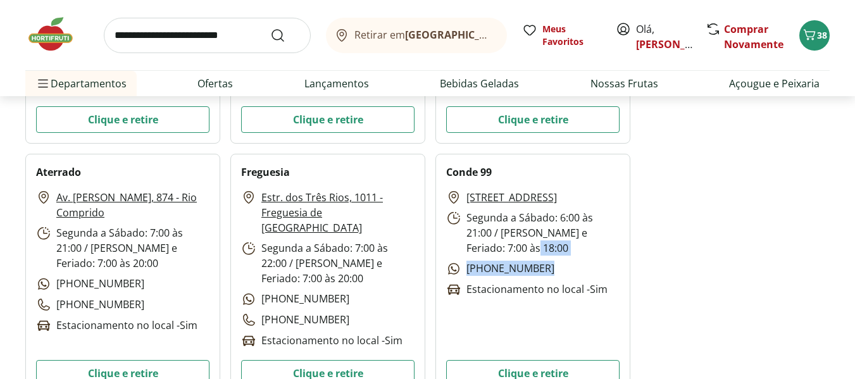
drag, startPoint x: 553, startPoint y: 282, endPoint x: 563, endPoint y: 289, distance: 12.3
click at [561, 291] on div "Rua Conde de Bonfim, 99 - Tijuca Segunda a Sábado: 6:00 às 21:00 / Domingo e Fe…" at bounding box center [532, 244] width 173 height 108
click at [567, 284] on div "Rua Conde de Bonfim, 99 - Tijuca Segunda a Sábado: 6:00 às 21:00 / Domingo e Fe…" at bounding box center [532, 244] width 173 height 108
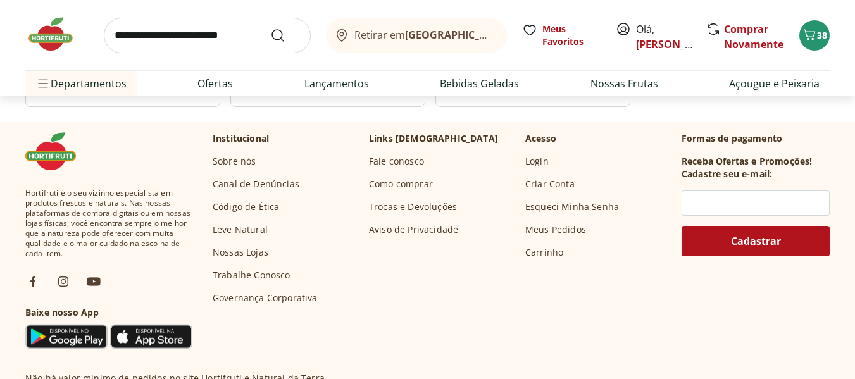
scroll to position [5331, 0]
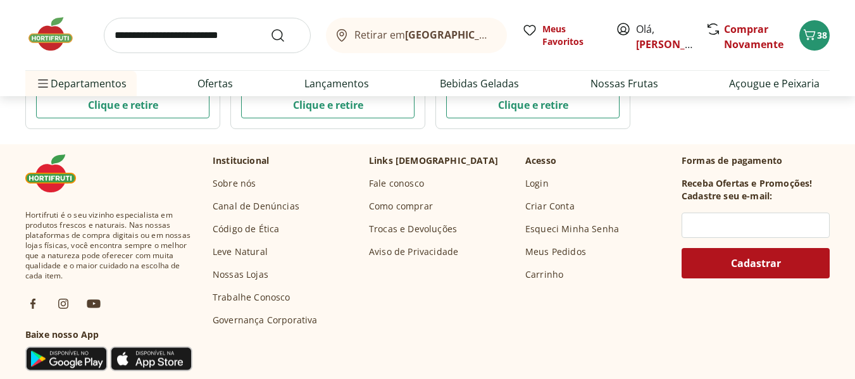
click at [420, 209] on link "Como comprar" at bounding box center [401, 206] width 64 height 13
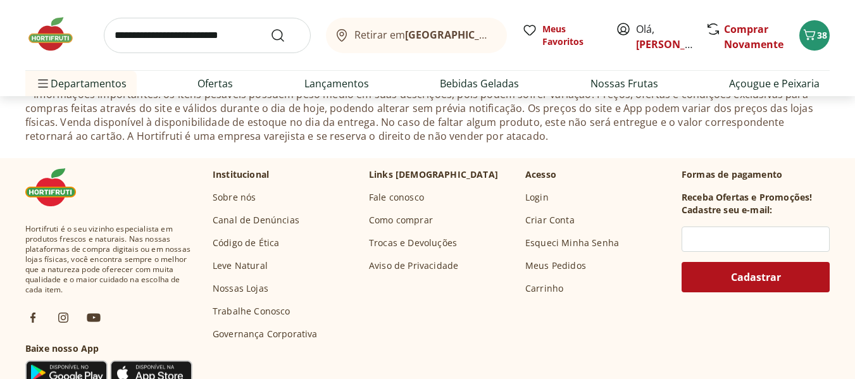
scroll to position [570, 0]
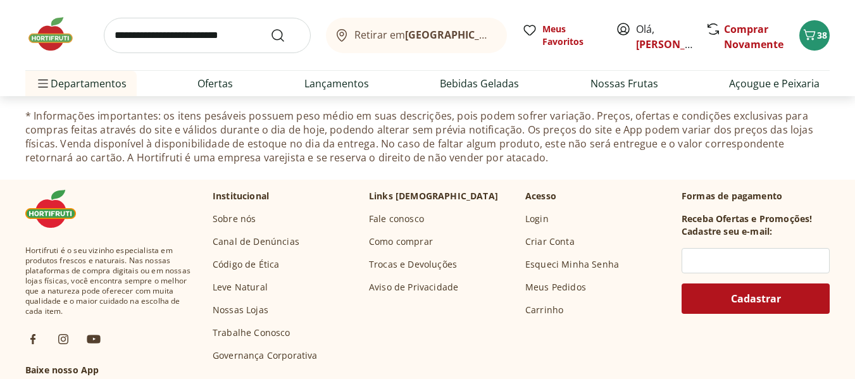
click at [428, 264] on link "Trocas e Devoluções" at bounding box center [413, 264] width 88 height 13
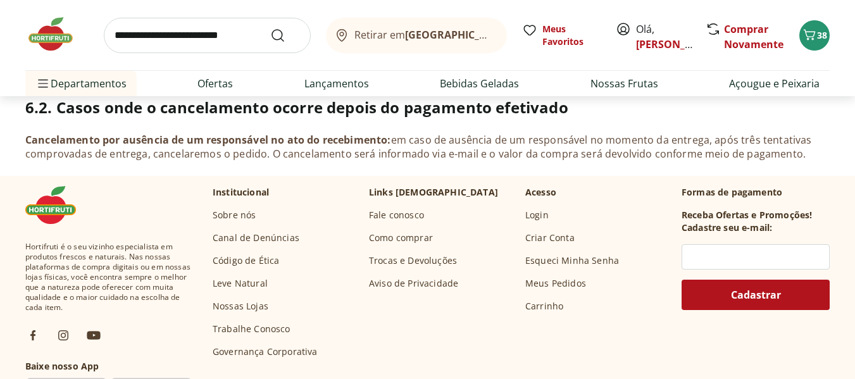
scroll to position [1519, 0]
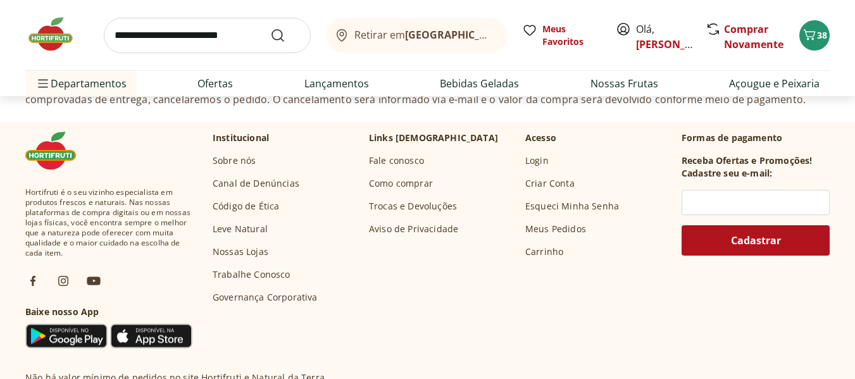
click at [404, 162] on link "Fale conosco" at bounding box center [396, 160] width 55 height 13
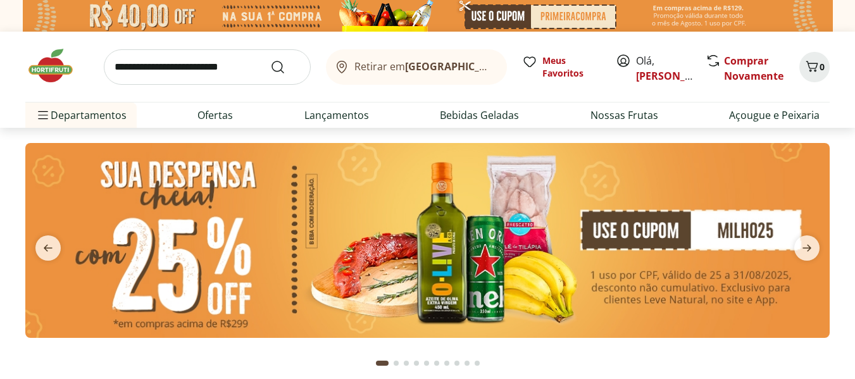
click at [661, 65] on span "[PERSON_NAME], [PERSON_NAME]" at bounding box center [664, 68] width 56 height 30
click at [658, 72] on link "[PERSON_NAME]" at bounding box center [677, 76] width 82 height 14
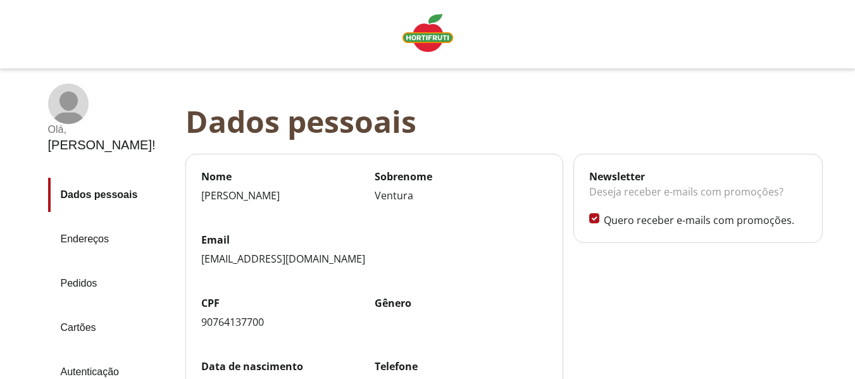
click at [87, 284] on link "Pedidos" at bounding box center [111, 283] width 127 height 34
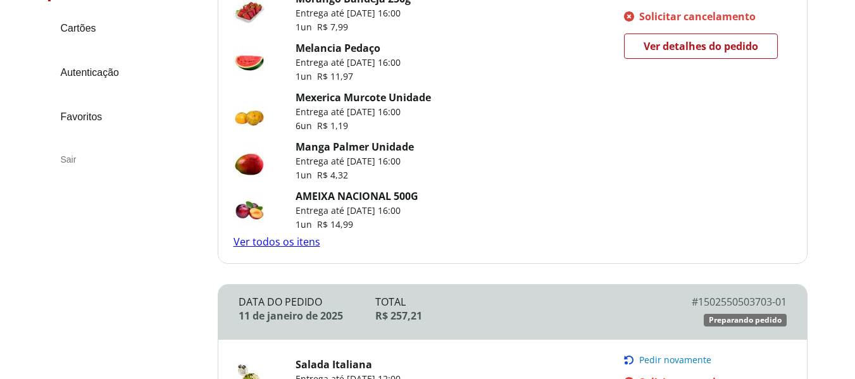
scroll to position [190, 0]
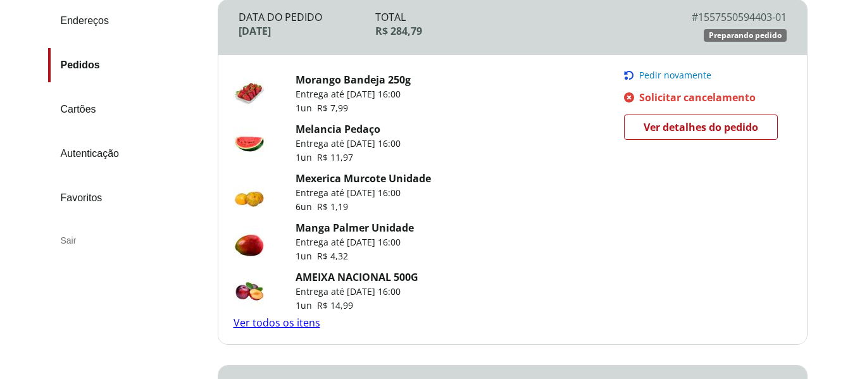
click at [701, 125] on span "Ver detalhes do pedido" at bounding box center [701, 127] width 115 height 19
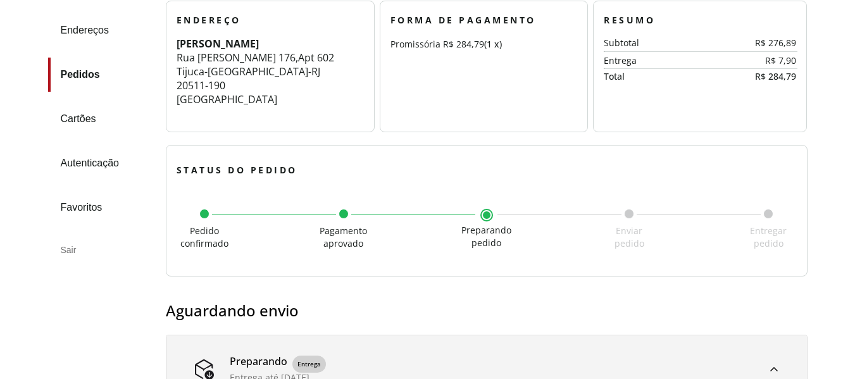
scroll to position [190, 0]
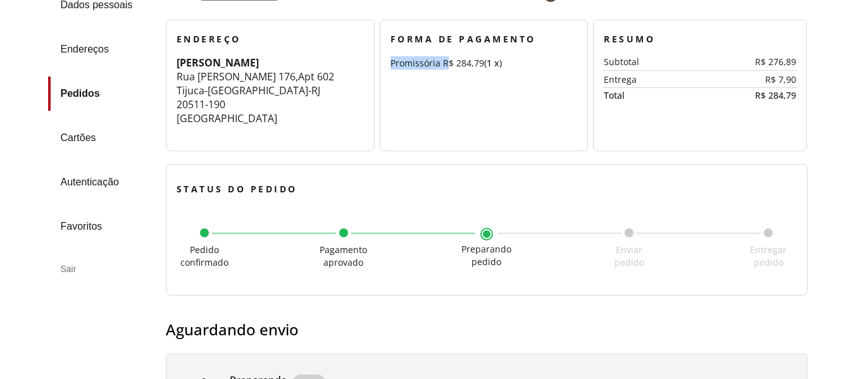
drag, startPoint x: 396, startPoint y: 56, endPoint x: 451, endPoint y: 67, distance: 56.1
click at [451, 67] on div "Promissória R$ 284,79 (1 x)" at bounding box center [484, 62] width 187 height 13
click at [475, 103] on section "Forma de Pagamento Promissória R$ 284,79 (1 x)" at bounding box center [484, 86] width 209 height 132
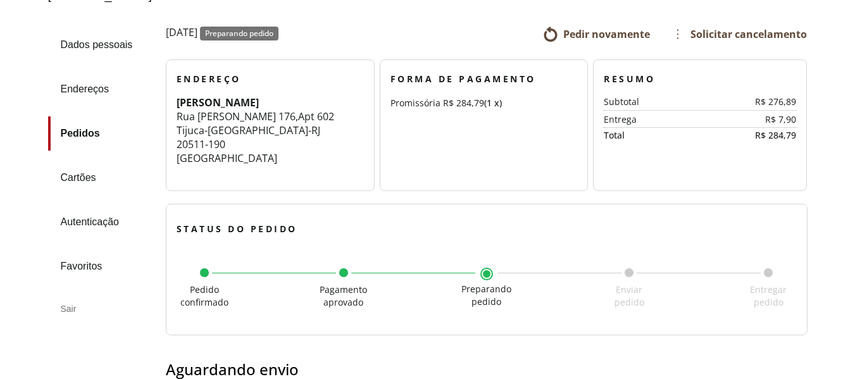
scroll to position [127, 0]
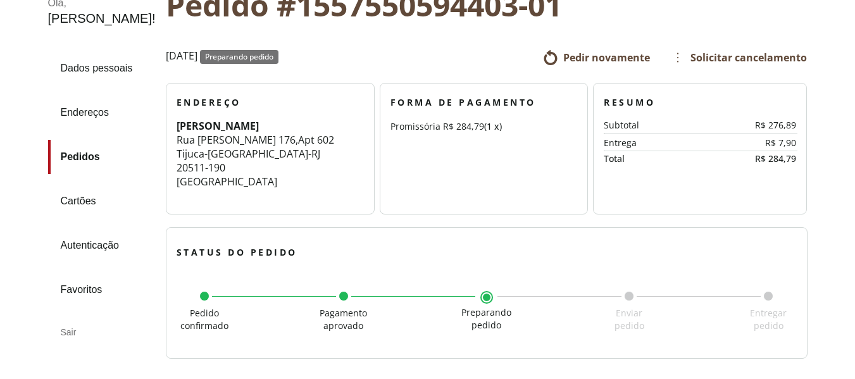
click at [380, 130] on article "Endereço Gabriella Almenteiro Ventura Rua Antonio Basilio 176 , Apt 602 Tijuca …" at bounding box center [273, 149] width 214 height 132
click at [202, 351] on div "Status do pedido Preparando pedido Pedido confirmado Pagamento aprovado Prepara…" at bounding box center [487, 293] width 642 height 132
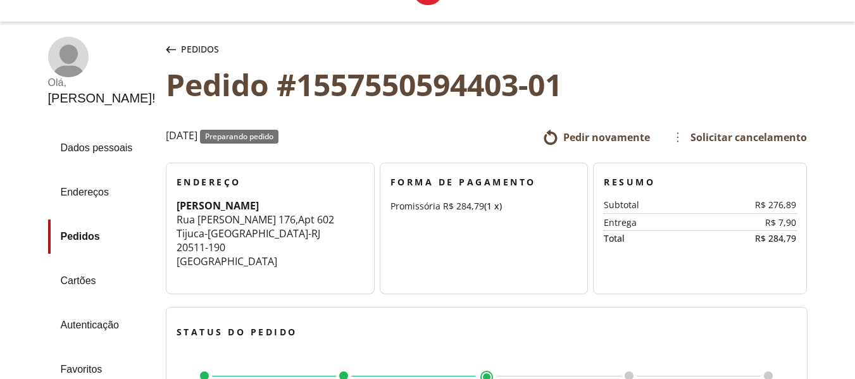
scroll to position [0, 0]
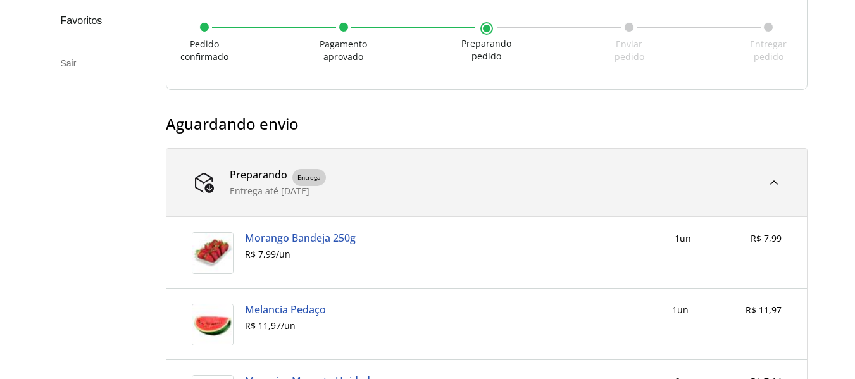
scroll to position [443, 0]
